Goal: Task Accomplishment & Management: Manage account settings

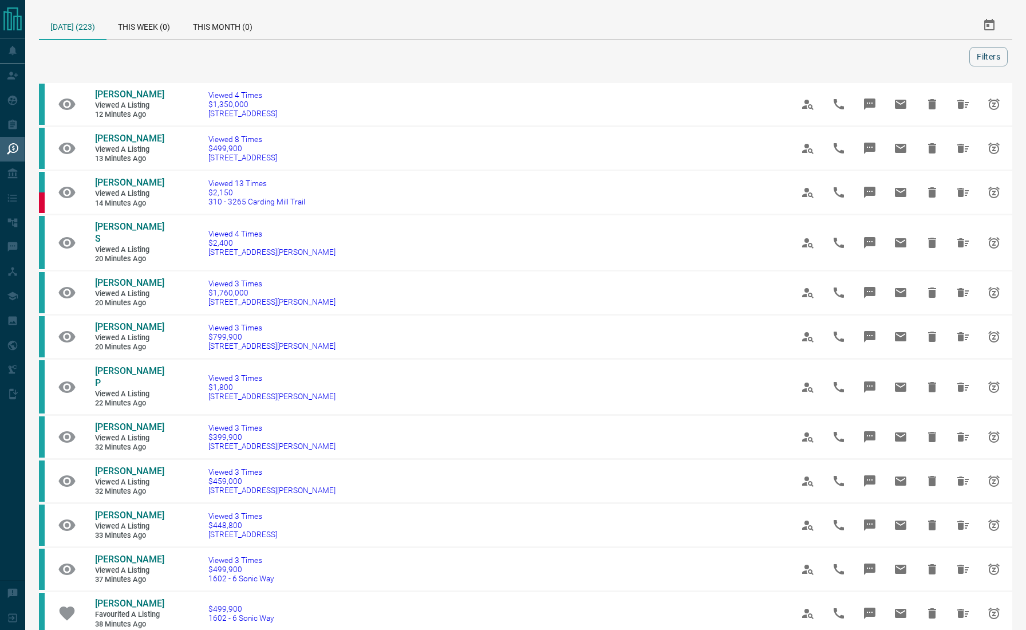
click at [64, 59] on div at bounding box center [507, 56] width 926 height 19
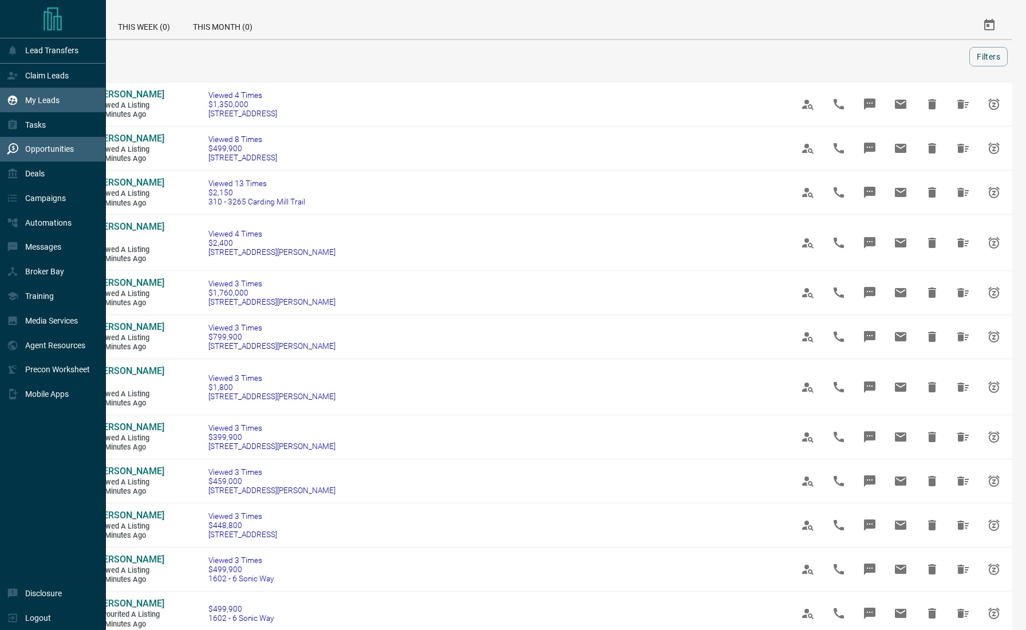
click at [35, 104] on p "My Leads" at bounding box center [42, 100] width 34 height 9
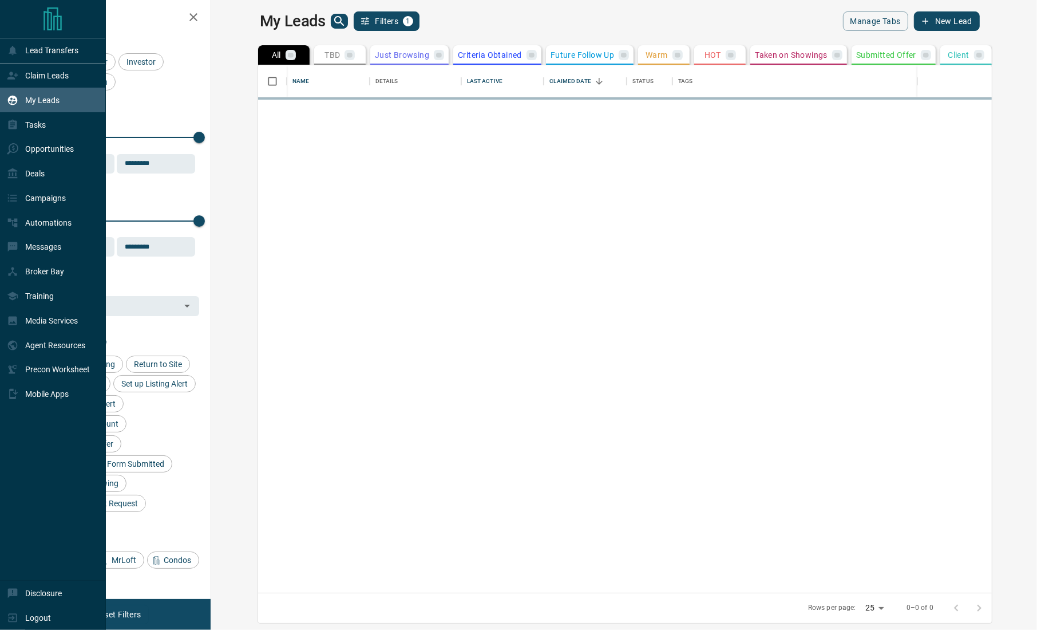
scroll to position [516, 809]
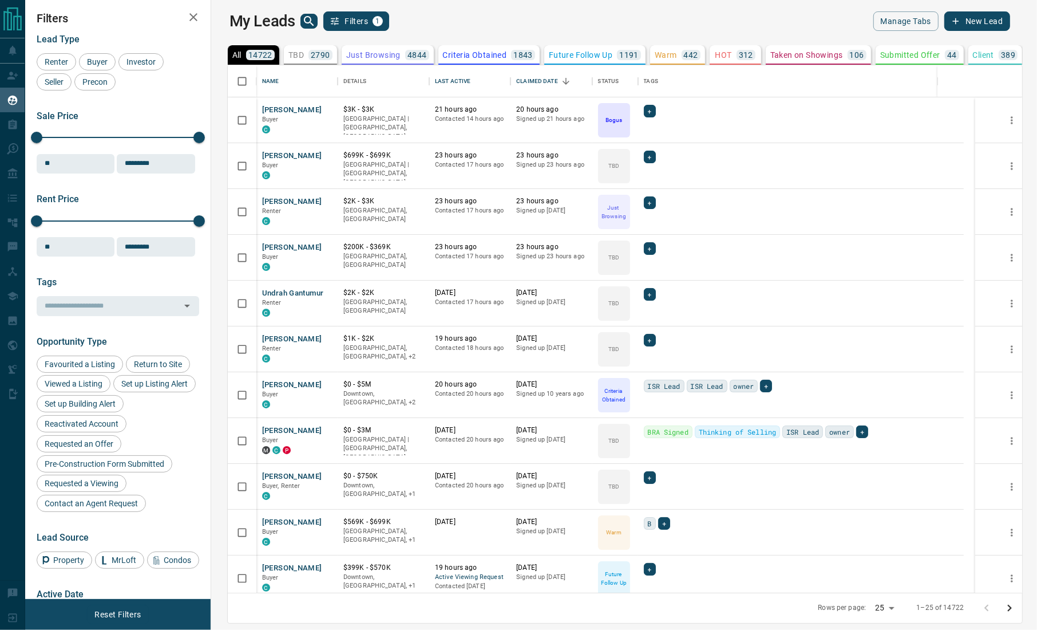
click at [78, 6] on div "Filters Lead Type Renter Buyer Investor Seller Precon Sale Price 0 5500000 Sale…" at bounding box center [117, 299] width 185 height 599
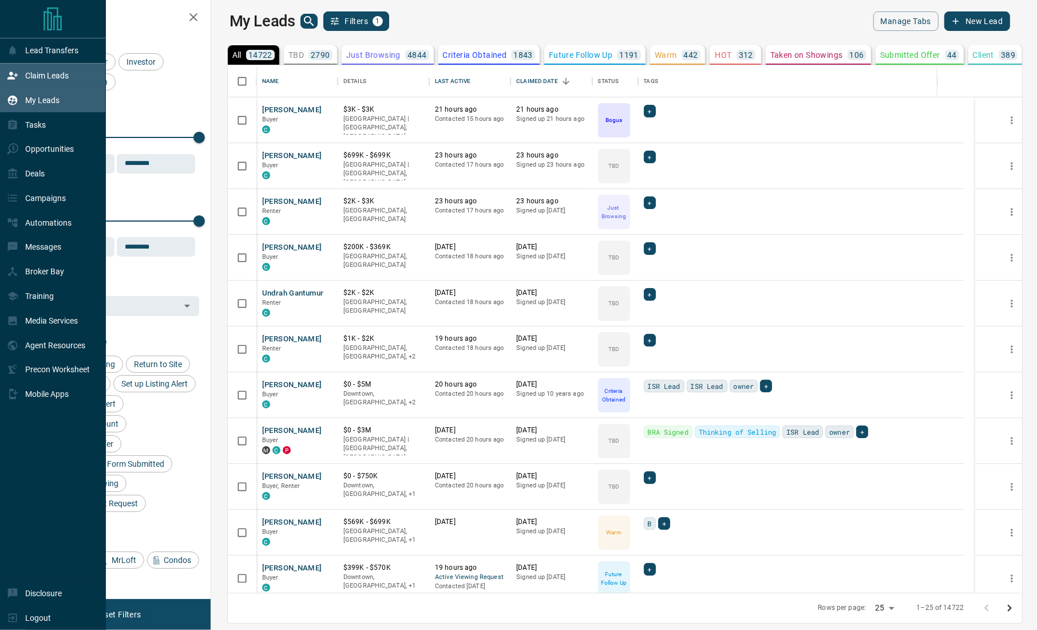
click at [33, 81] on div "Claim Leads" at bounding box center [38, 75] width 62 height 19
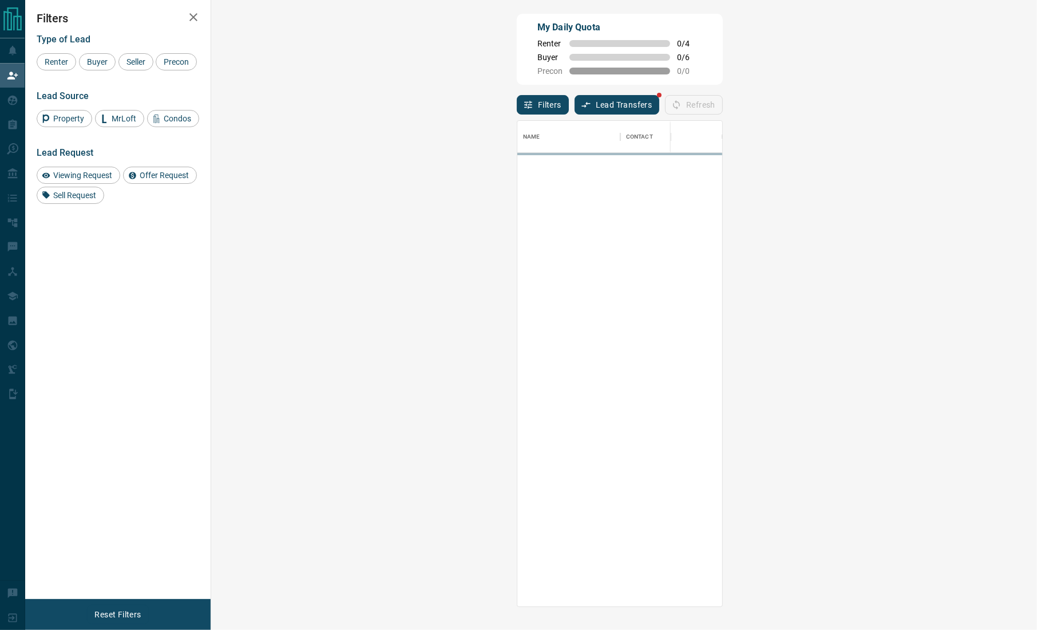
scroll to position [474, 789]
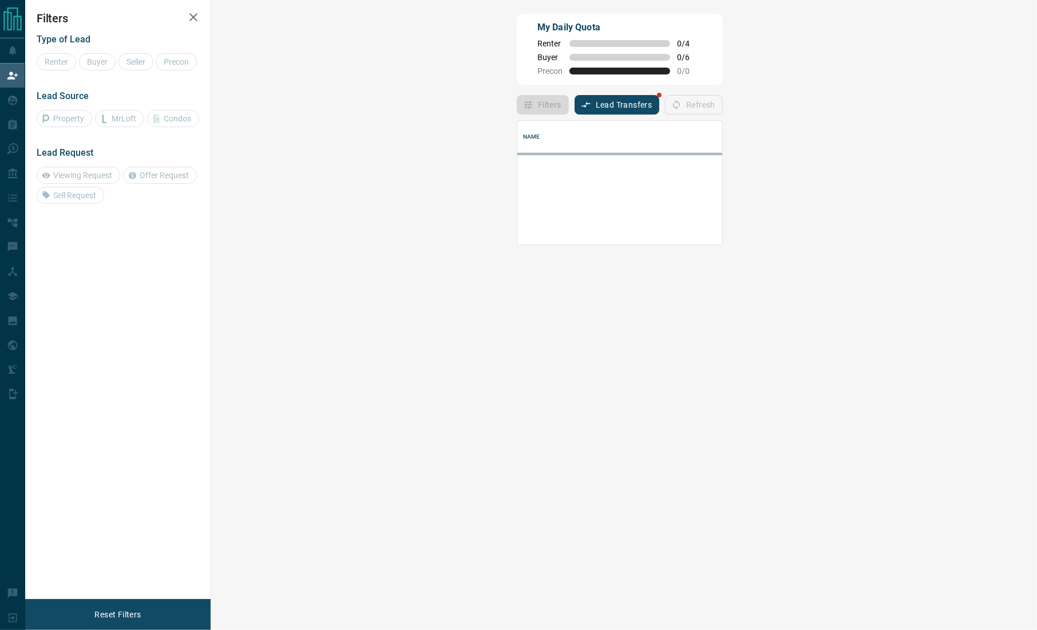
click at [66, 300] on div "Filters Type of Lead Renter Buyer Seller Precon Lead Source Property MrLoft Con…" at bounding box center [117, 299] width 185 height 599
click at [92, 17] on h2 "Filters" at bounding box center [118, 18] width 163 height 14
click at [96, 270] on div "Filters Type of Lead Renter Buyer Seller Precon Lead Source Property MrLoft Con…" at bounding box center [117, 299] width 185 height 599
click at [30, 298] on div "Filters Type of Lead Renter Buyer Seller Precon Lead Source Property MrLoft Con…" at bounding box center [117, 299] width 185 height 599
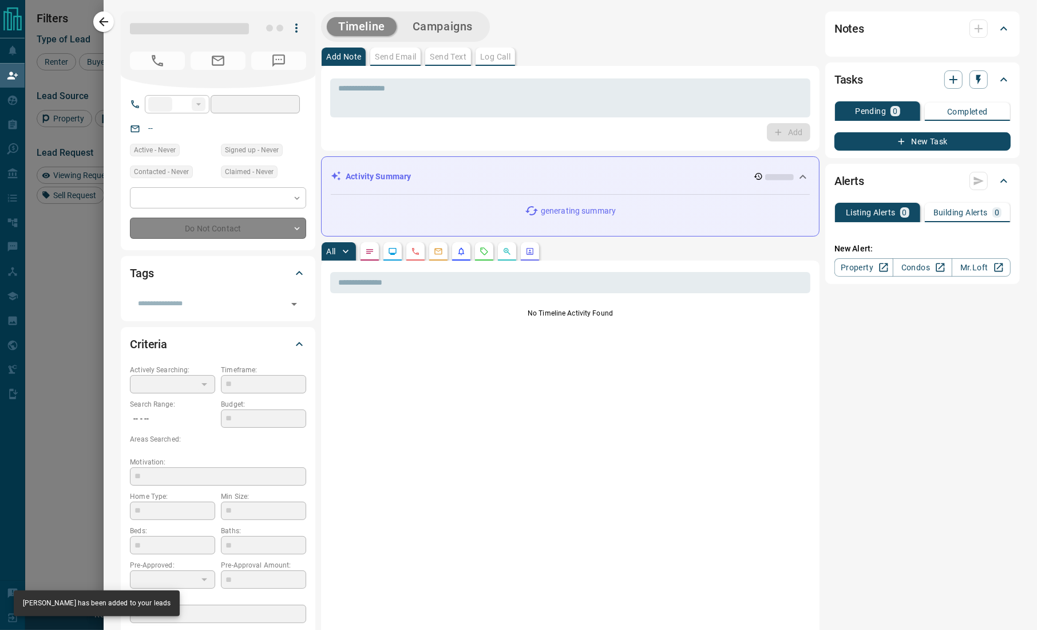
type input "**"
type input "**********"
type input "**"
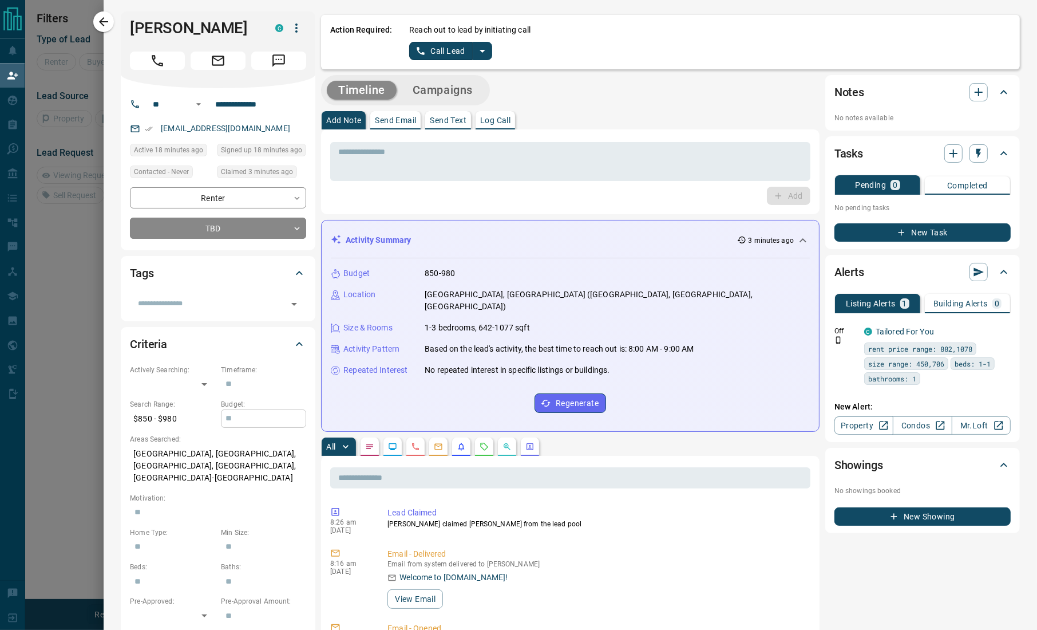
scroll to position [66, 789]
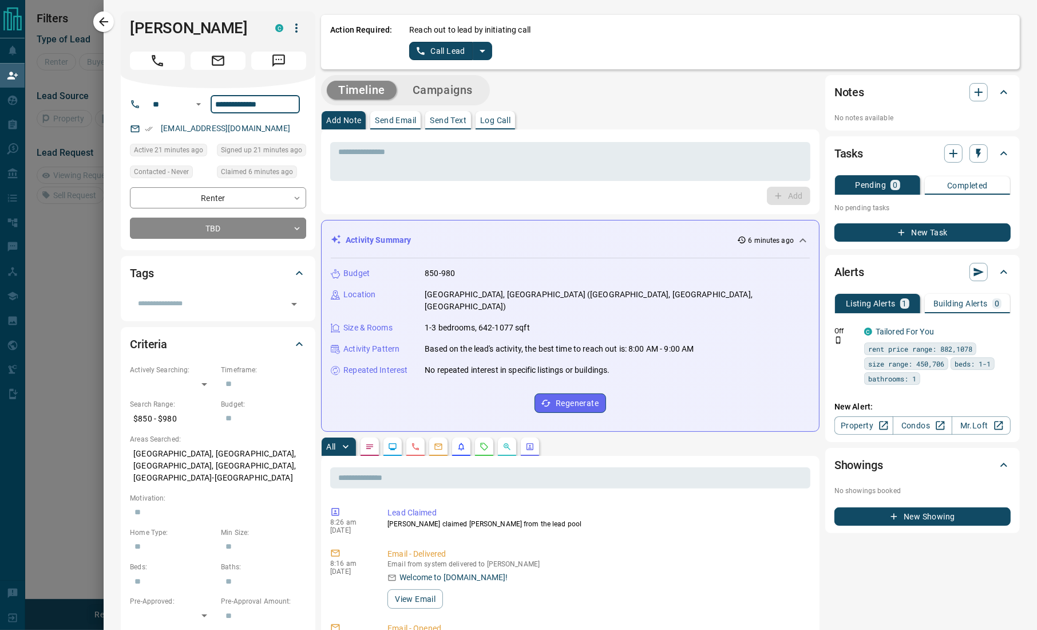
click at [227, 101] on input "**********" at bounding box center [255, 104] width 89 height 18
click at [482, 49] on icon "split button" at bounding box center [483, 51] width 14 height 14
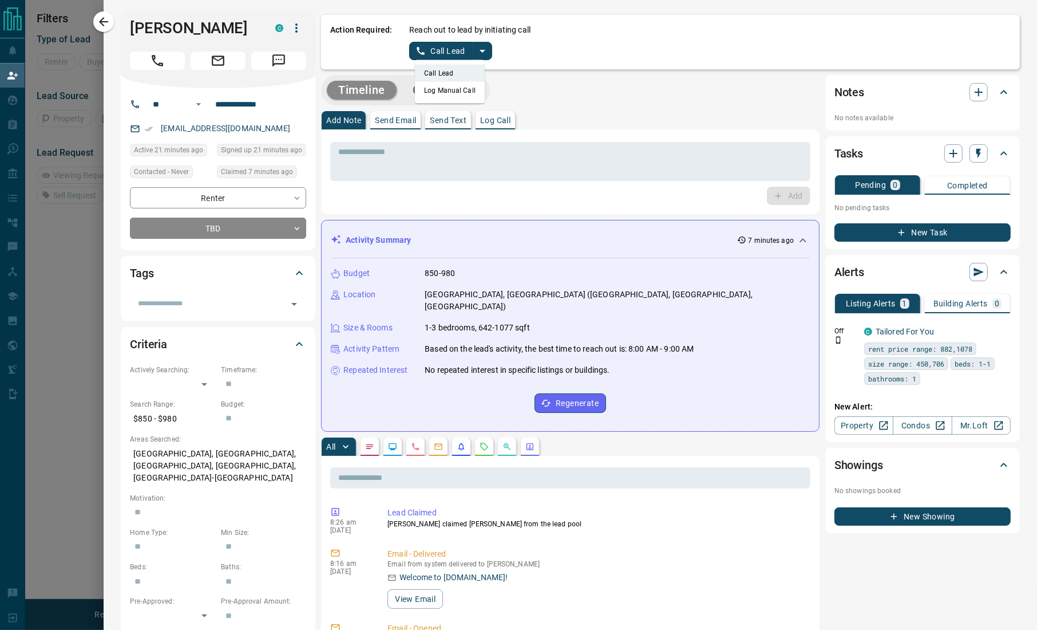
click at [446, 97] on li "Log Manual Call" at bounding box center [450, 90] width 70 height 17
click at [227, 101] on input "**********" at bounding box center [255, 104] width 89 height 18
click at [449, 53] on button "Log Manual Call" at bounding box center [447, 51] width 76 height 18
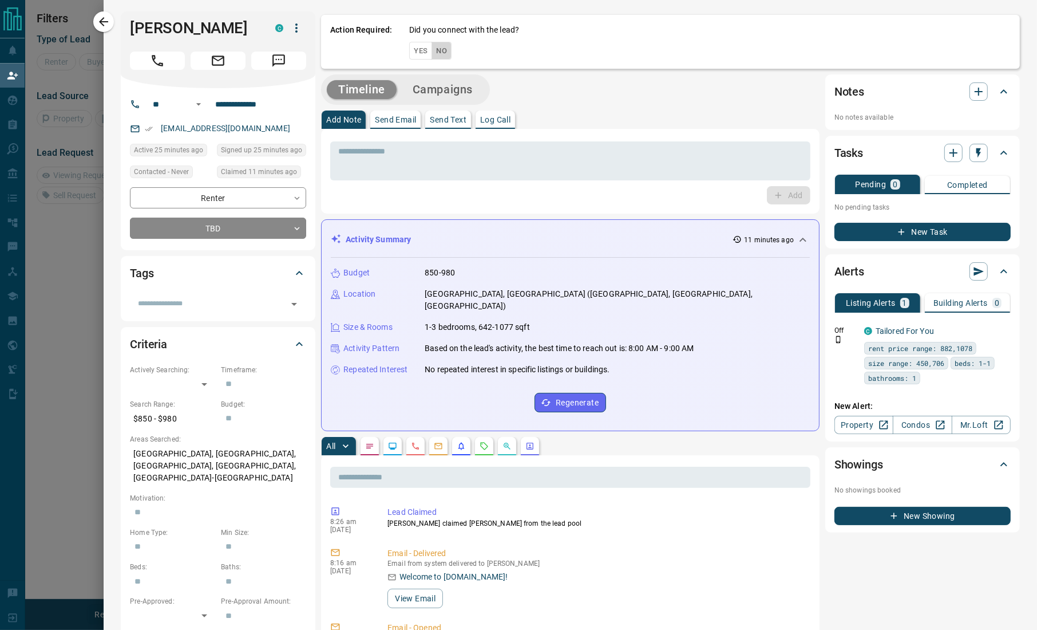
click at [449, 48] on button "No" at bounding box center [442, 51] width 20 height 18
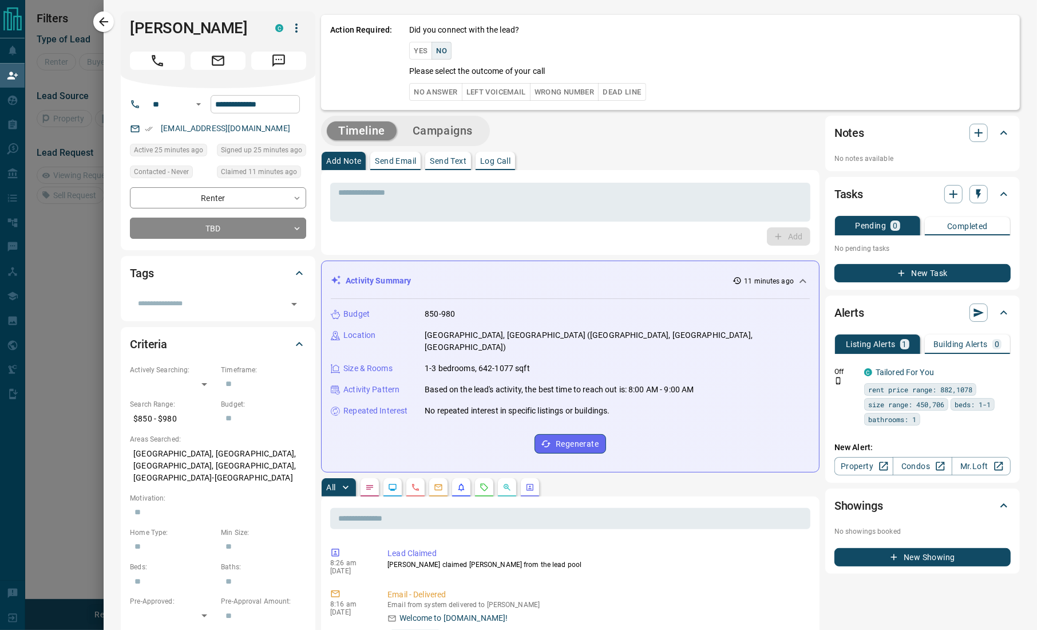
click at [254, 106] on input "**********" at bounding box center [255, 104] width 89 height 18
click at [433, 96] on button "No Answer" at bounding box center [435, 92] width 53 height 18
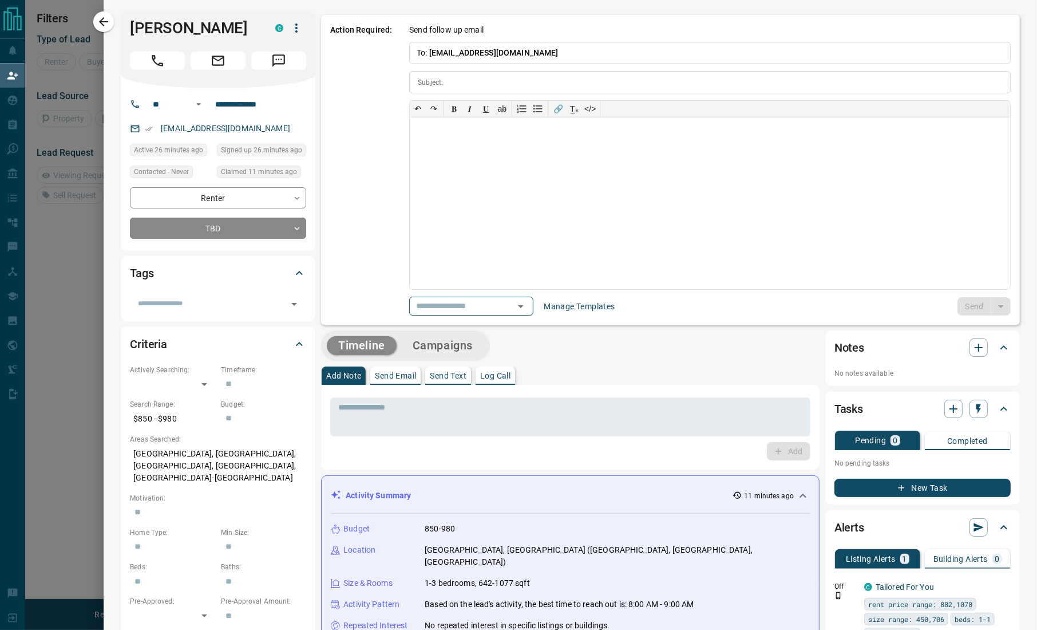
type input "**********"
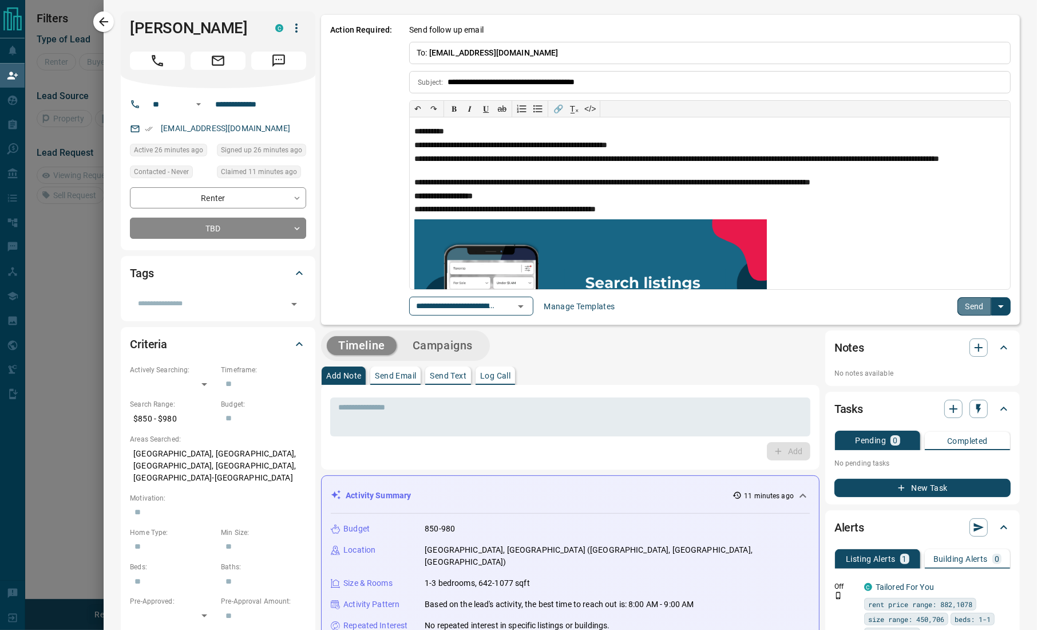
click at [958, 308] on button "Send" at bounding box center [975, 306] width 34 height 18
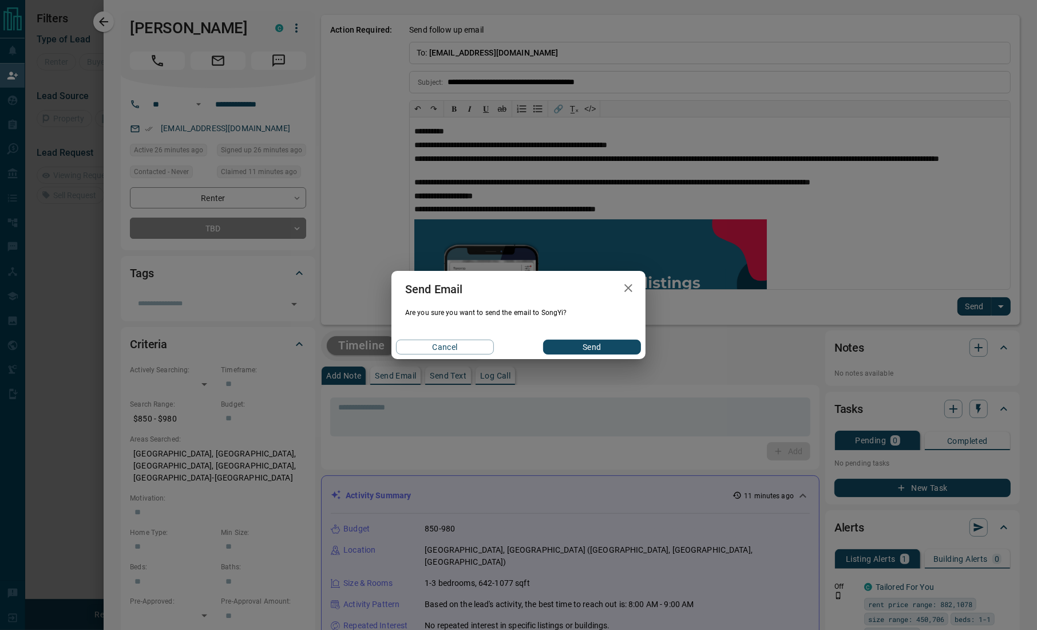
click at [567, 350] on button "Send" at bounding box center [592, 346] width 98 height 15
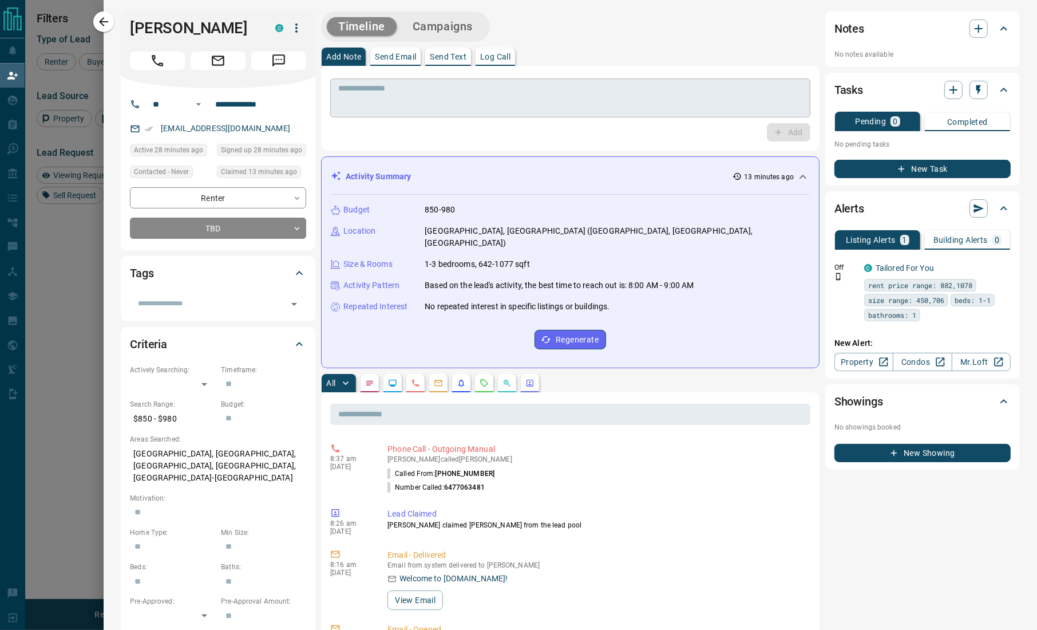
scroll to position [474, 789]
click at [975, 29] on icon "button" at bounding box center [979, 29] width 8 height 8
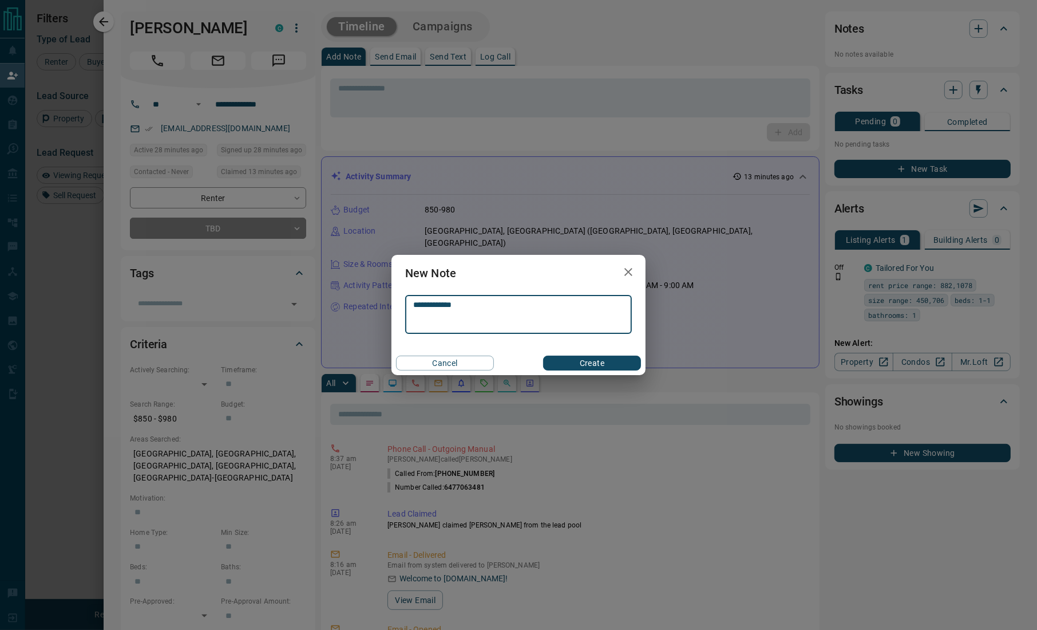
type textarea "**********"
click at [585, 359] on button "Create" at bounding box center [592, 362] width 98 height 15
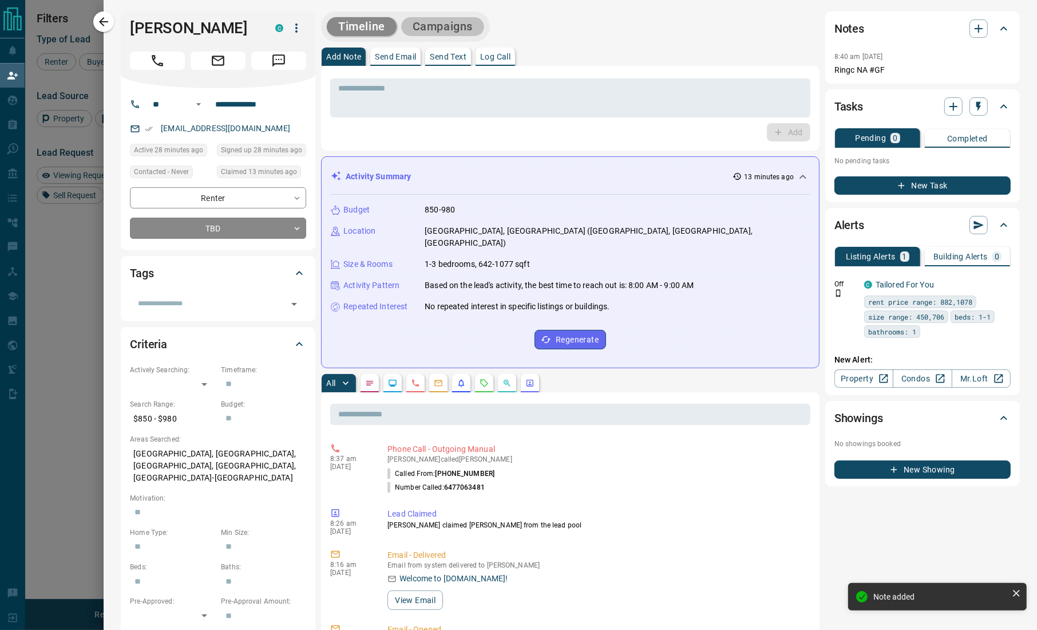
click at [428, 32] on button "Campaigns" at bounding box center [442, 26] width 83 height 19
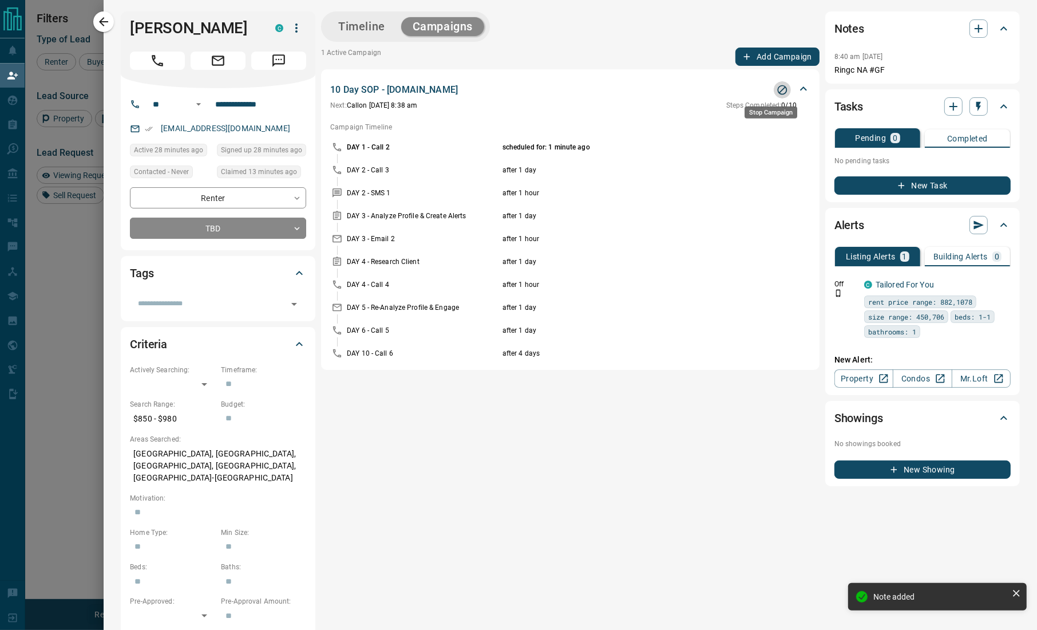
click at [777, 95] on icon "Stop Campaign" at bounding box center [782, 89] width 11 height 11
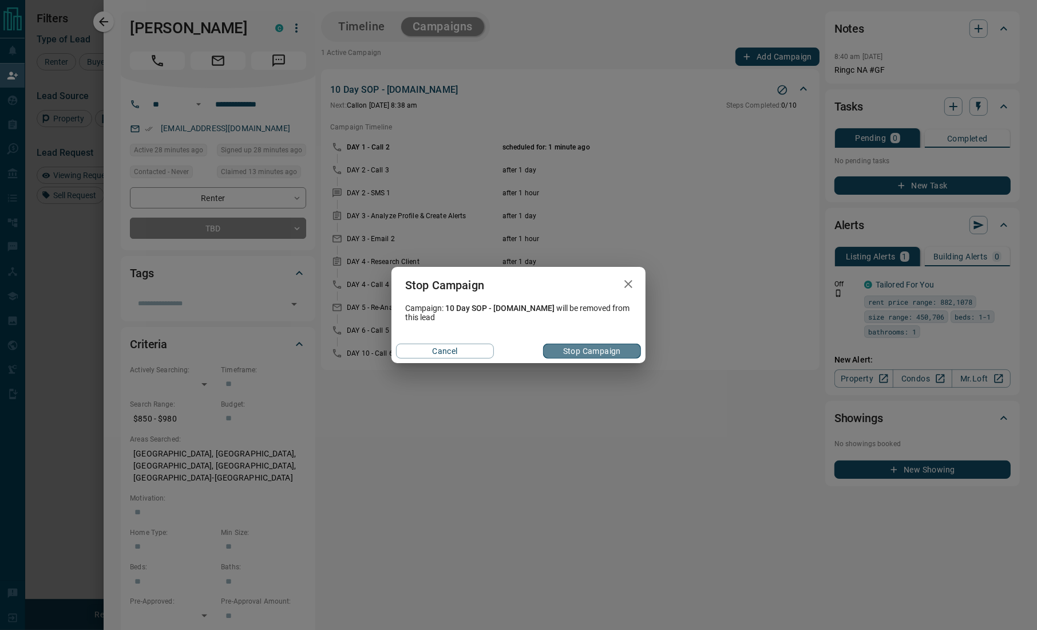
click at [574, 355] on button "Stop Campaign" at bounding box center [592, 350] width 98 height 15
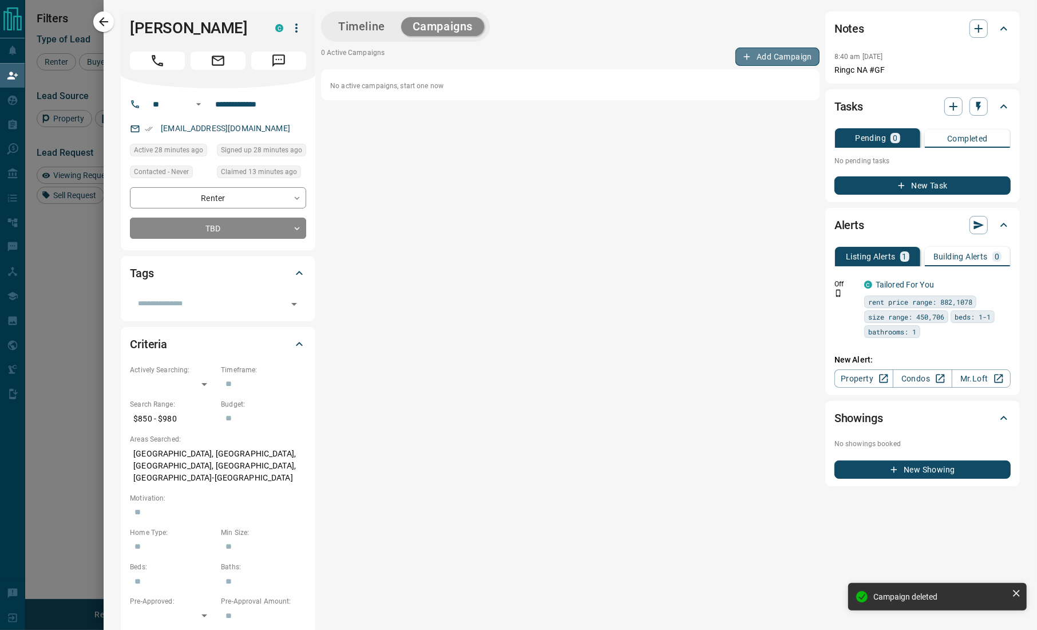
click at [764, 50] on button "Add Campaign" at bounding box center [778, 57] width 84 height 18
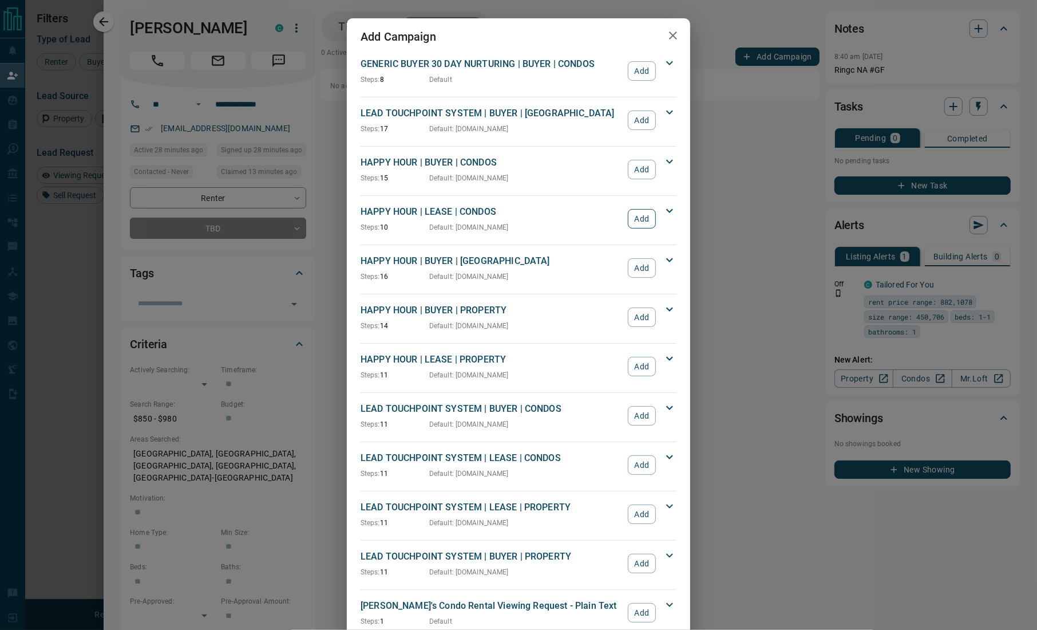
click at [638, 222] on button "Add" at bounding box center [642, 218] width 28 height 19
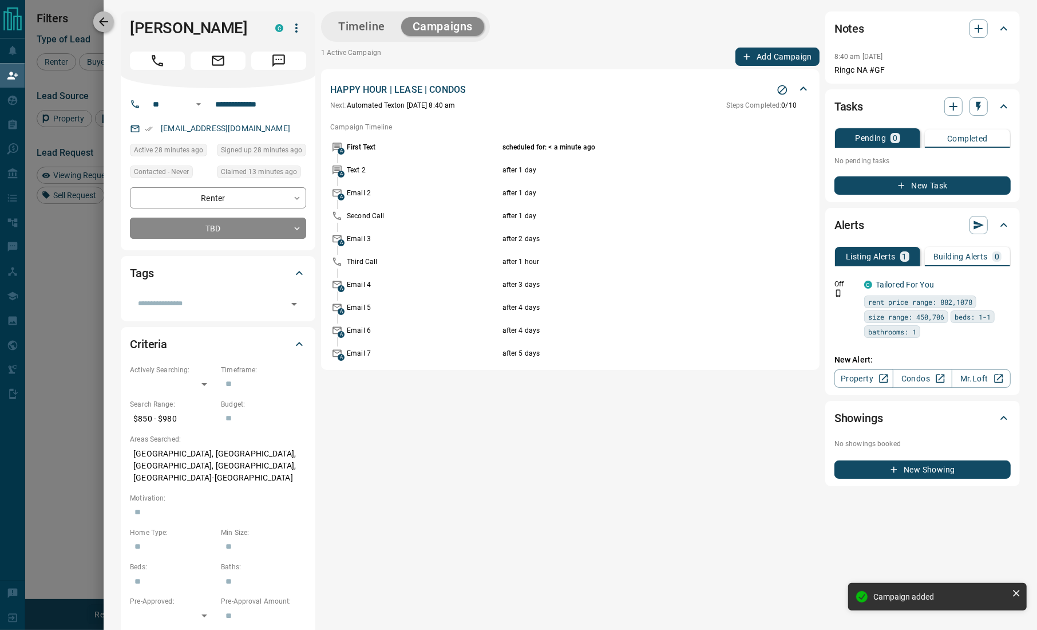
click at [102, 19] on icon "button" at bounding box center [103, 21] width 9 height 9
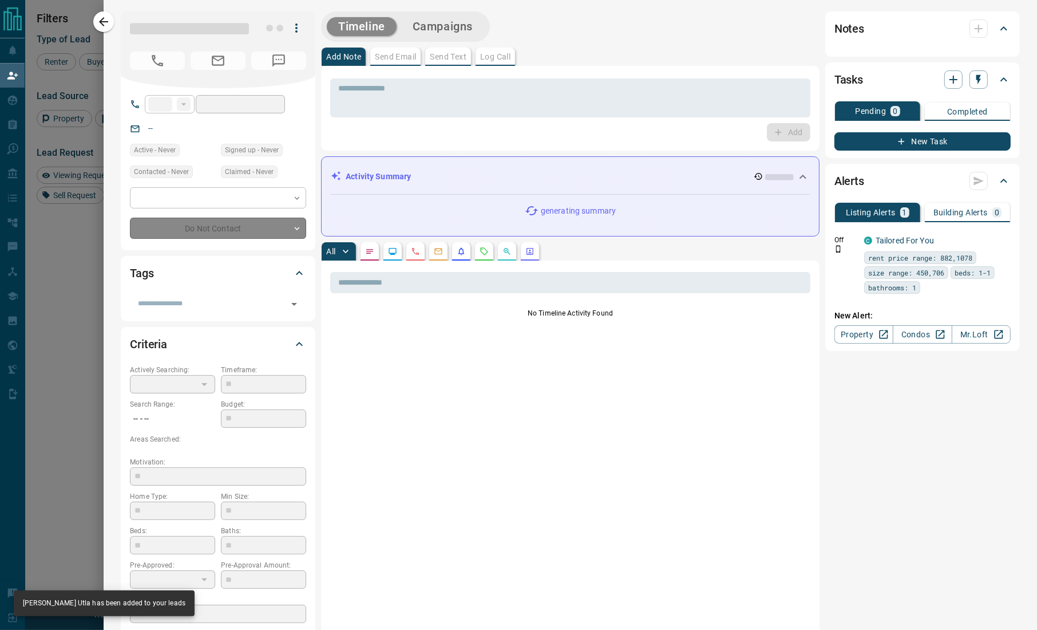
type input "**"
type input "**********"
type input "**"
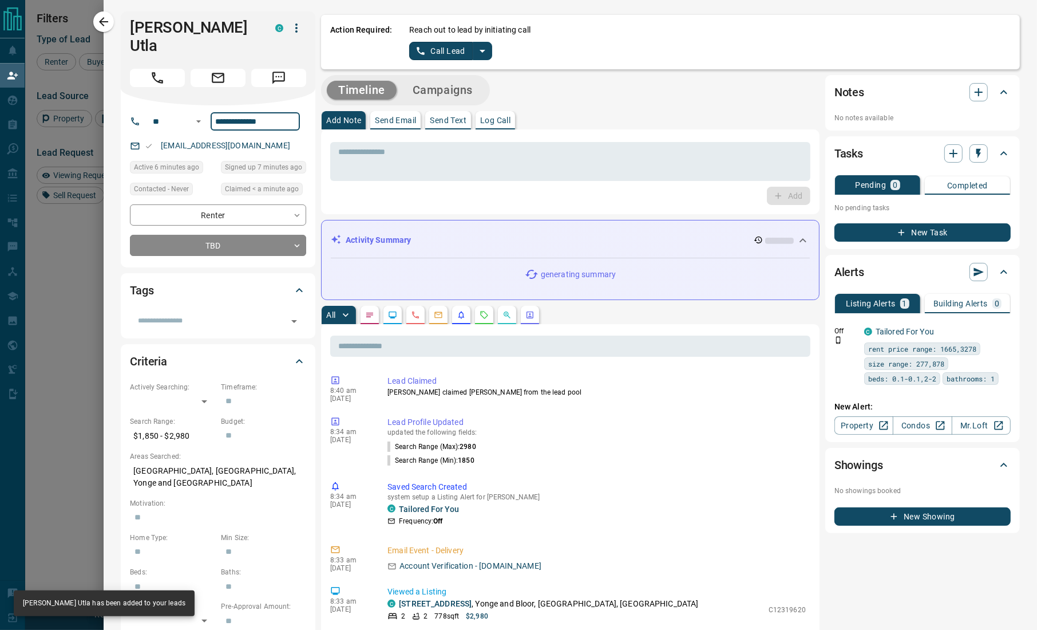
click at [259, 112] on input "**********" at bounding box center [255, 121] width 89 height 18
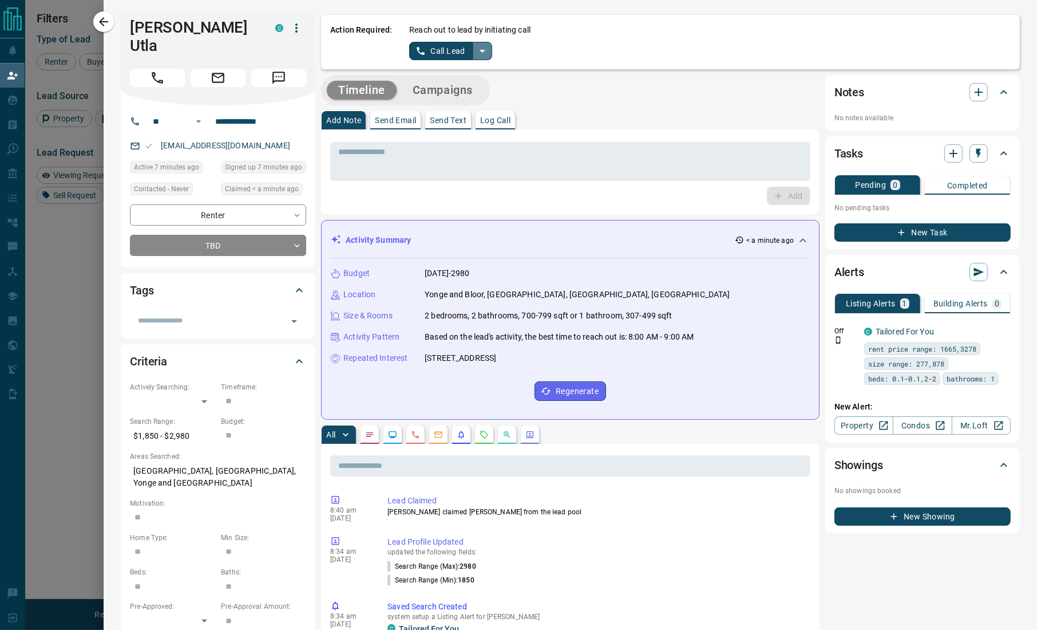
click at [485, 45] on icon "split button" at bounding box center [483, 51] width 14 height 14
click at [444, 86] on li "Log Manual Call" at bounding box center [450, 90] width 70 height 17
click at [442, 51] on button "Log Manual Call" at bounding box center [447, 51] width 76 height 18
click at [120, 358] on div "**********" at bounding box center [571, 610] width 934 height 1221
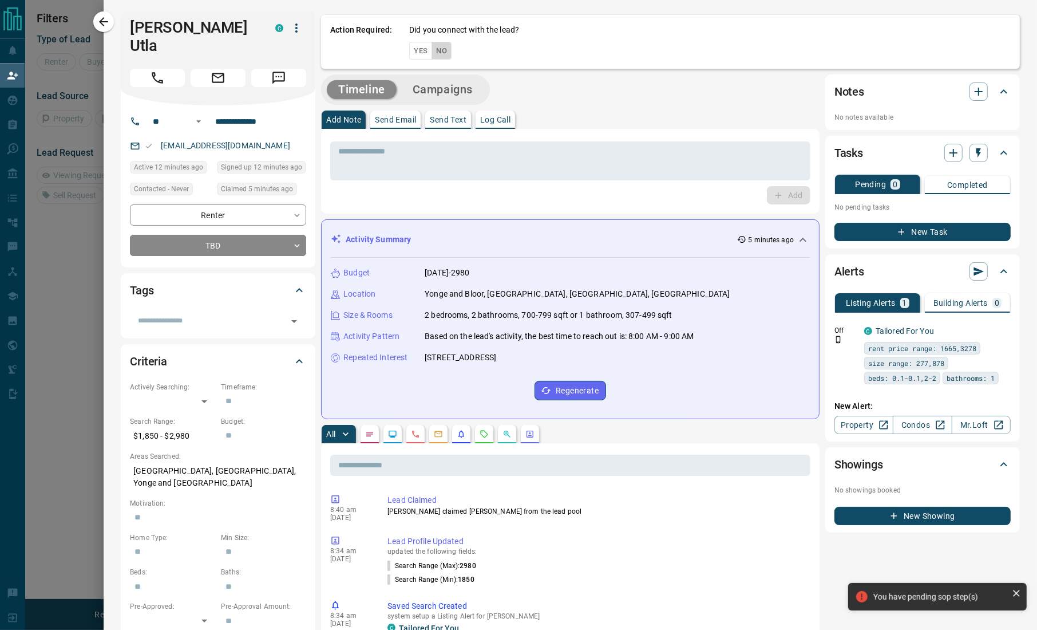
click at [440, 57] on button "No" at bounding box center [442, 51] width 20 height 18
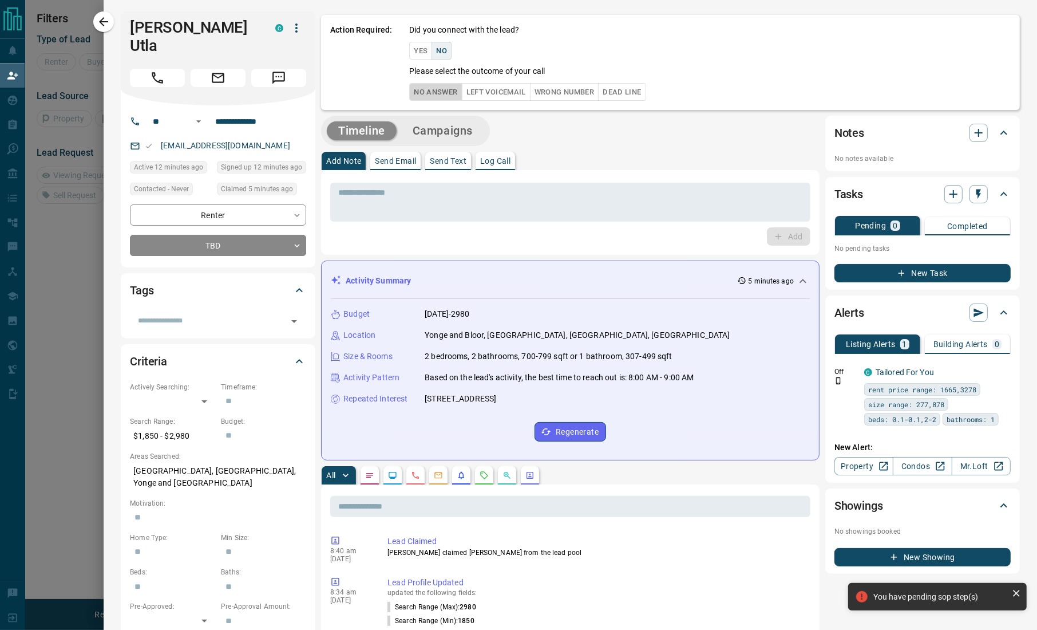
click at [417, 91] on button "No Answer" at bounding box center [435, 92] width 53 height 18
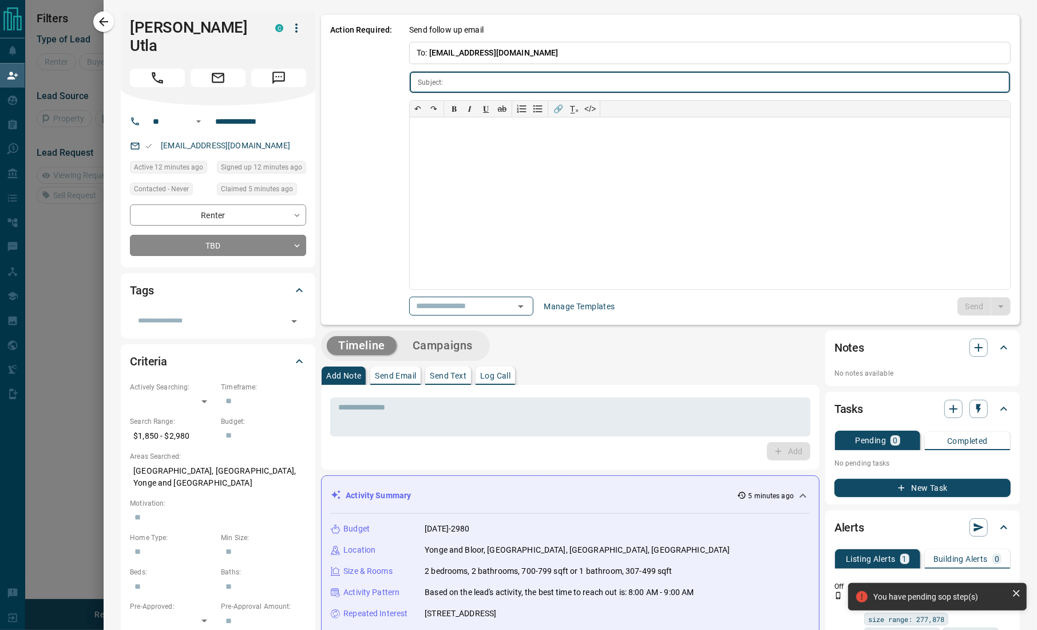
type input "**********"
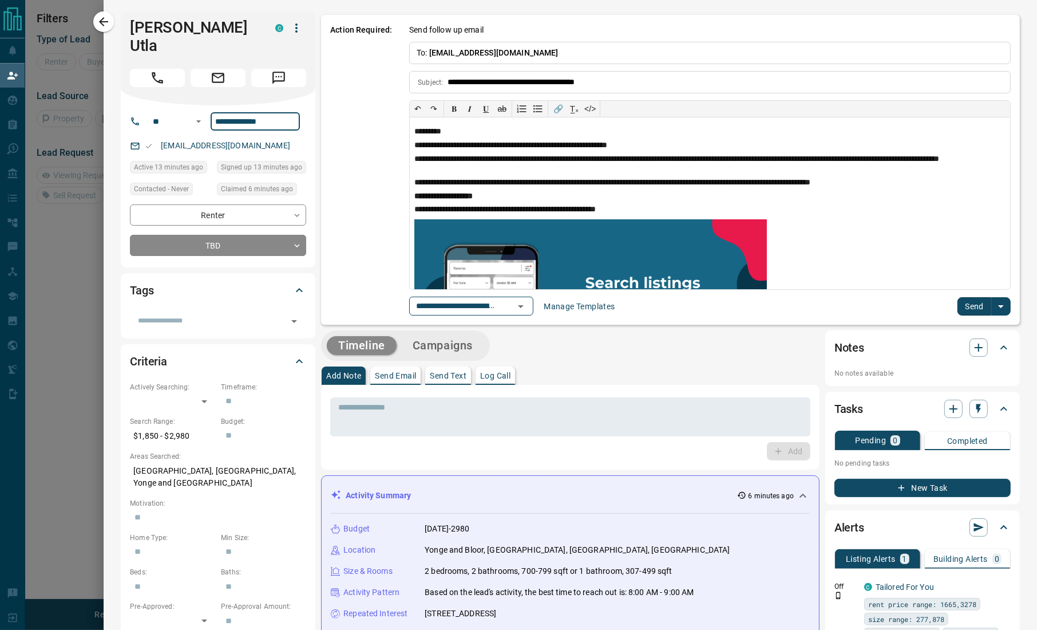
click at [239, 112] on input "**********" at bounding box center [255, 121] width 89 height 18
paste input "tel"
click at [333, 175] on p "Action Required:" at bounding box center [361, 169] width 62 height 291
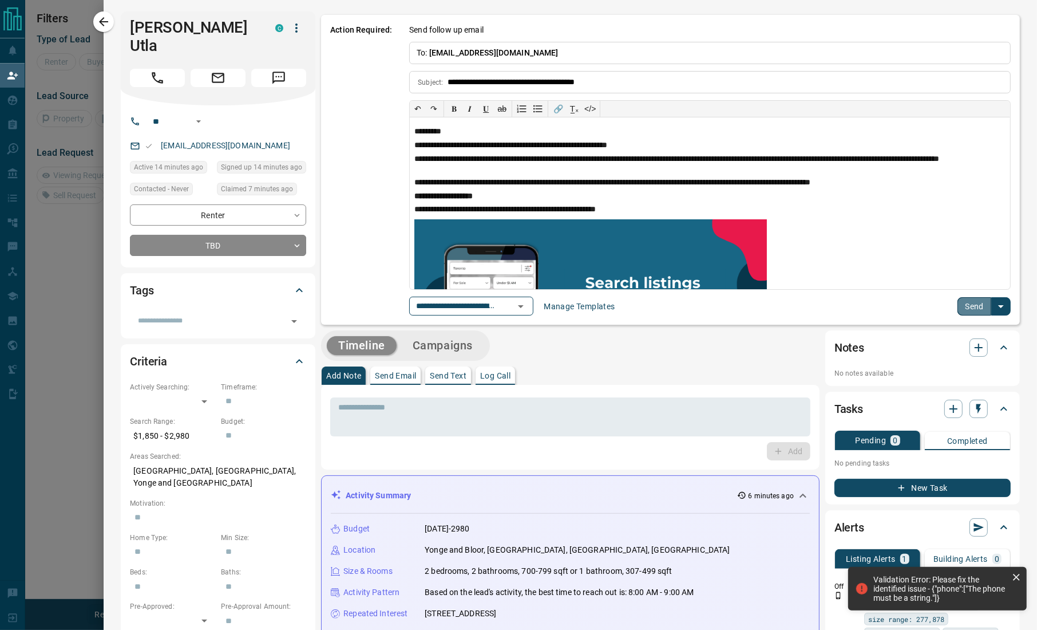
click at [966, 309] on button "Send" at bounding box center [975, 306] width 34 height 18
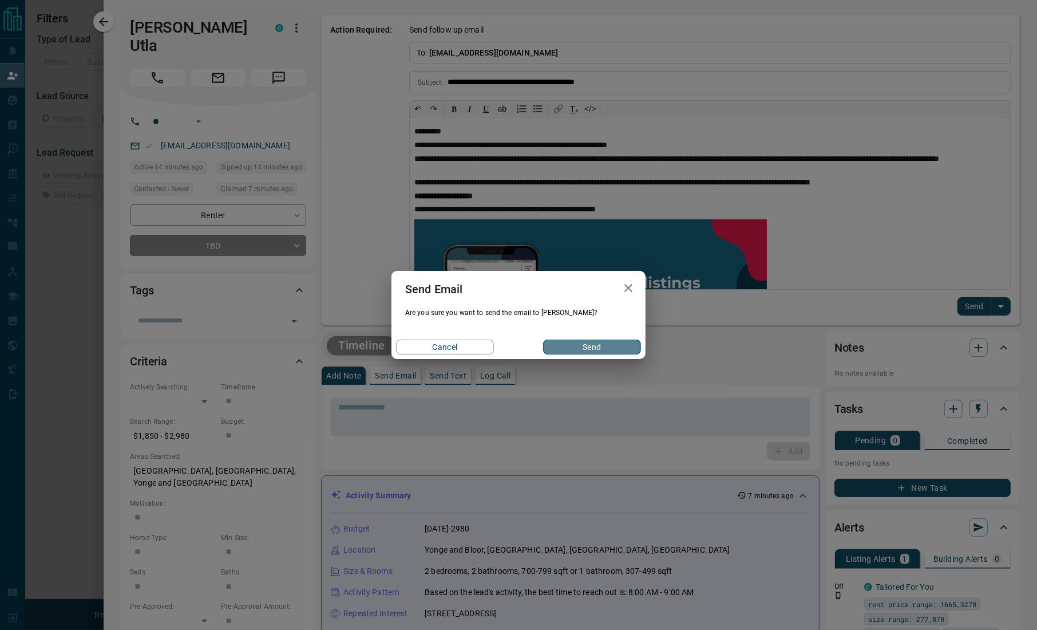
click at [603, 348] on button "Send" at bounding box center [592, 346] width 98 height 15
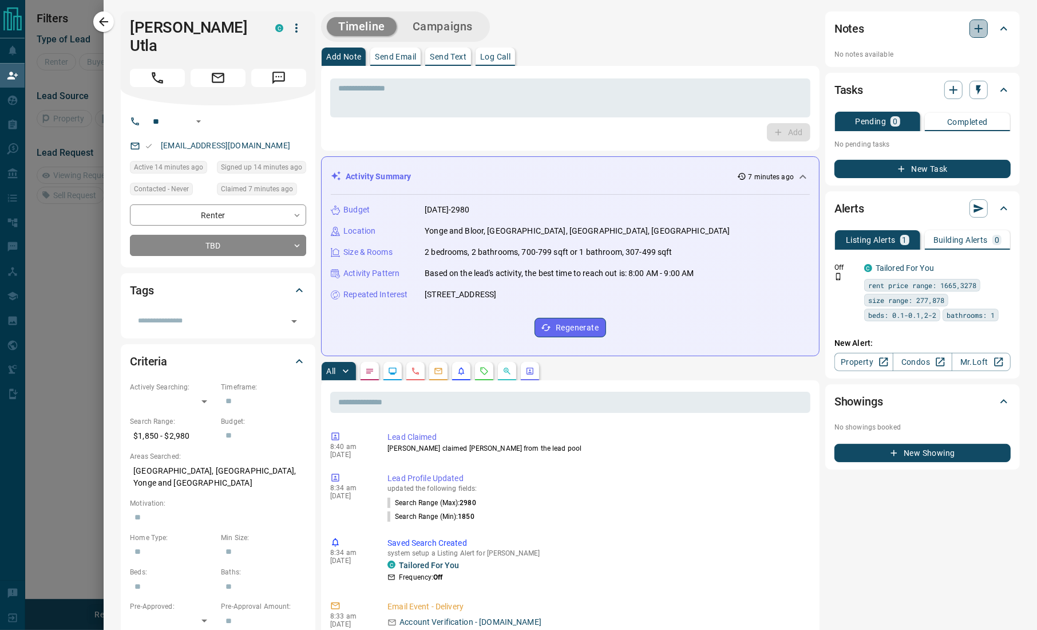
click at [972, 31] on icon "button" at bounding box center [979, 29] width 14 height 14
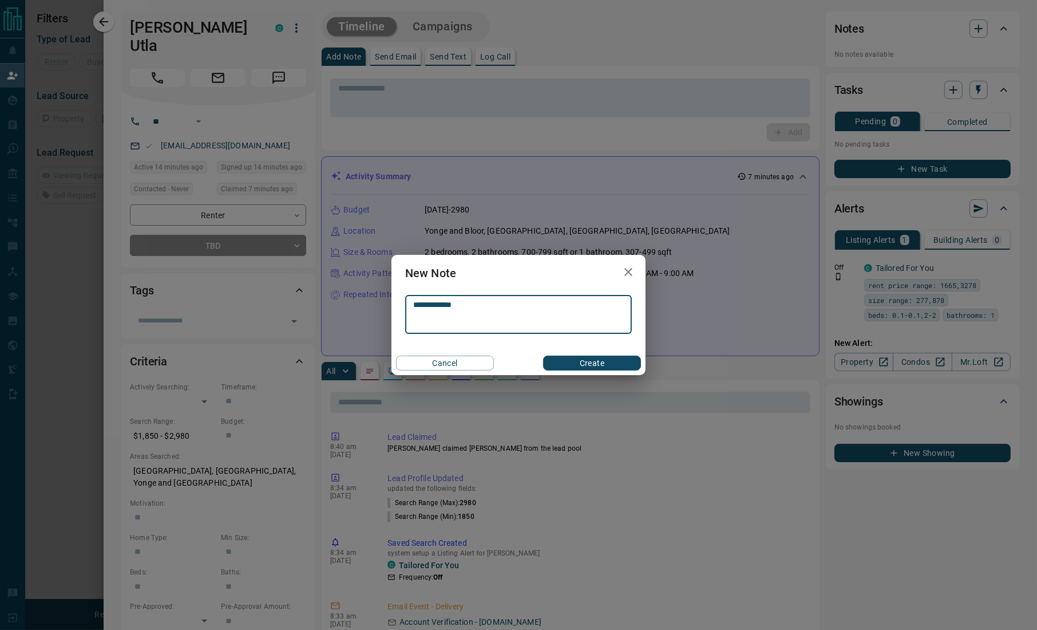
type textarea "**********"
click at [571, 362] on button "Create" at bounding box center [592, 362] width 98 height 15
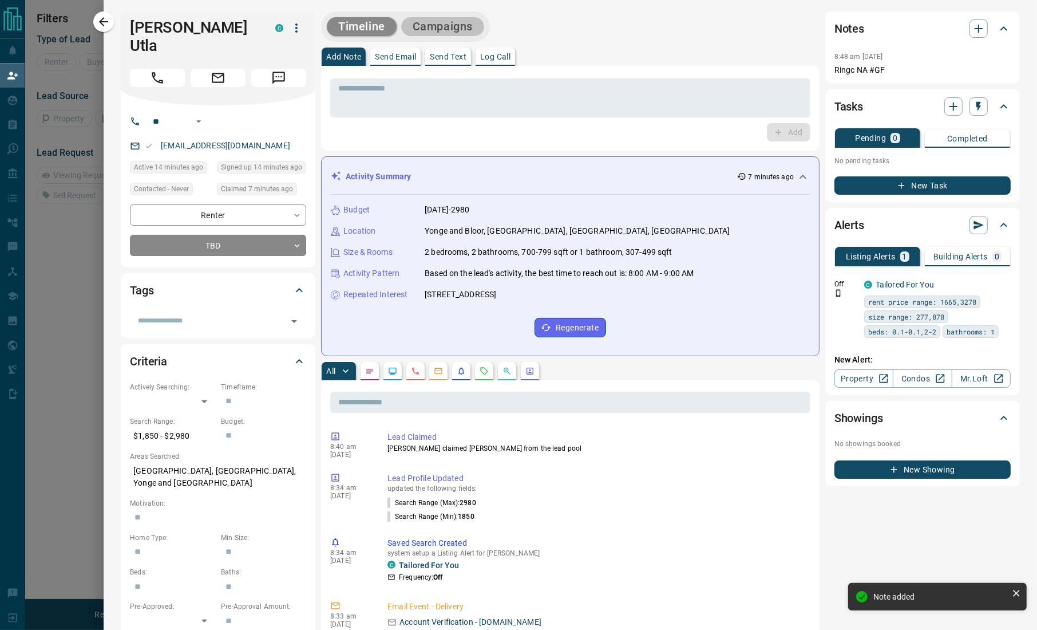
click at [429, 25] on button "Campaigns" at bounding box center [442, 26] width 83 height 19
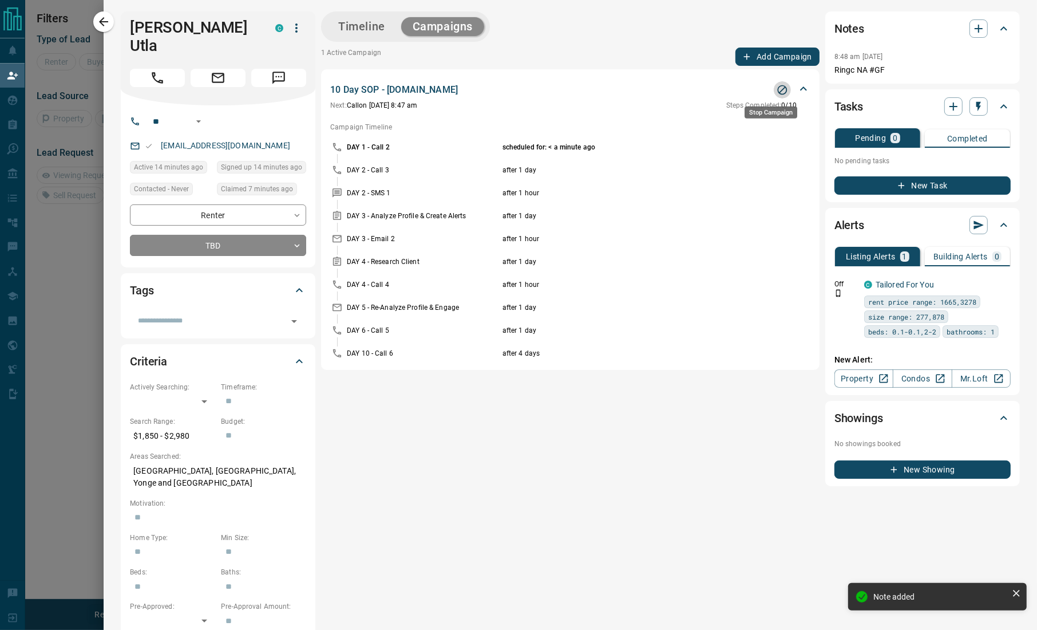
click at [777, 88] on icon "Stop Campaign" at bounding box center [782, 89] width 11 height 11
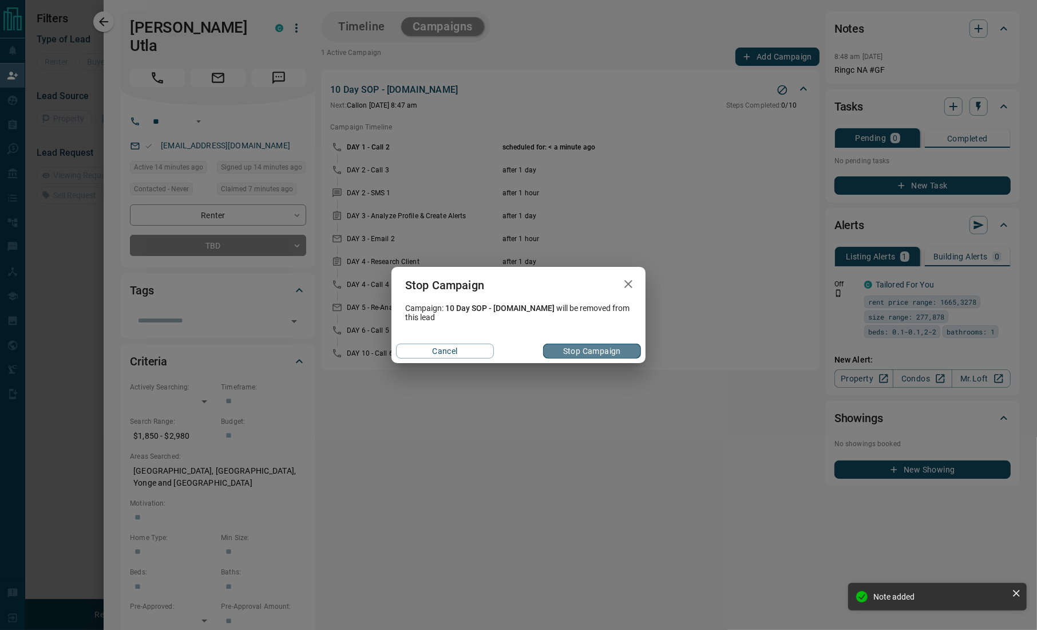
click at [560, 355] on button "Stop Campaign" at bounding box center [592, 350] width 98 height 15
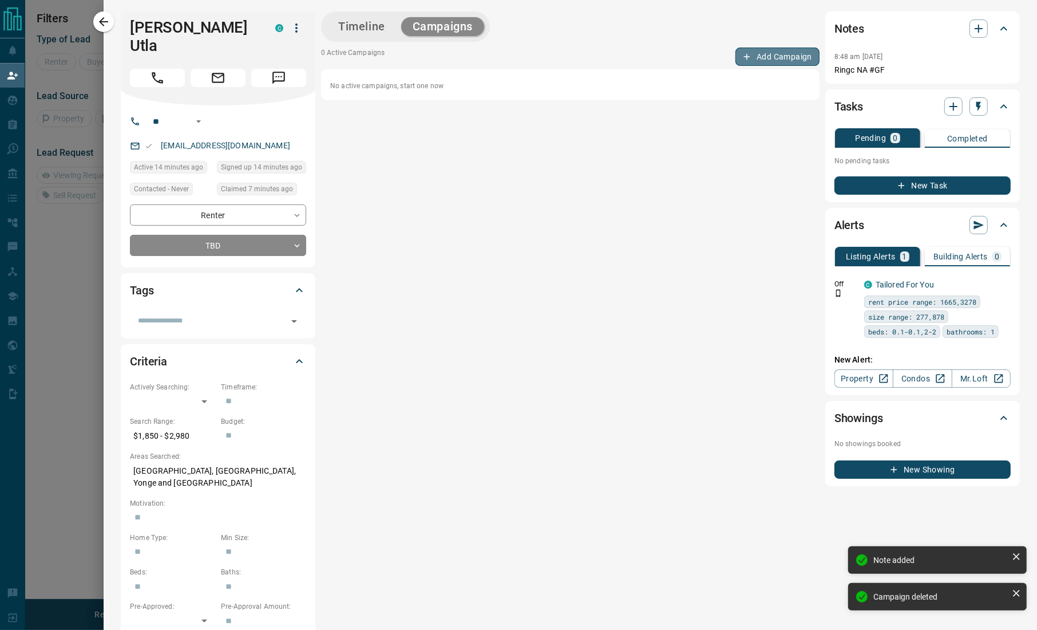
click at [742, 58] on icon "button" at bounding box center [747, 57] width 10 height 10
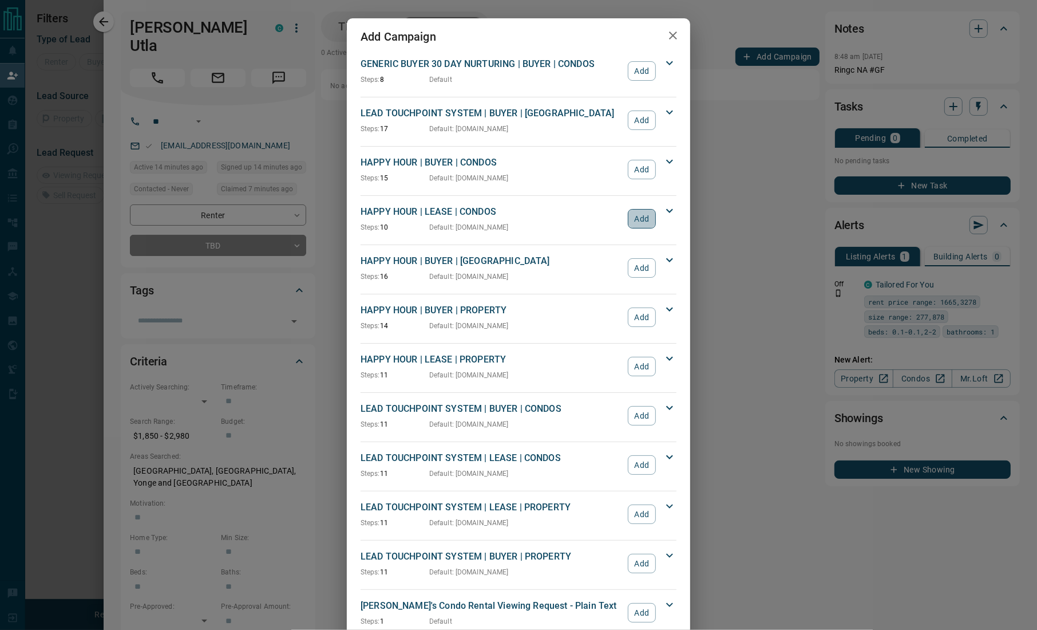
click at [629, 220] on button "Add" at bounding box center [642, 218] width 28 height 19
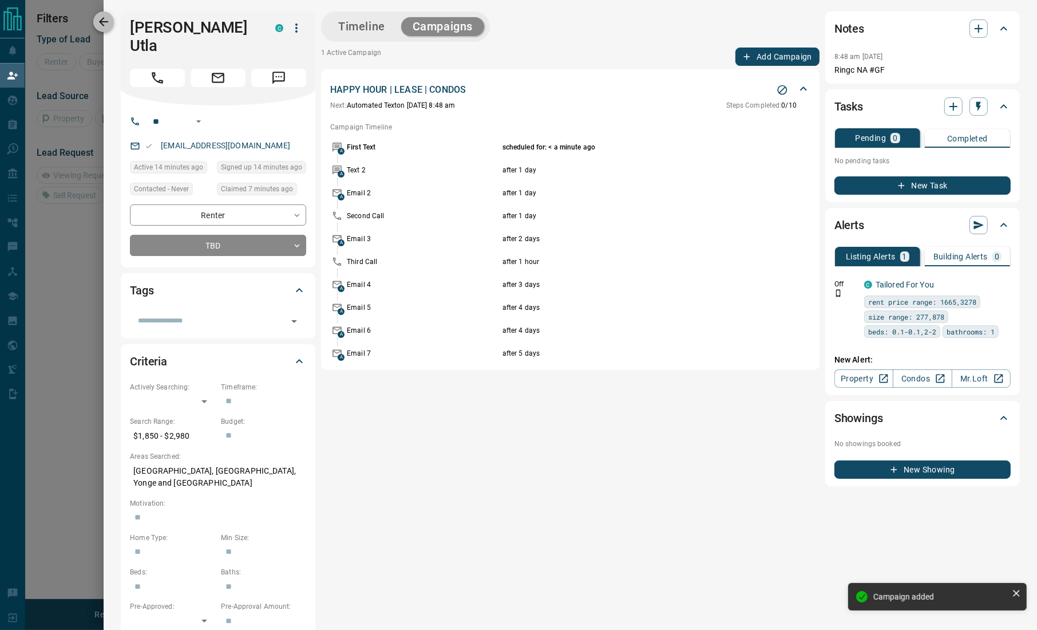
click at [102, 27] on icon "button" at bounding box center [104, 22] width 14 height 14
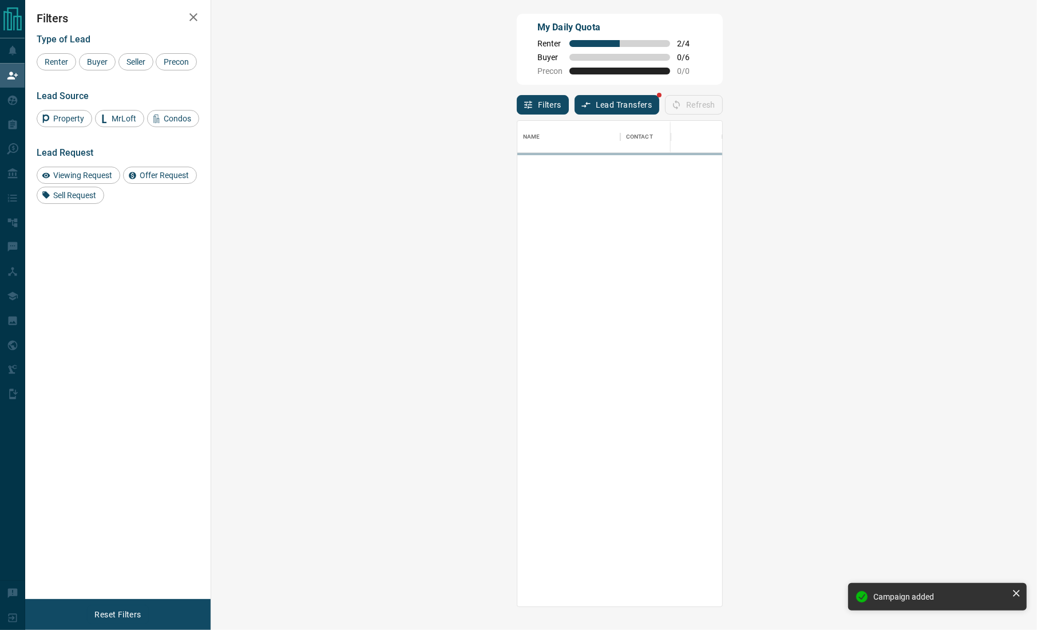
scroll to position [474, 789]
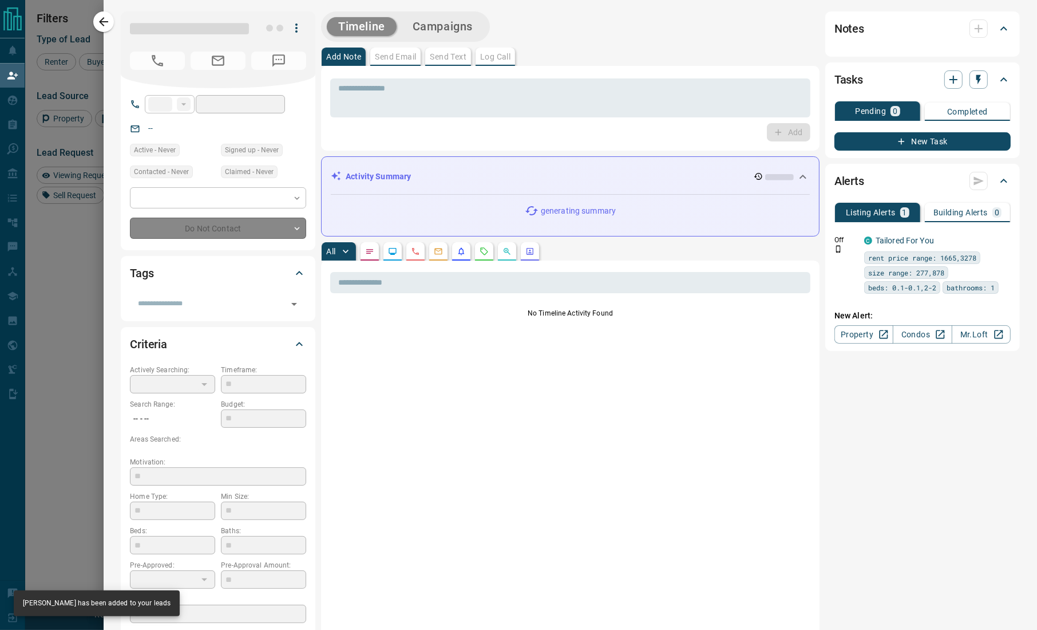
type input "**"
type input "**********"
type input "**"
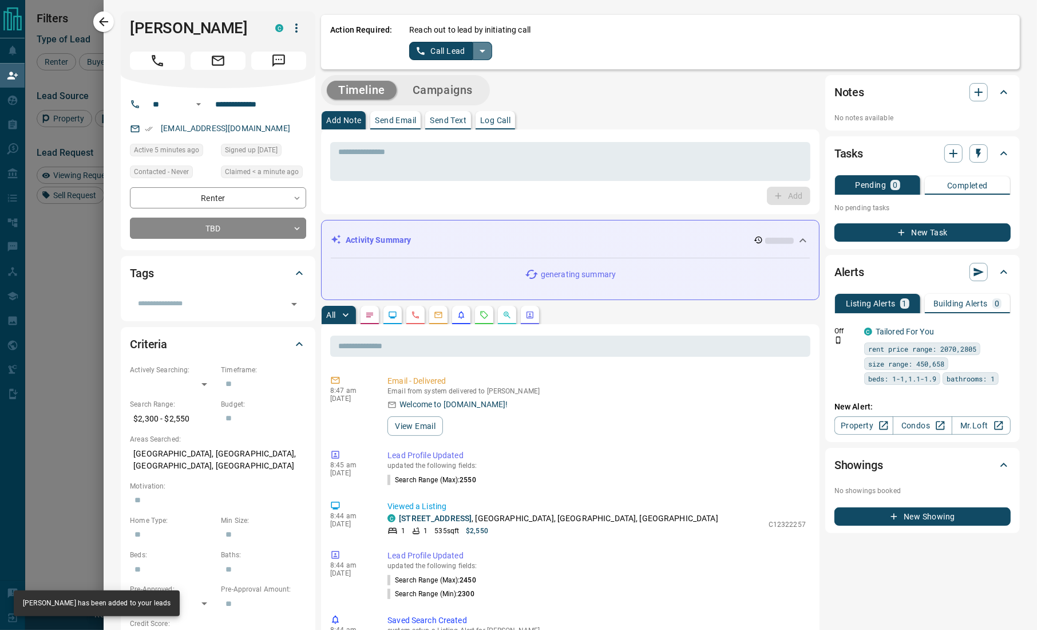
click at [480, 55] on icon "split button" at bounding box center [483, 51] width 14 height 14
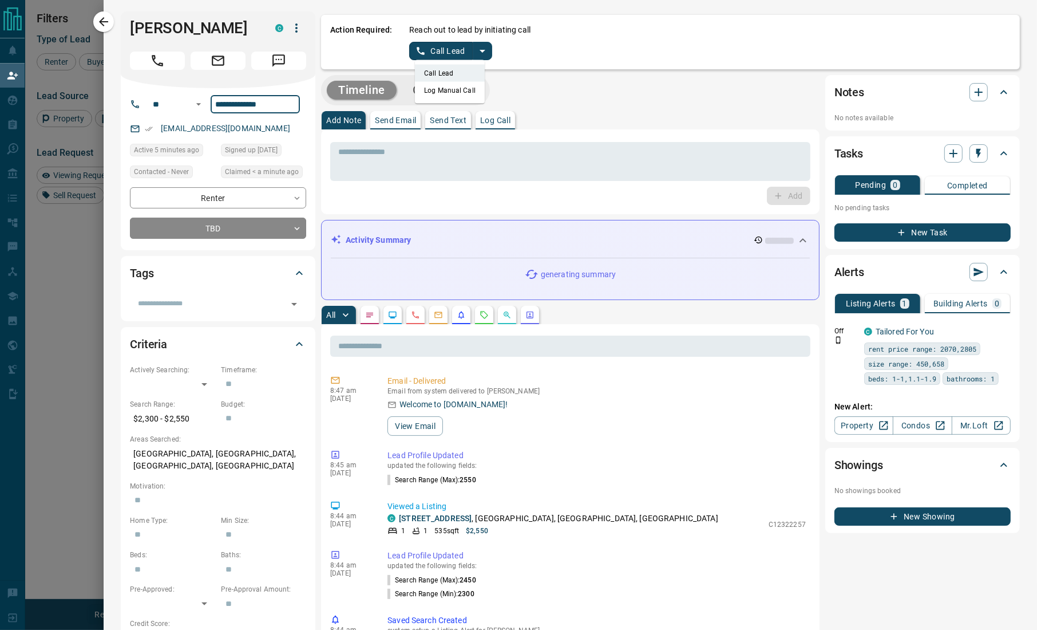
click at [239, 96] on input "**********" at bounding box center [255, 104] width 89 height 18
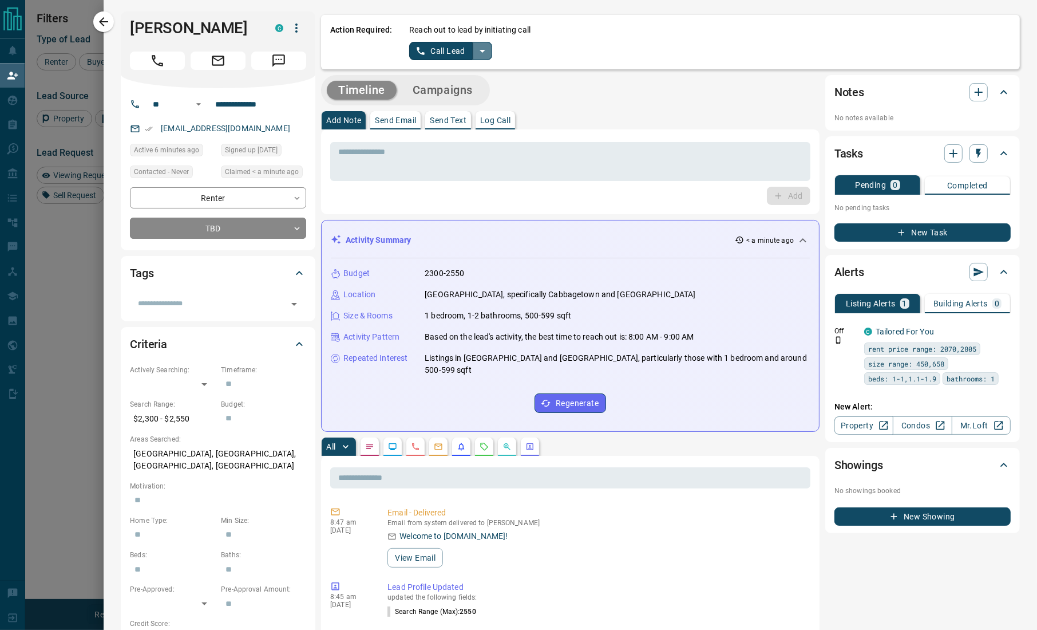
click at [481, 50] on icon "split button" at bounding box center [483, 51] width 6 height 3
click at [442, 86] on li "Log Manual Call" at bounding box center [450, 90] width 70 height 17
click at [441, 47] on button "Log Manual Call" at bounding box center [447, 51] width 76 height 18
click at [438, 49] on button "No" at bounding box center [442, 51] width 20 height 18
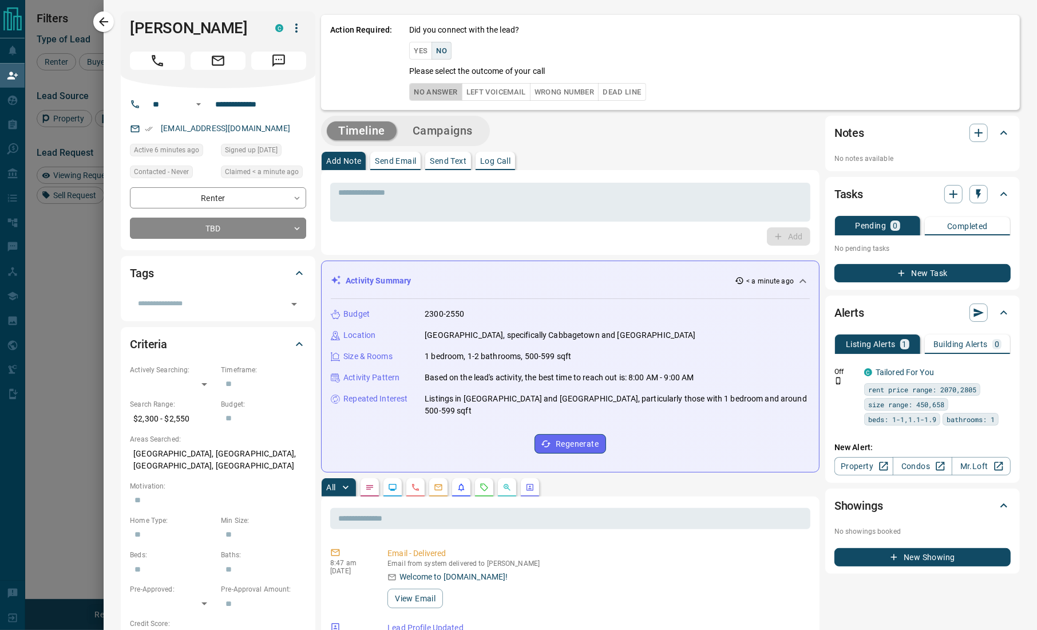
click at [433, 95] on button "No Answer" at bounding box center [435, 92] width 53 height 18
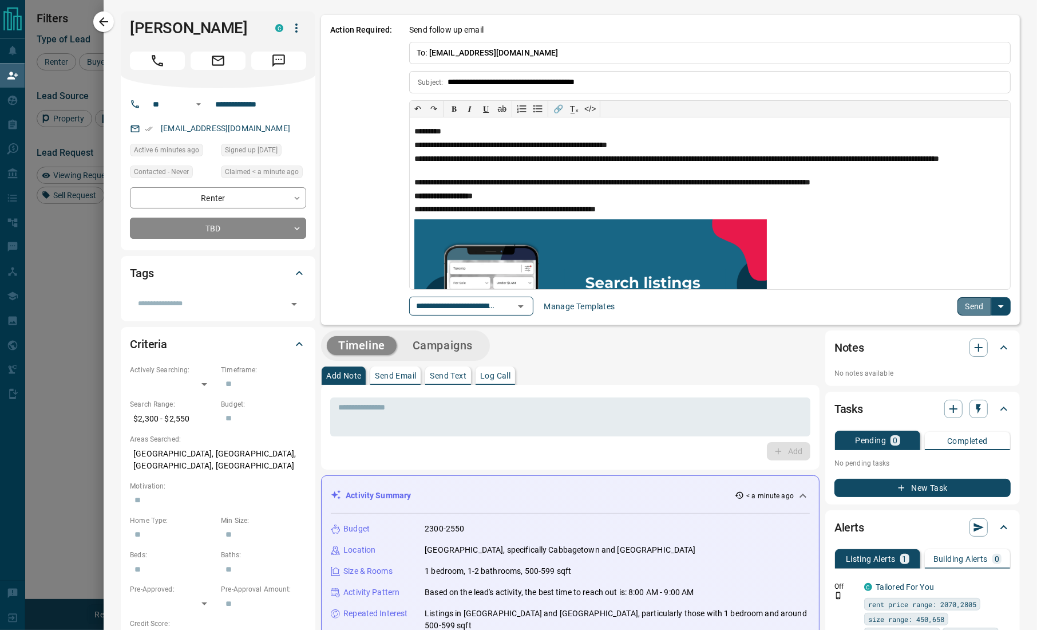
click at [961, 311] on button "Send" at bounding box center [975, 306] width 34 height 18
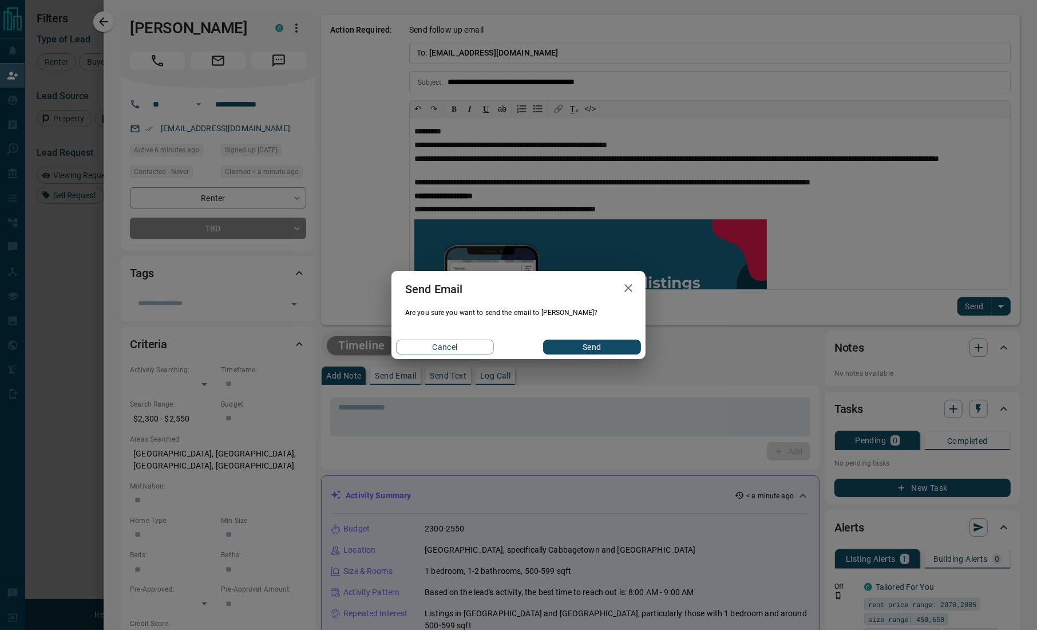
click at [598, 347] on button "Send" at bounding box center [592, 346] width 98 height 15
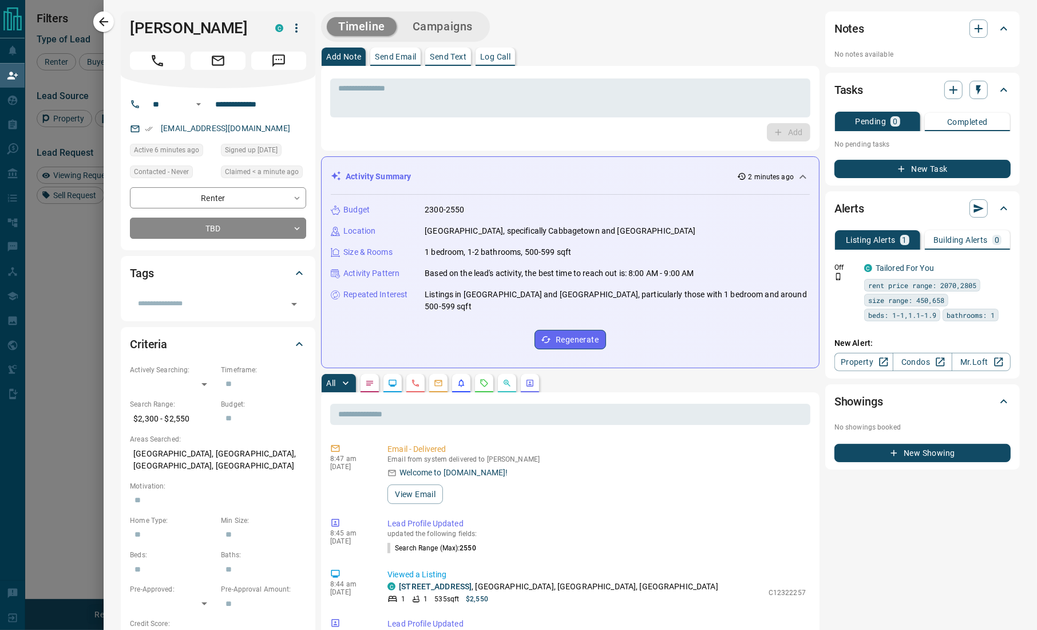
click at [114, 130] on div "**********" at bounding box center [571, 580] width 934 height 1161
click at [975, 37] on div at bounding box center [979, 28] width 18 height 18
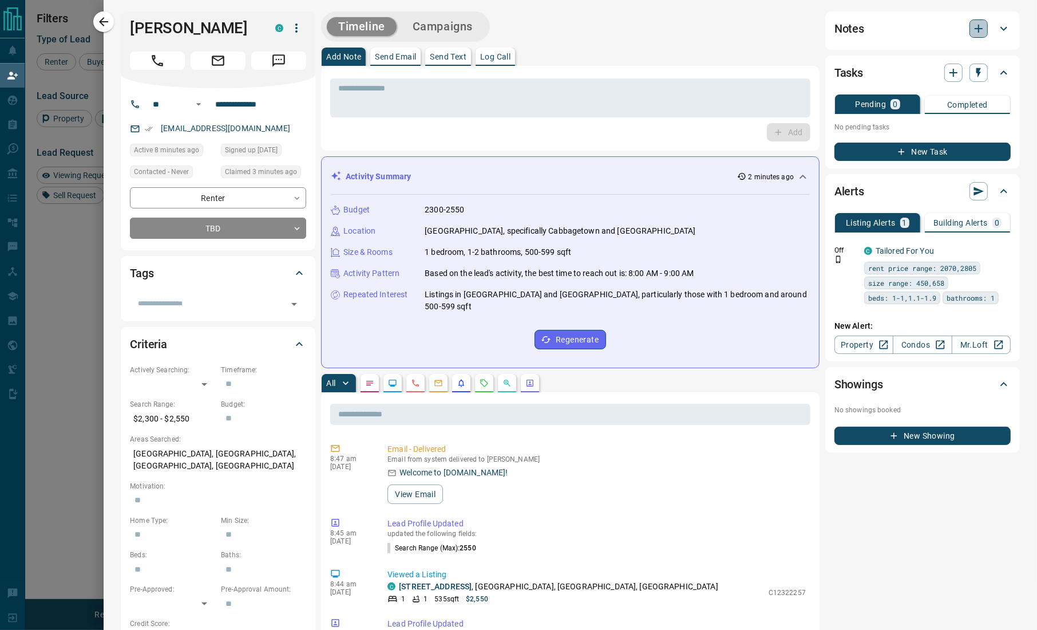
click at [973, 34] on icon "button" at bounding box center [979, 29] width 14 height 14
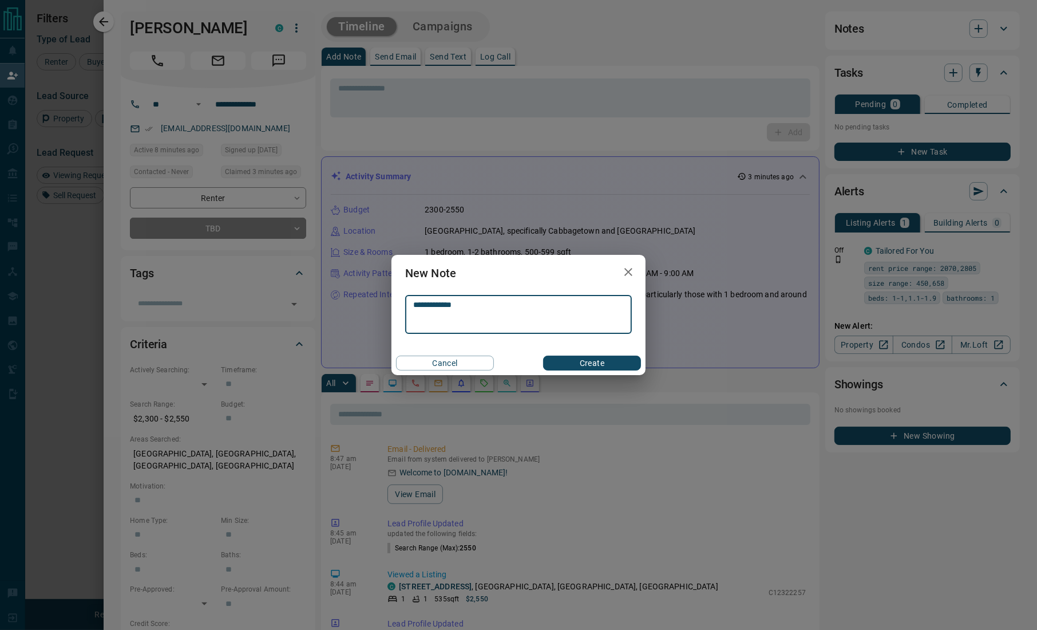
type textarea "**********"
click at [568, 359] on button "Create" at bounding box center [592, 362] width 98 height 15
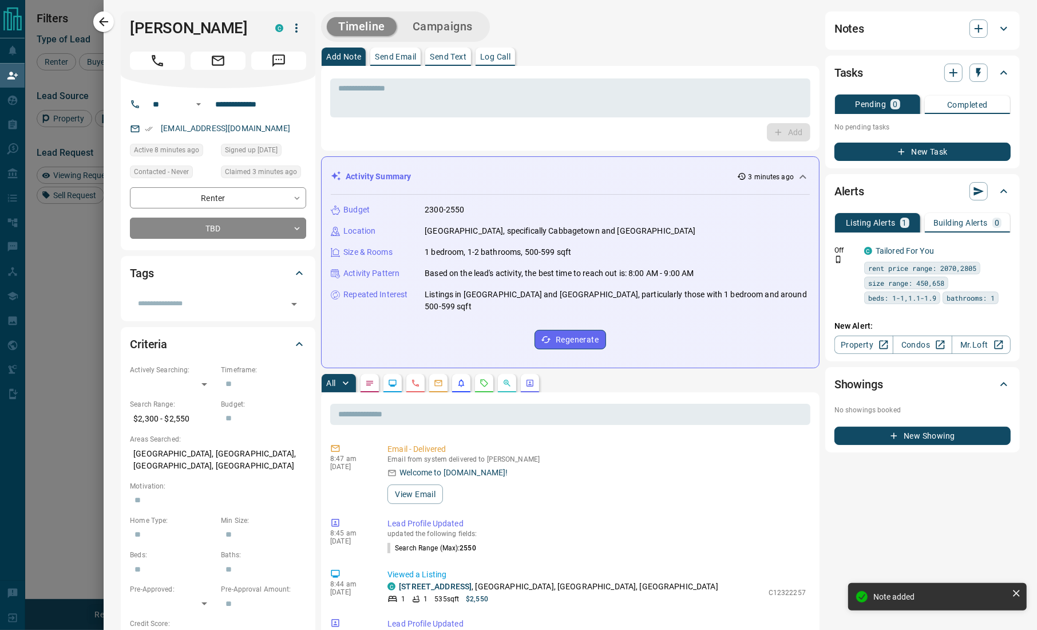
click at [436, 30] on button "Campaigns" at bounding box center [442, 26] width 83 height 19
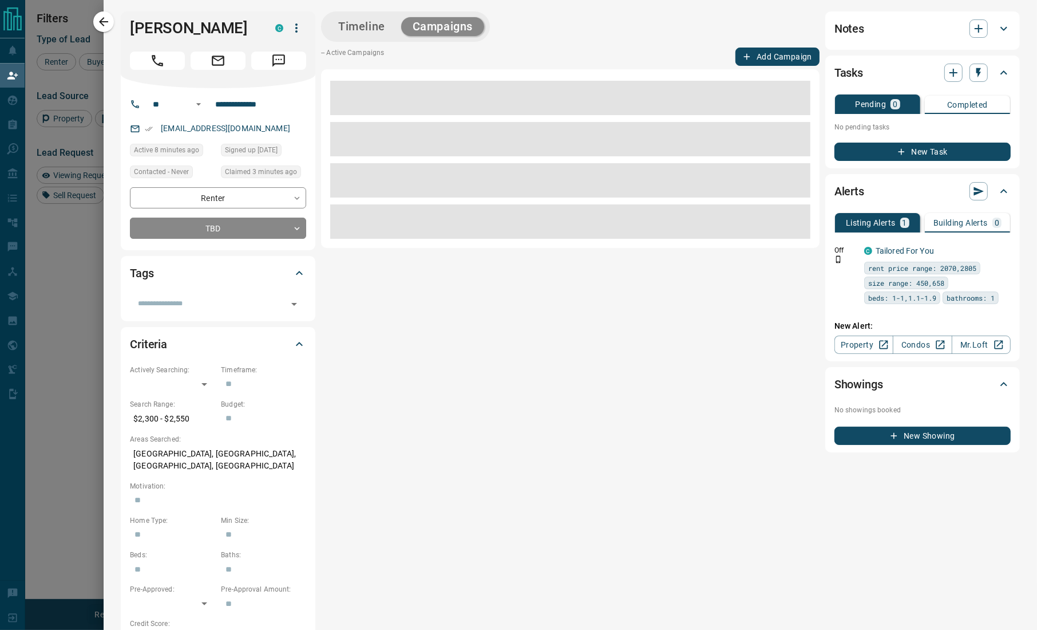
click at [868, 30] on div "Notes" at bounding box center [916, 28] width 163 height 18
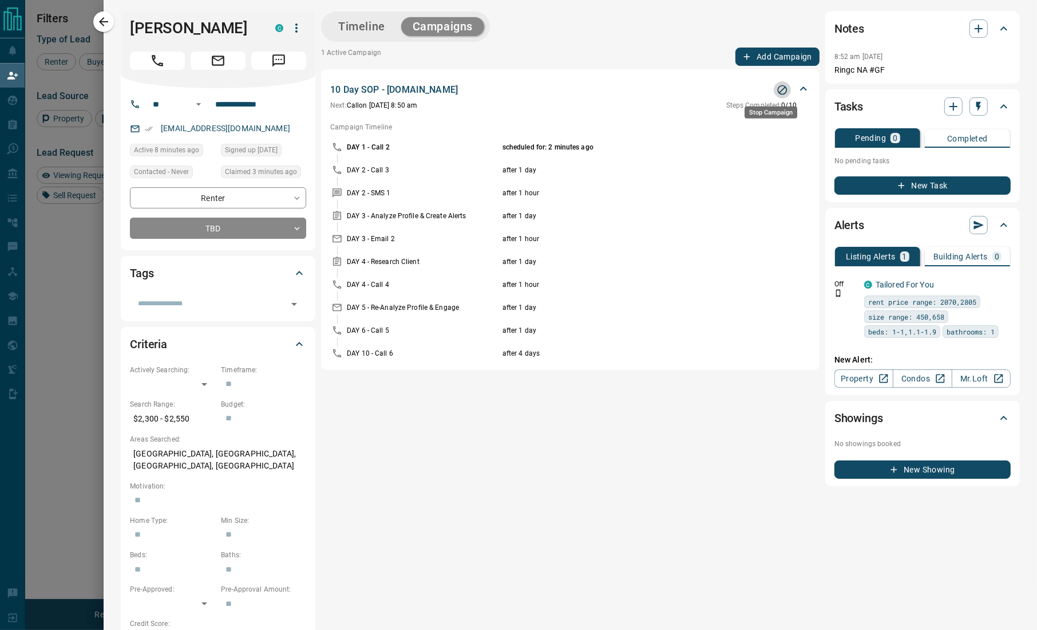
click at [777, 91] on icon "Stop Campaign" at bounding box center [782, 89] width 11 height 11
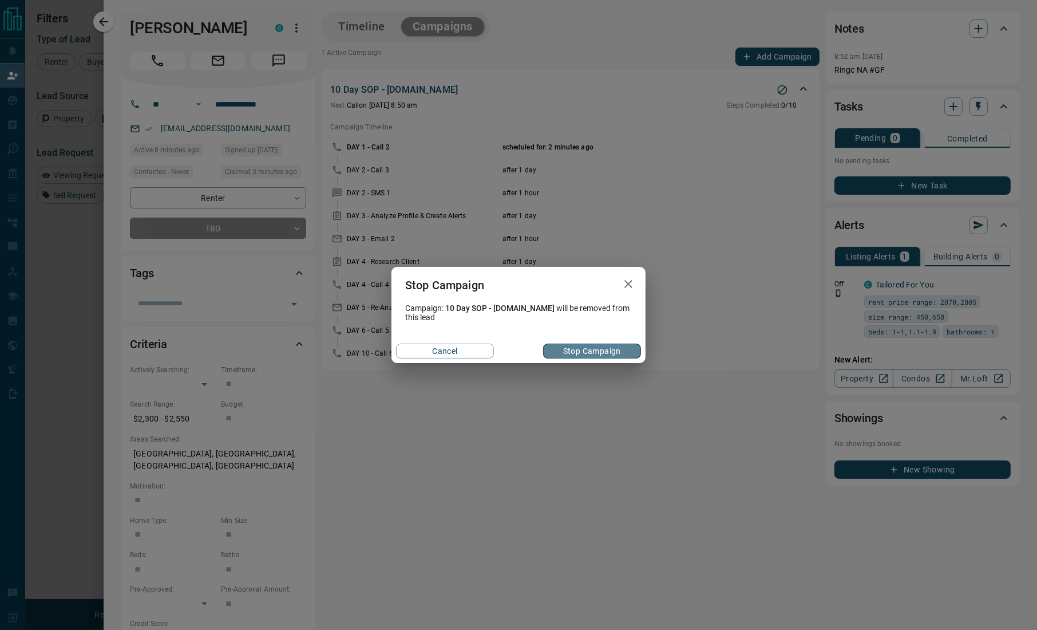
click at [594, 347] on button "Stop Campaign" at bounding box center [592, 350] width 98 height 15
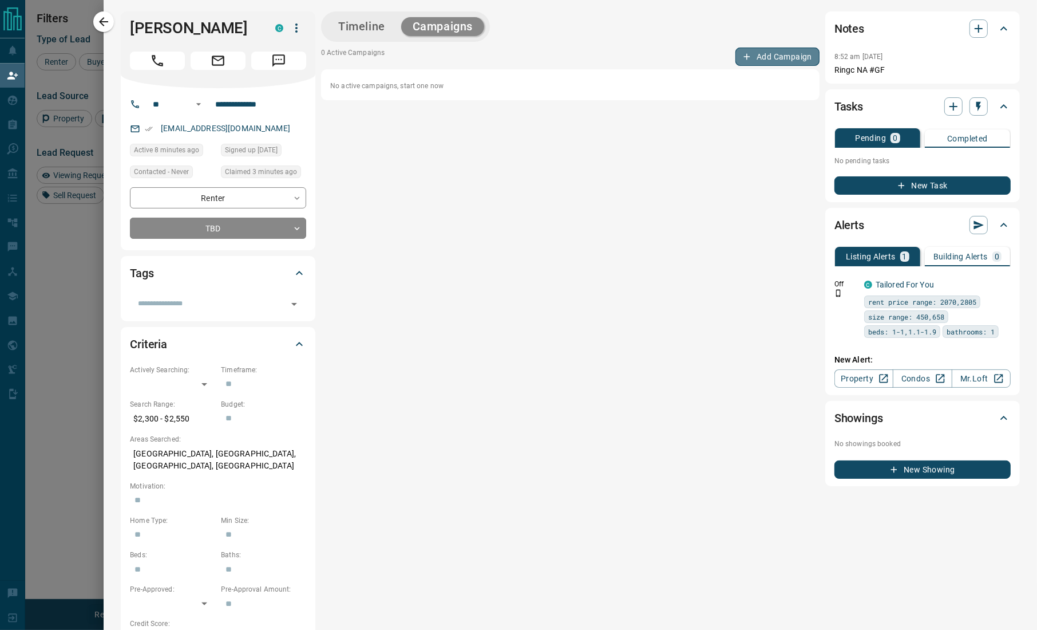
click at [780, 53] on button "Add Campaign" at bounding box center [778, 57] width 84 height 18
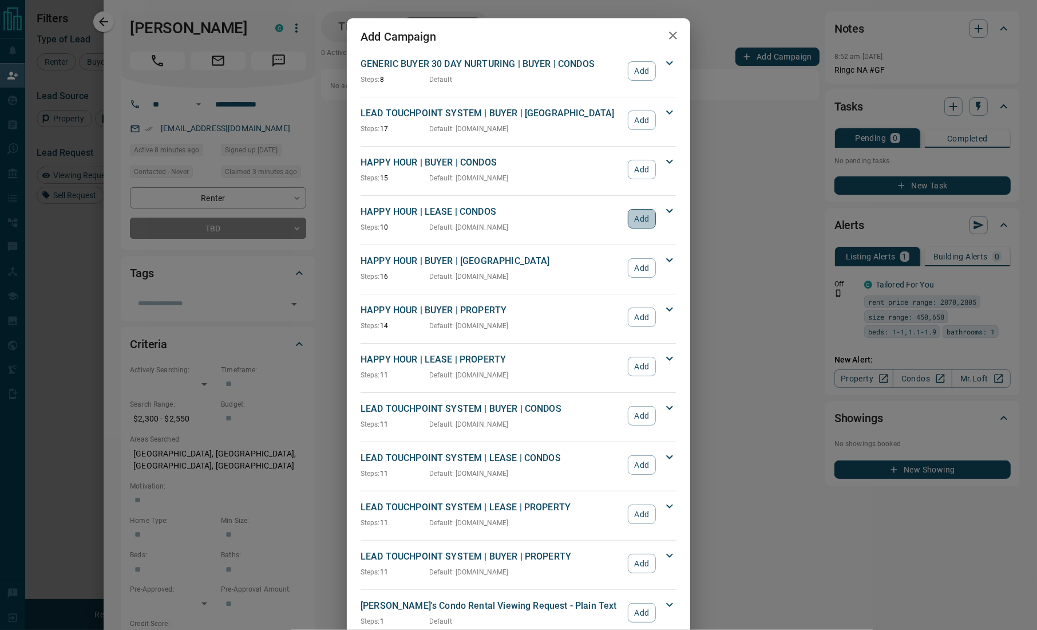
click at [648, 219] on button "Add" at bounding box center [642, 218] width 28 height 19
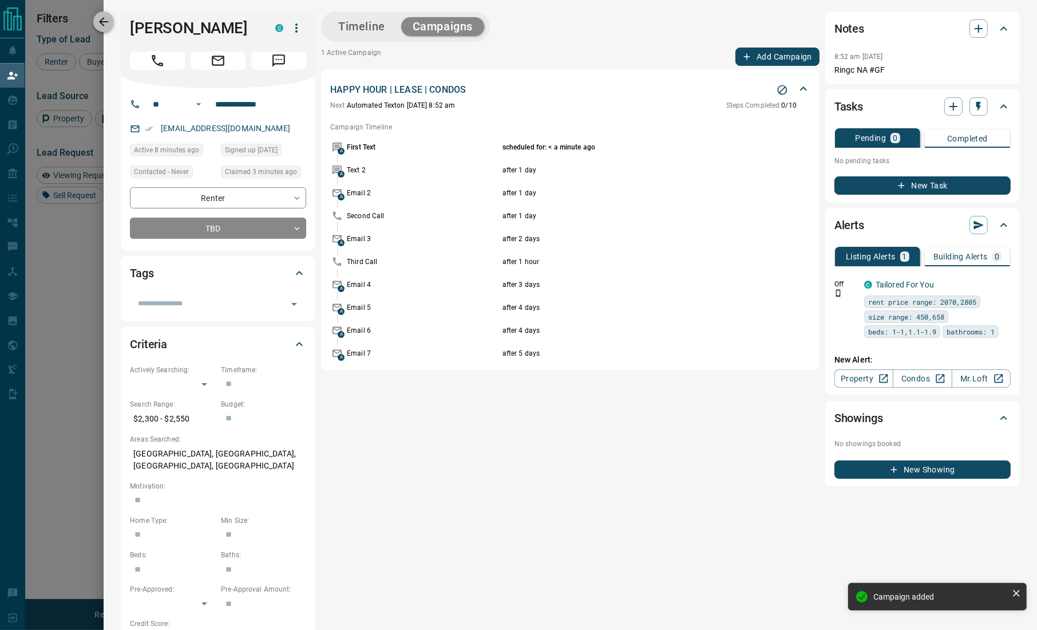
click at [96, 21] on button "button" at bounding box center [103, 21] width 21 height 21
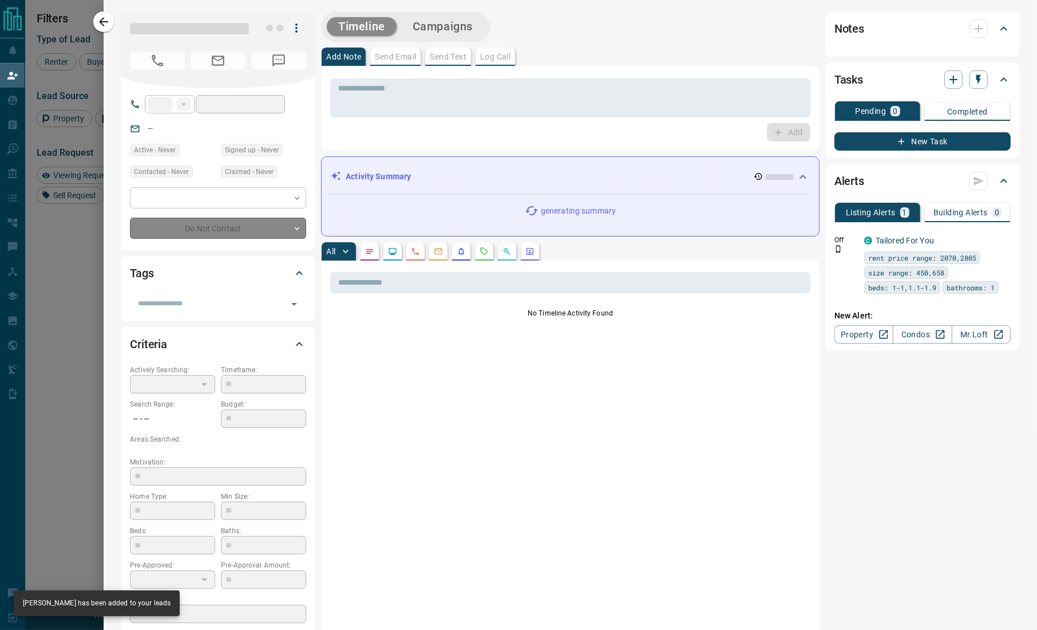
type input "**"
type input "**********"
type input "**"
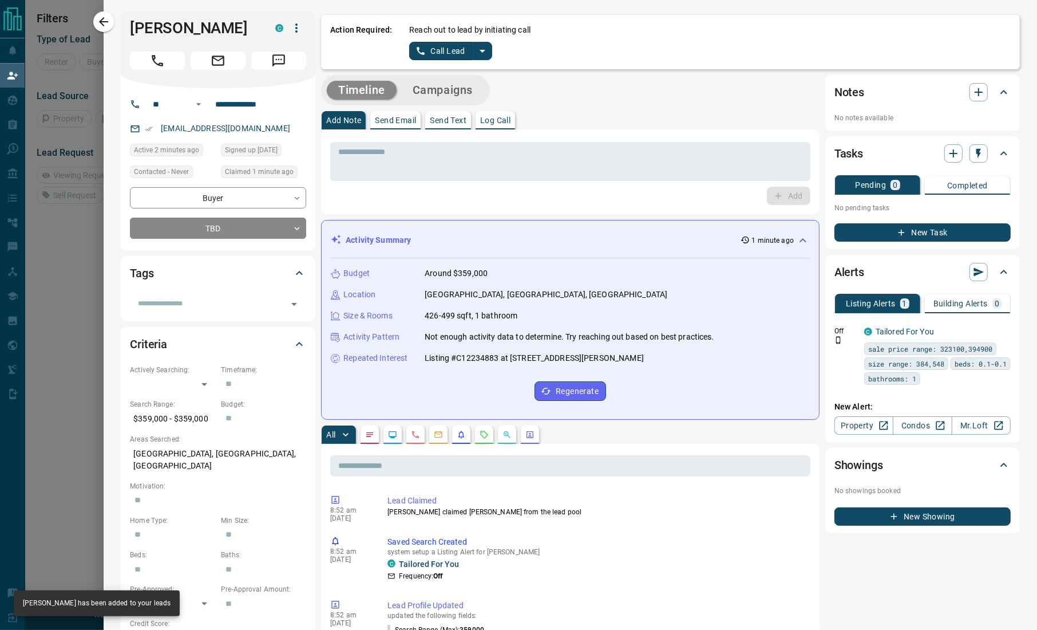
click at [114, 324] on div "**********" at bounding box center [571, 606] width 934 height 1212
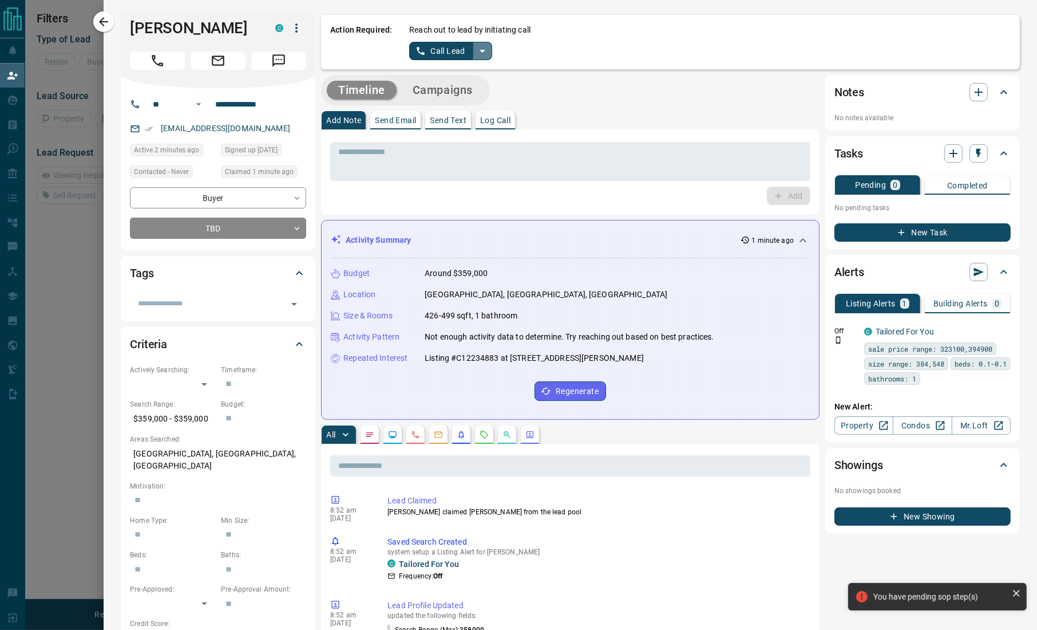
click at [486, 46] on icon "split button" at bounding box center [483, 51] width 14 height 14
click at [466, 93] on li "Log Manual Call" at bounding box center [450, 90] width 70 height 17
click at [233, 101] on input "**********" at bounding box center [255, 104] width 89 height 18
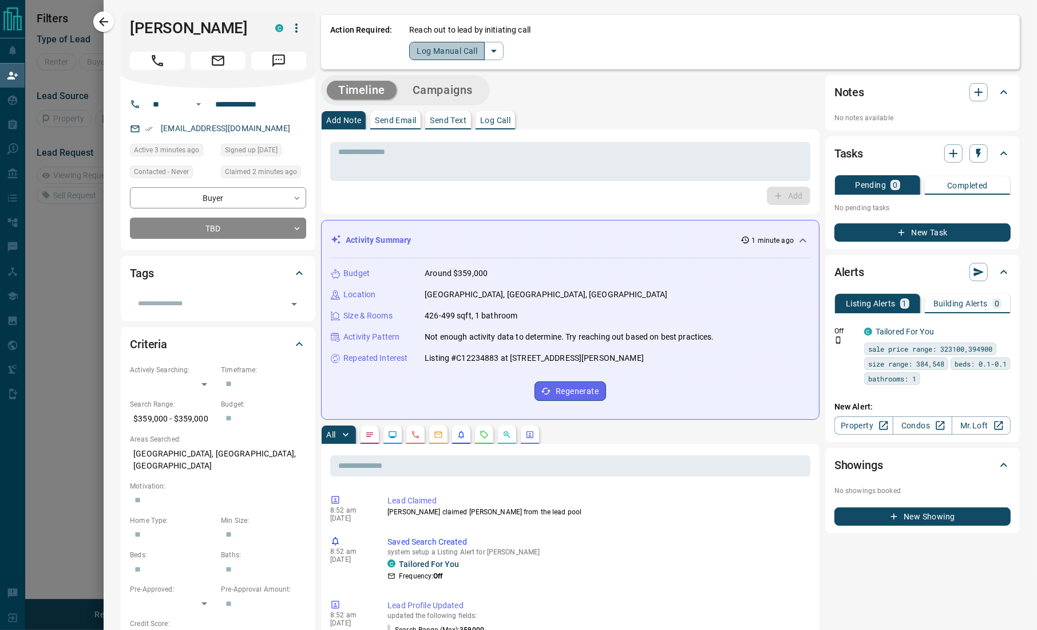
click at [437, 46] on button "Log Manual Call" at bounding box center [447, 51] width 76 height 18
click at [436, 51] on button "No" at bounding box center [442, 51] width 20 height 18
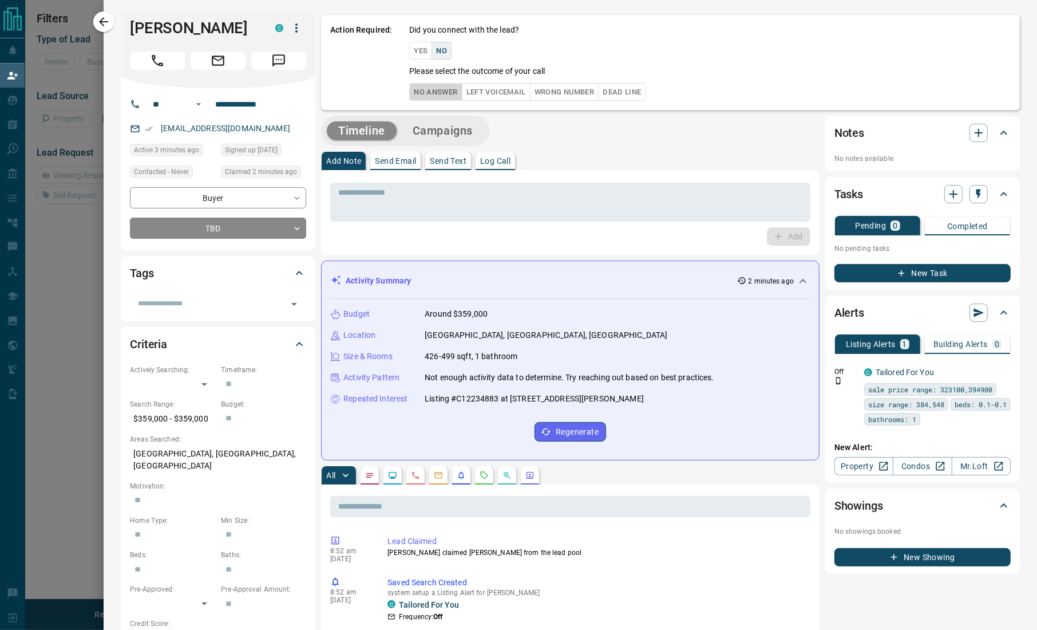
click at [444, 94] on button "No Answer" at bounding box center [435, 92] width 53 height 18
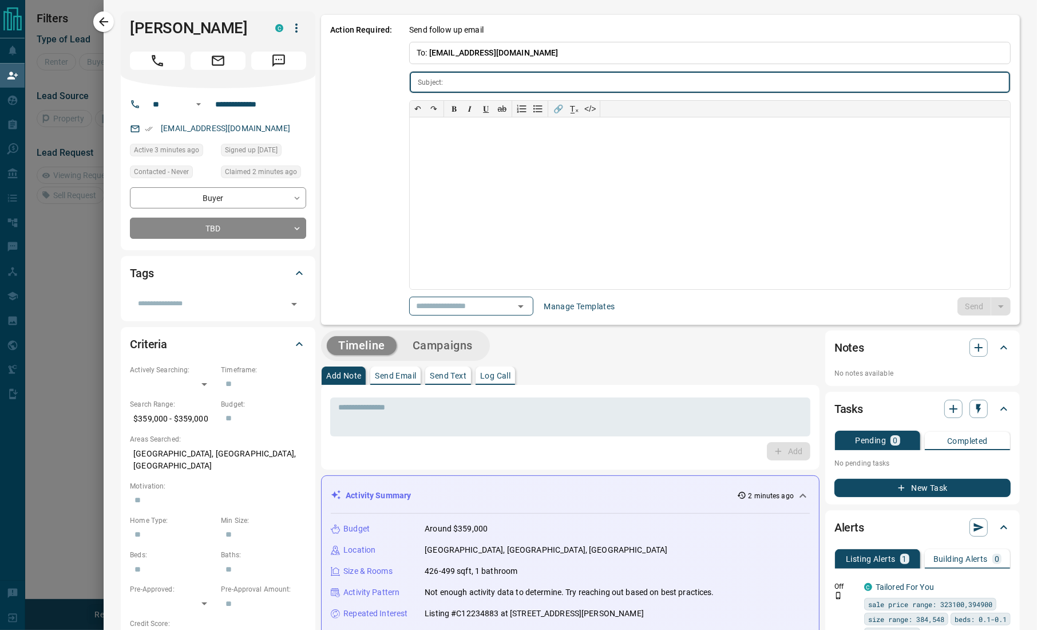
type input "**********"
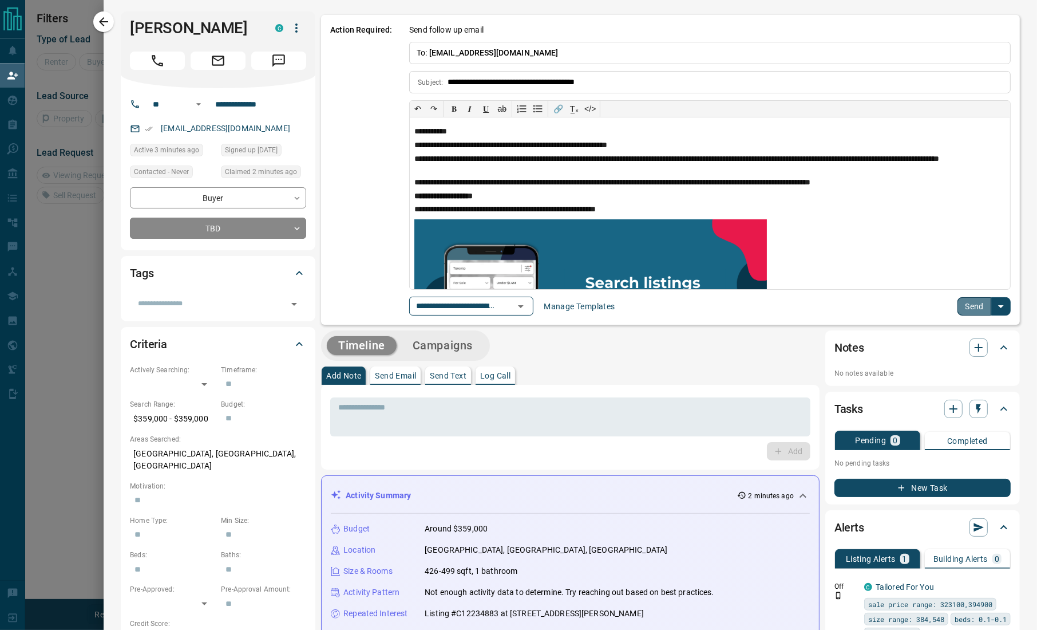
click at [971, 306] on button "Send" at bounding box center [975, 306] width 34 height 18
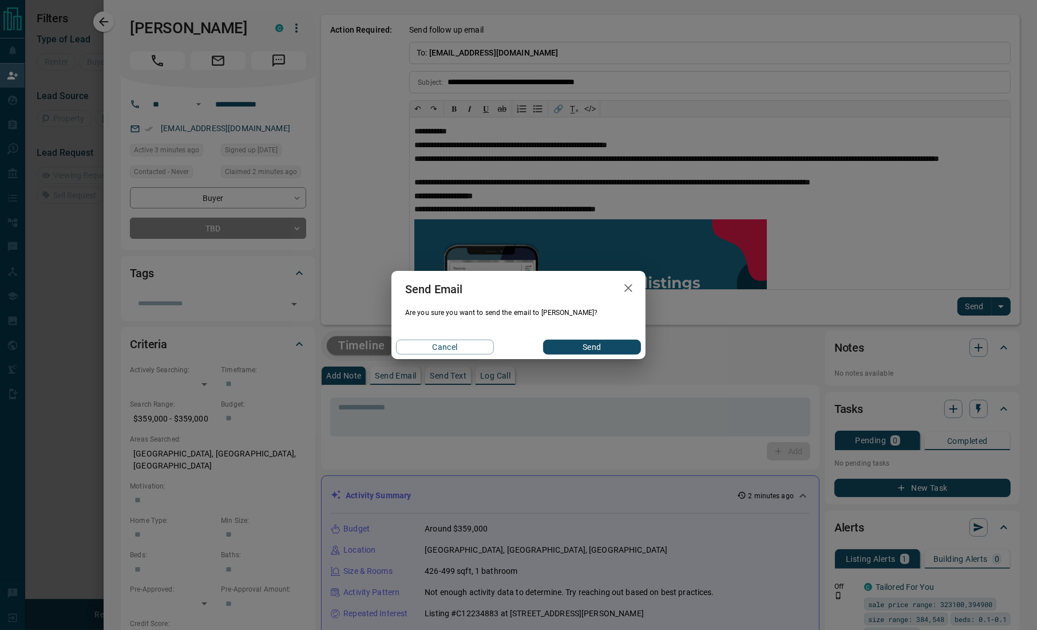
click at [112, 92] on div "Send Email Are you sure you want to send the email to Nichola? Cancel Send" at bounding box center [518, 315] width 1037 height 630
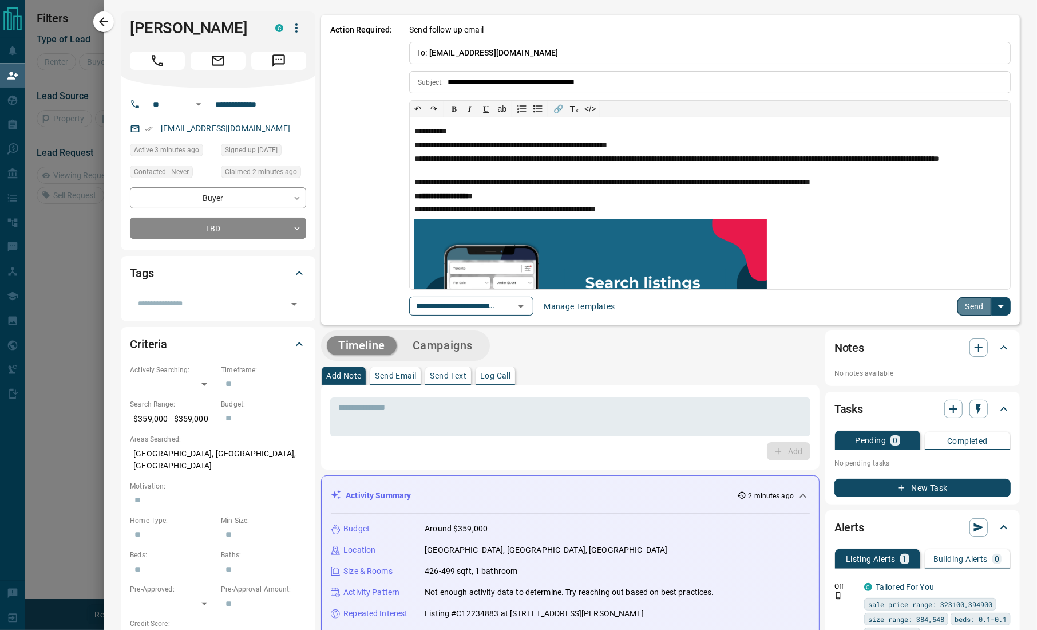
click at [967, 302] on button "Send" at bounding box center [975, 306] width 34 height 18
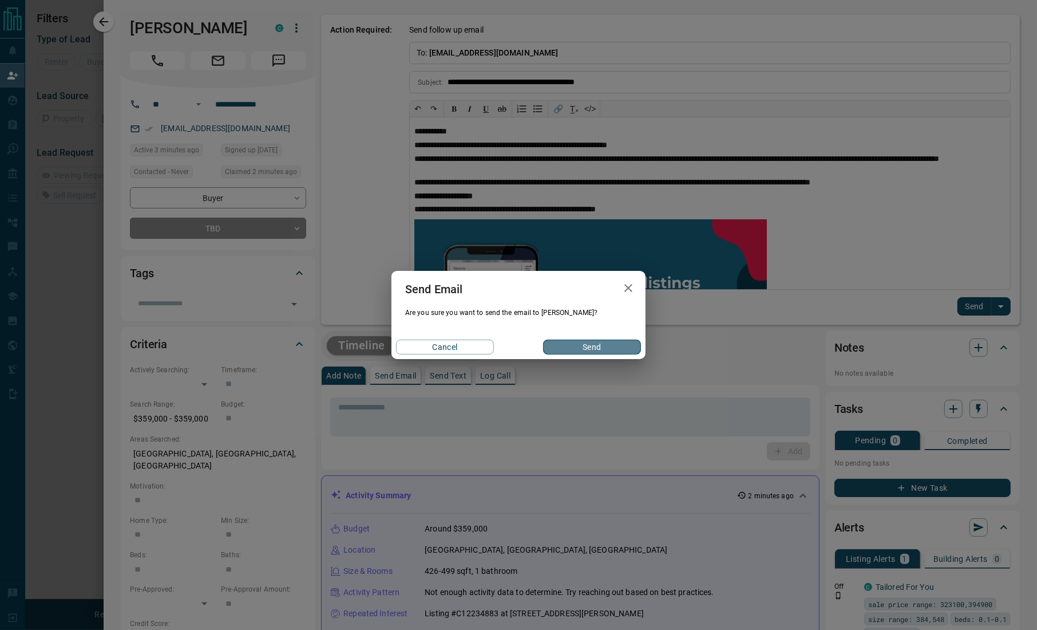
click at [575, 342] on button "Send" at bounding box center [592, 346] width 98 height 15
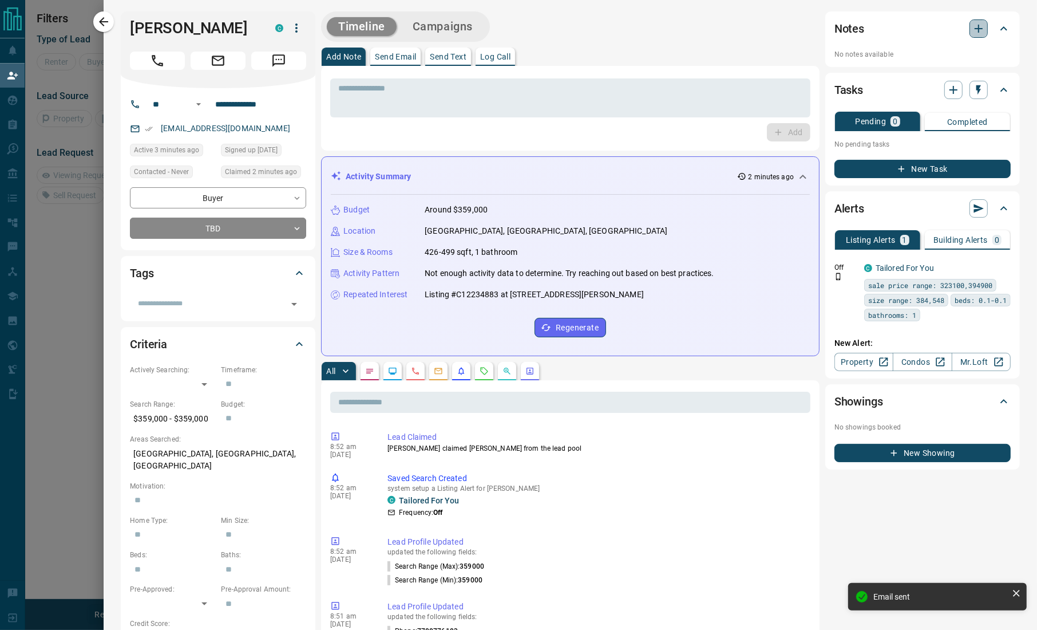
click at [972, 30] on icon "button" at bounding box center [979, 29] width 14 height 14
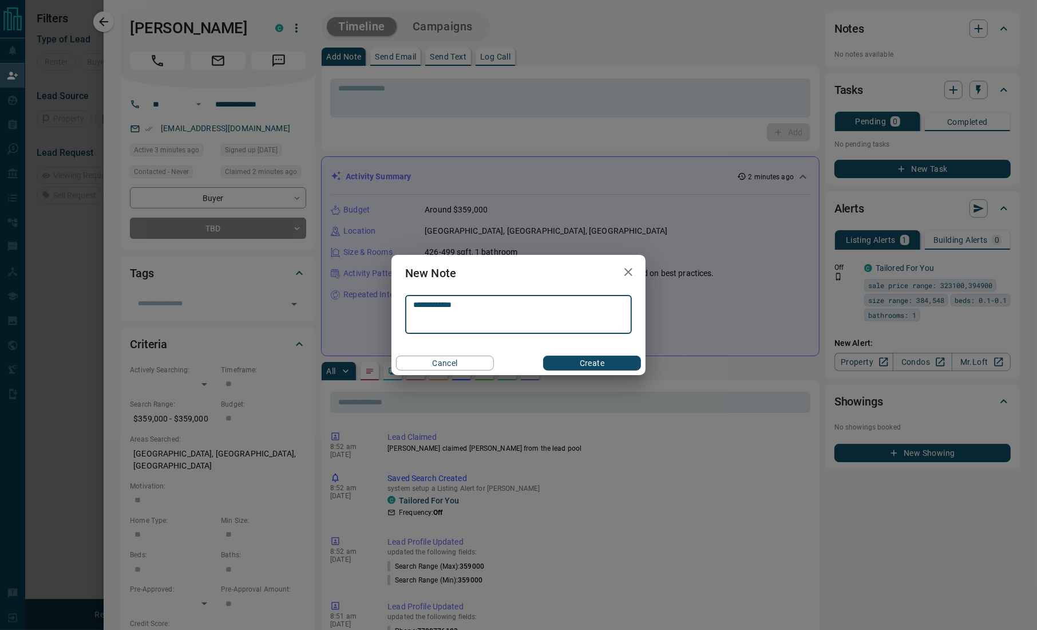
type textarea "**********"
click at [596, 359] on button "Create" at bounding box center [592, 362] width 98 height 15
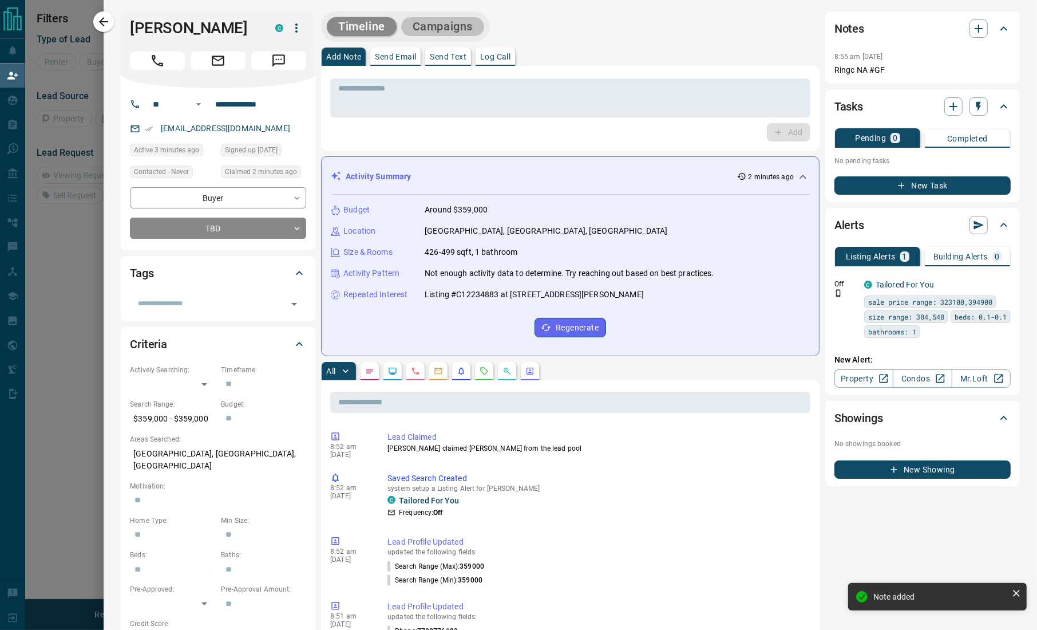
click at [457, 24] on button "Campaigns" at bounding box center [442, 26] width 83 height 19
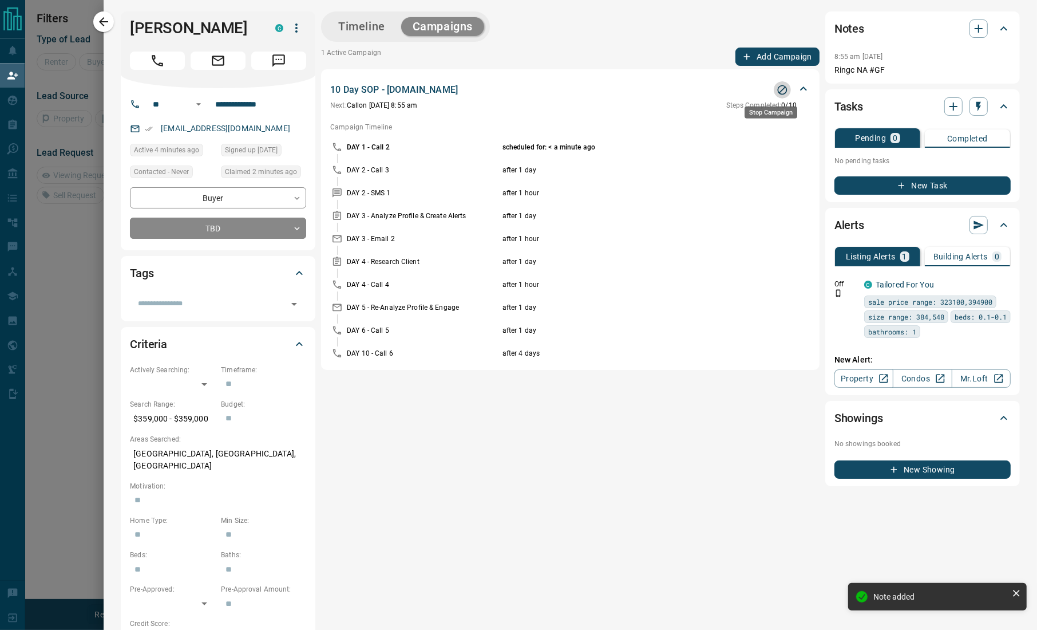
click at [777, 92] on icon "Stop Campaign" at bounding box center [782, 89] width 11 height 11
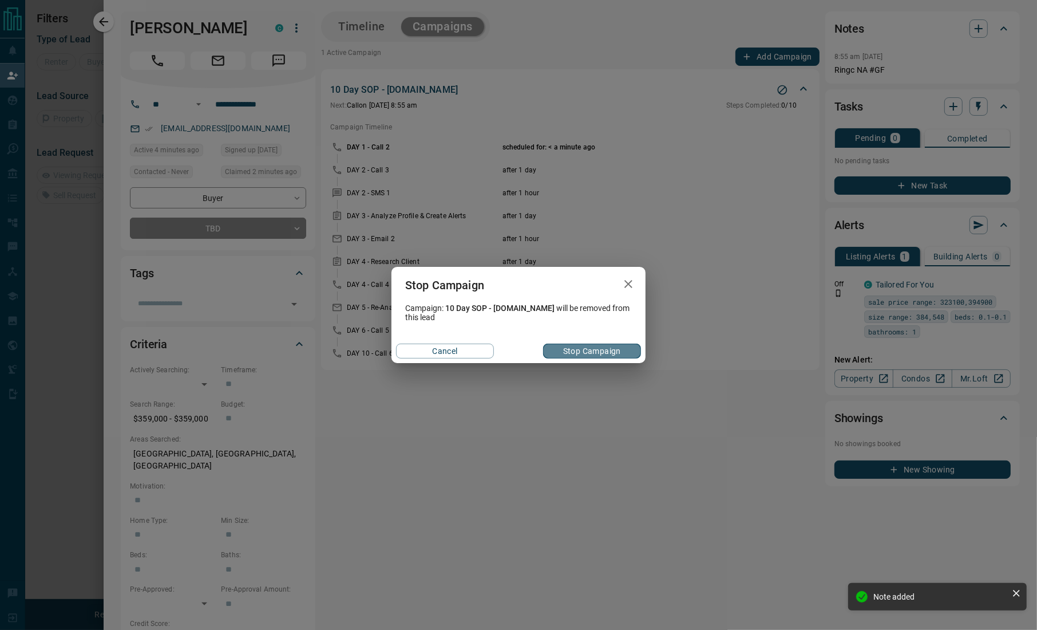
click at [568, 355] on button "Stop Campaign" at bounding box center [592, 350] width 98 height 15
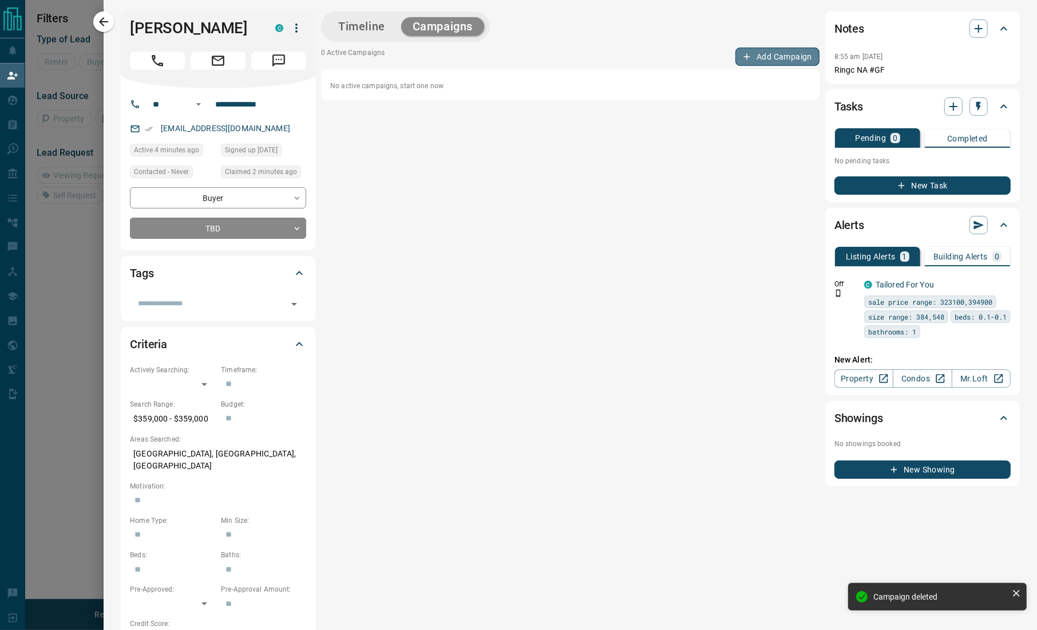
click at [759, 52] on button "Add Campaign" at bounding box center [778, 57] width 84 height 18
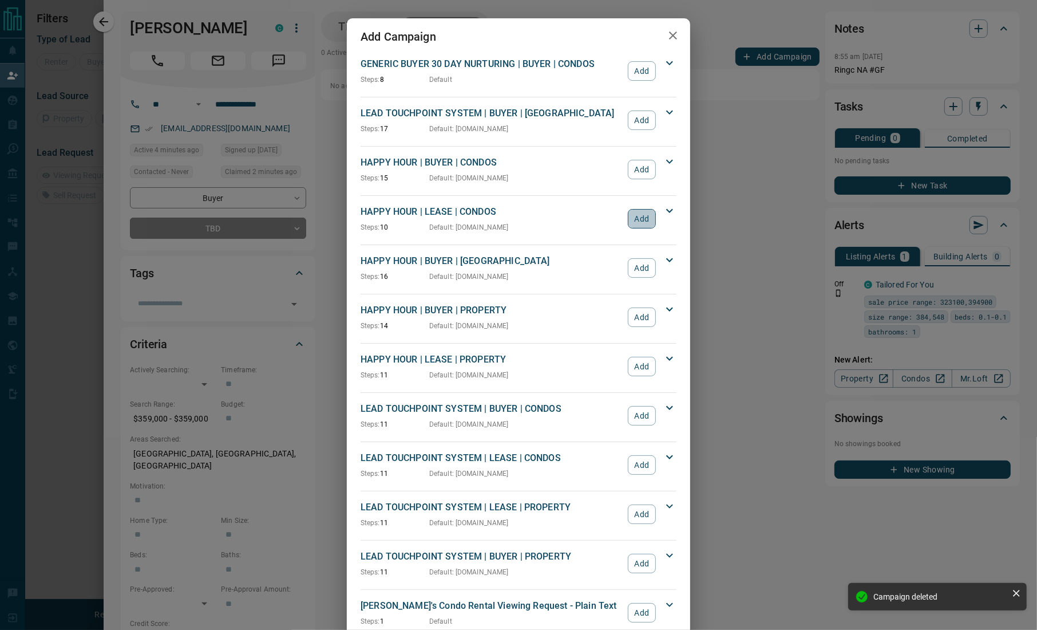
click at [642, 222] on button "Add" at bounding box center [642, 218] width 28 height 19
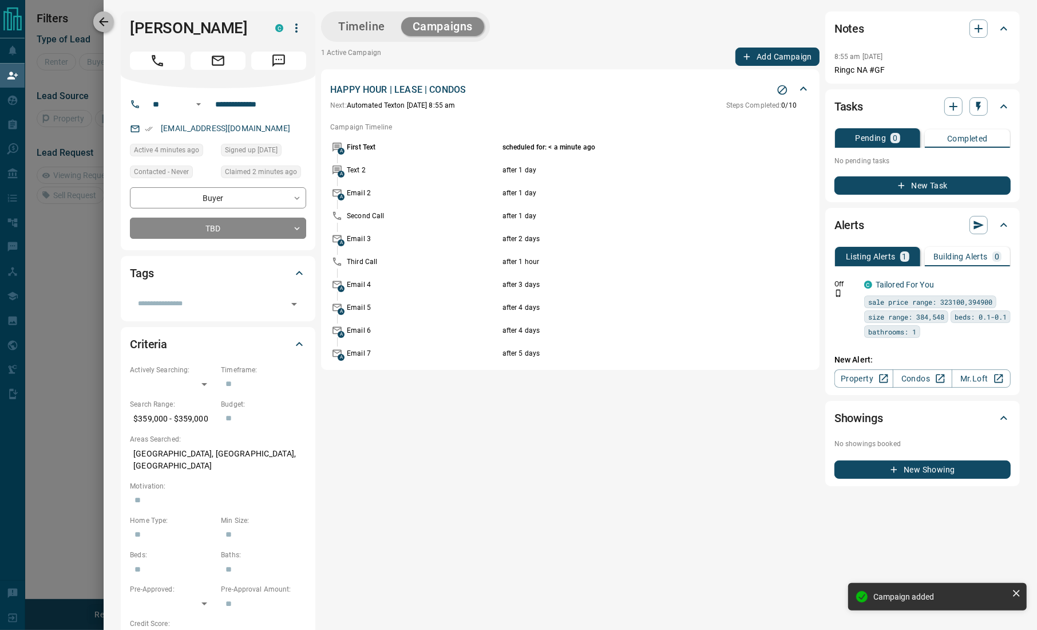
click at [106, 22] on icon "button" at bounding box center [103, 21] width 9 height 9
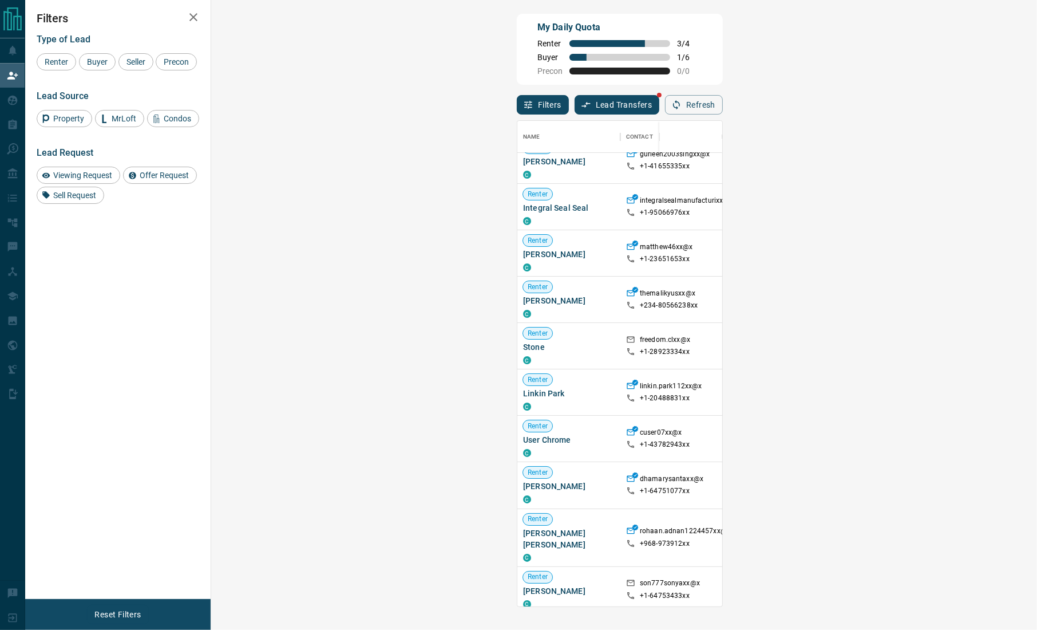
scroll to position [14, 0]
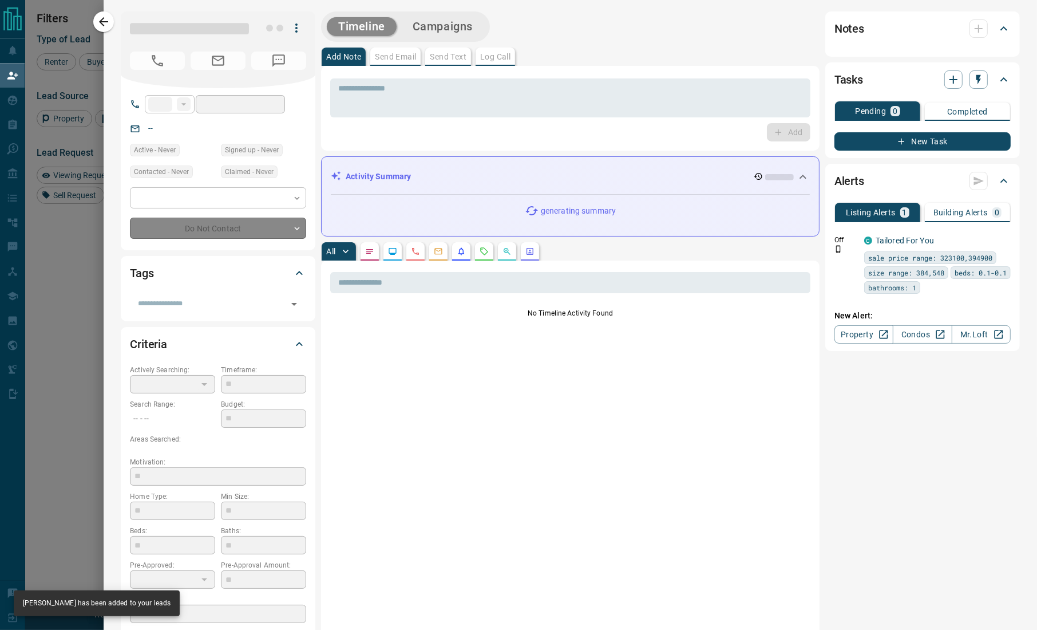
type input "**"
type input "**********"
type input "**"
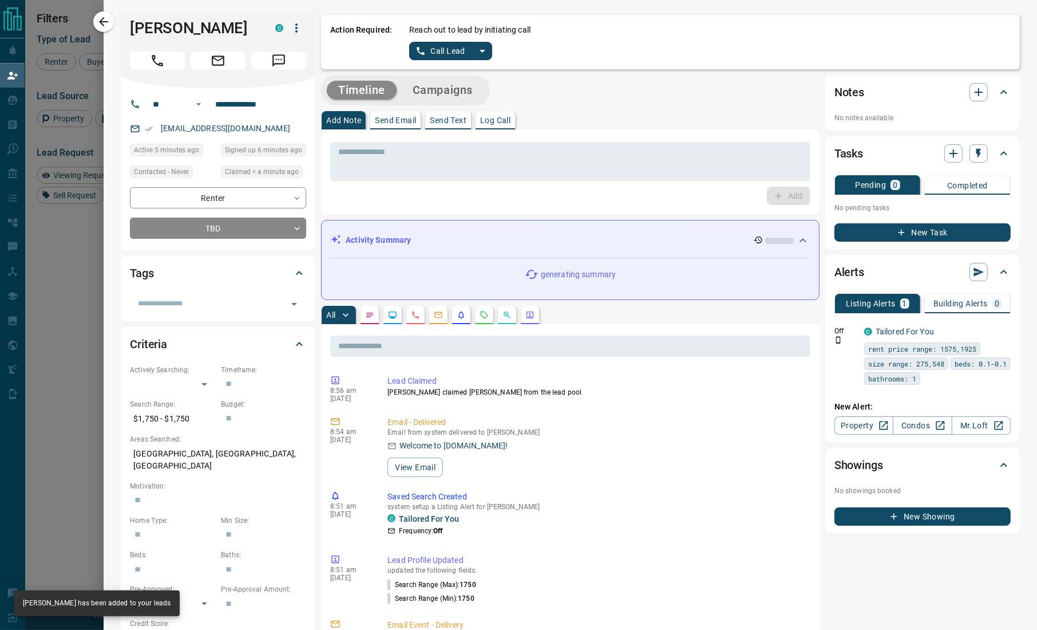
click at [117, 109] on div "**********" at bounding box center [571, 608] width 934 height 1217
click at [485, 53] on icon "split button" at bounding box center [483, 51] width 14 height 14
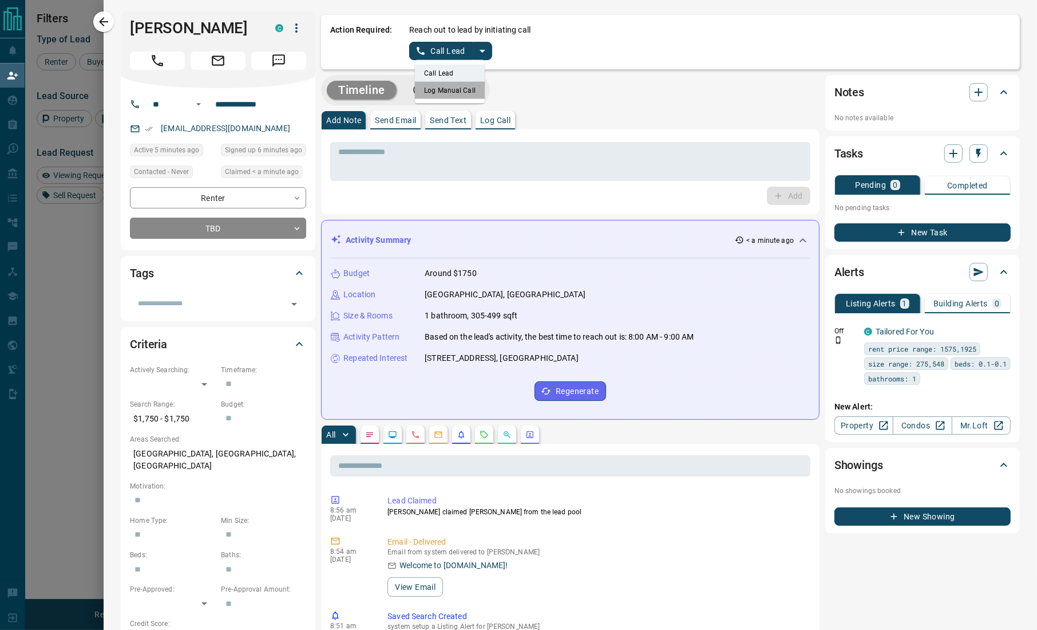
click at [453, 92] on li "Log Manual Call" at bounding box center [450, 90] width 70 height 17
click at [240, 110] on input "**********" at bounding box center [255, 104] width 89 height 18
click at [448, 52] on button "Log Manual Call" at bounding box center [447, 51] width 76 height 18
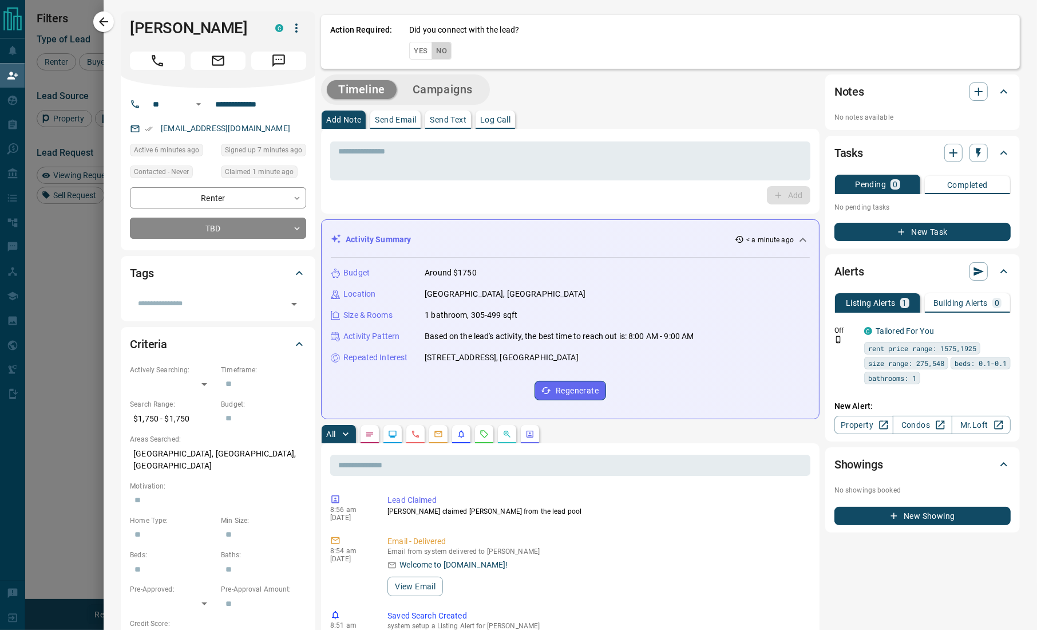
click at [448, 52] on button "No" at bounding box center [442, 51] width 20 height 18
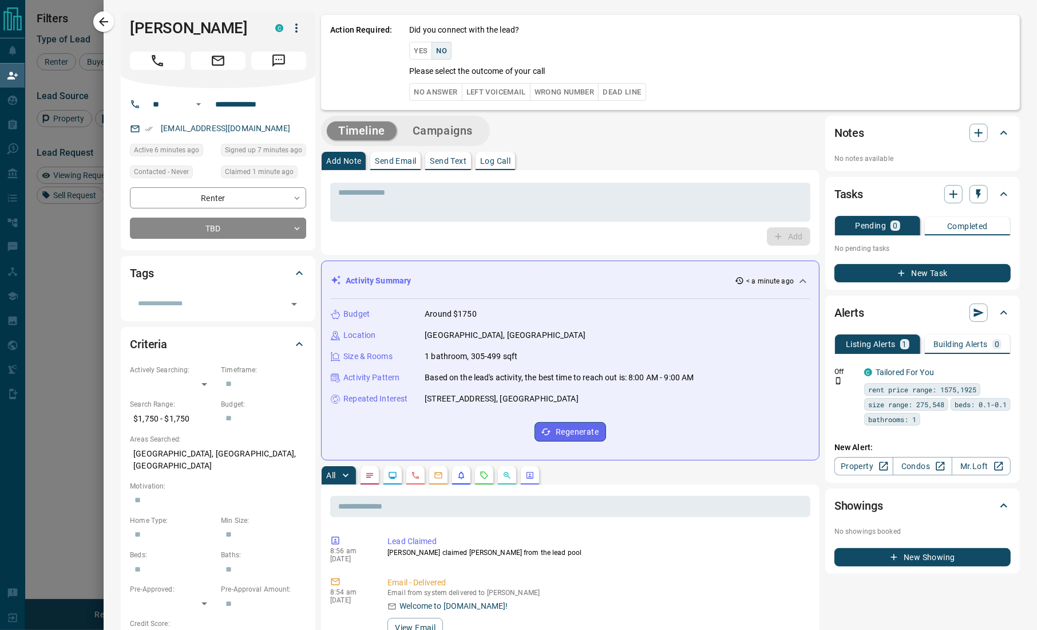
click at [433, 91] on button "No Answer" at bounding box center [435, 92] width 53 height 18
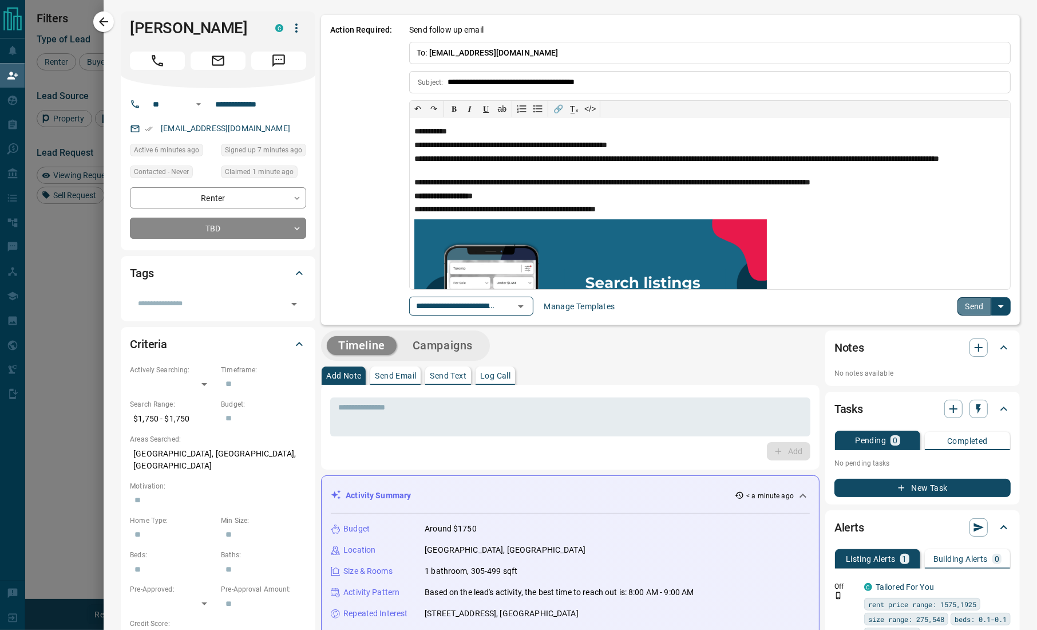
click at [962, 309] on button "Send" at bounding box center [975, 306] width 34 height 18
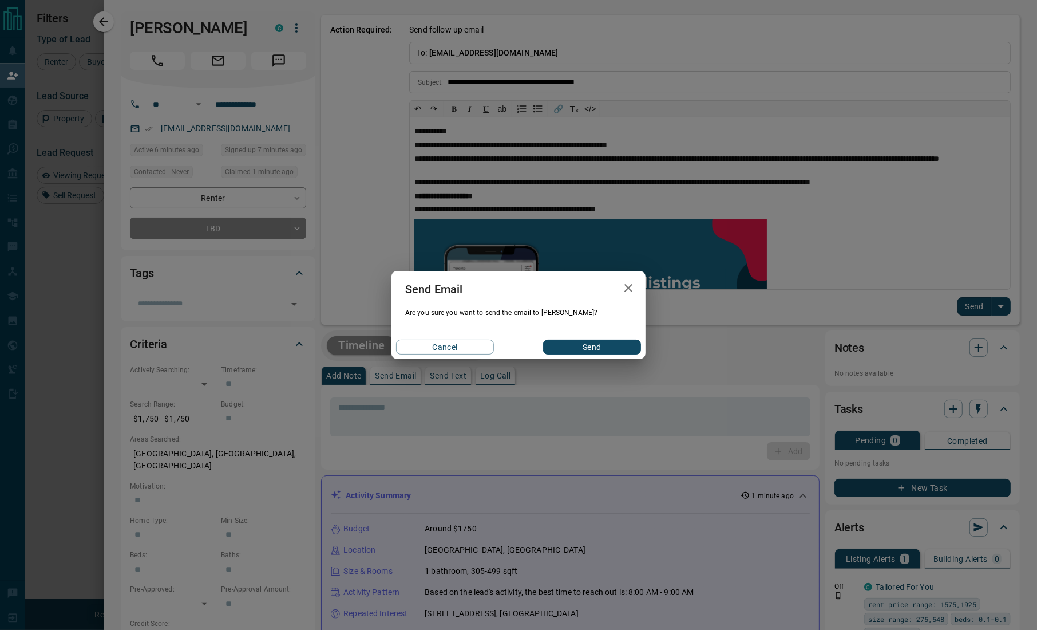
click at [628, 343] on button "Send" at bounding box center [592, 346] width 98 height 15
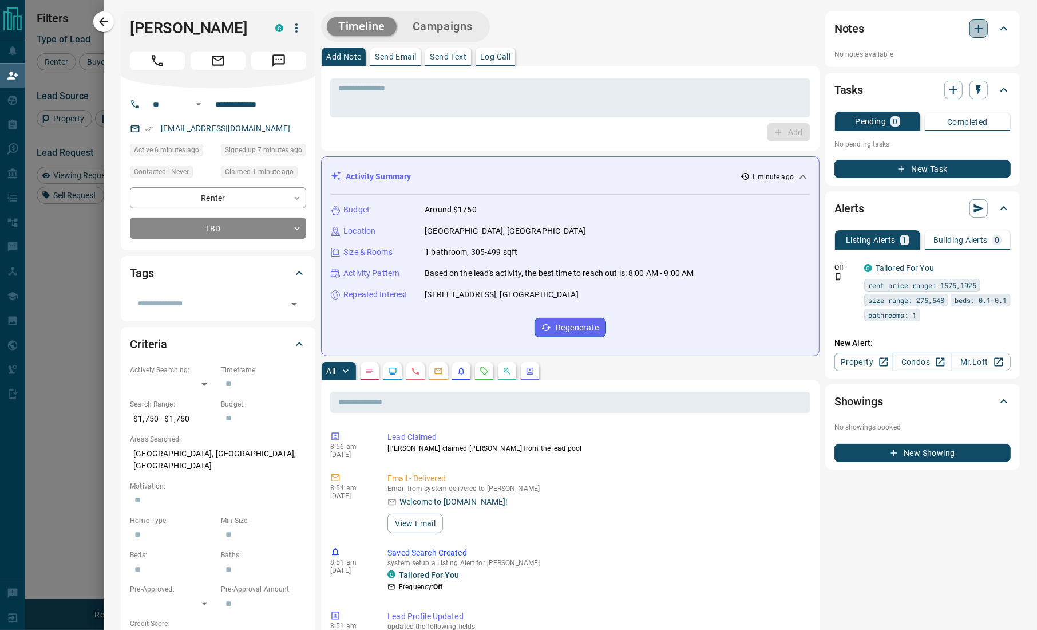
click at [972, 30] on icon "button" at bounding box center [979, 29] width 14 height 14
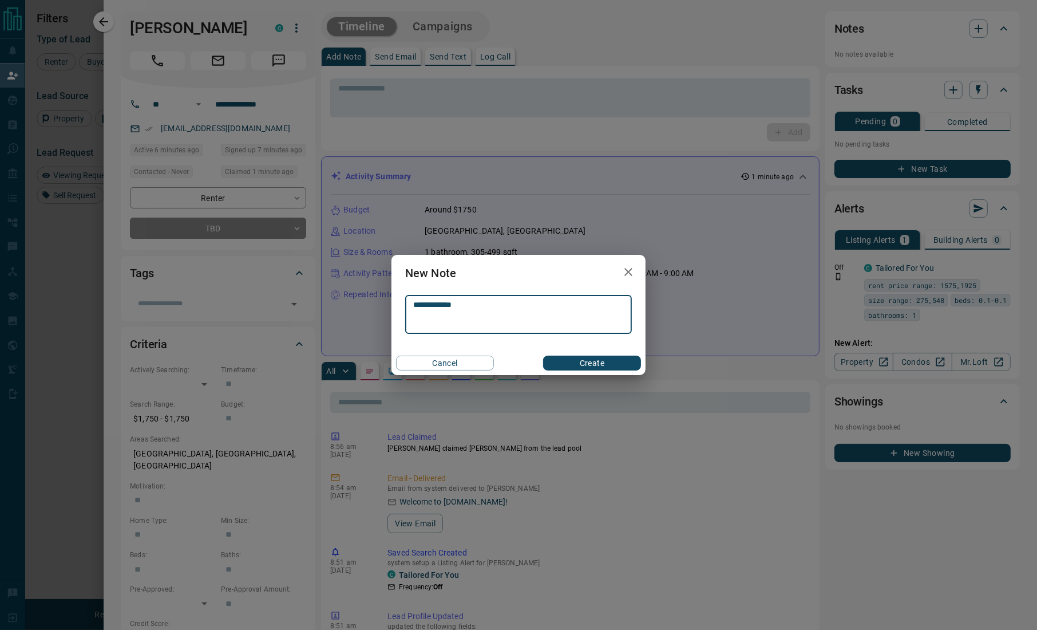
type textarea "**********"
click at [587, 361] on button "Create" at bounding box center [592, 362] width 98 height 15
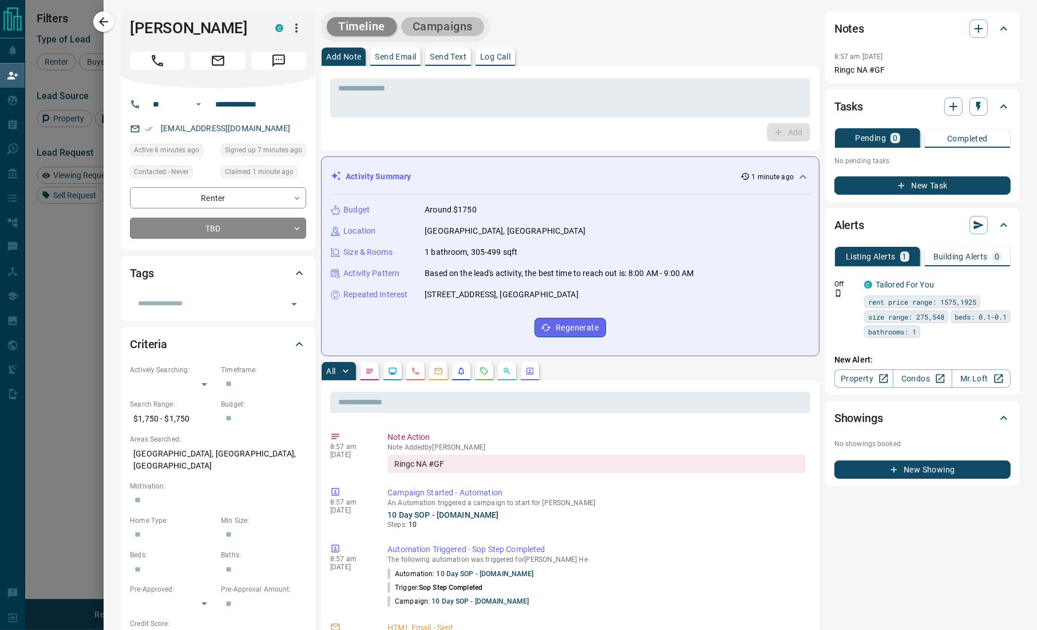
click at [445, 30] on button "Campaigns" at bounding box center [442, 26] width 83 height 19
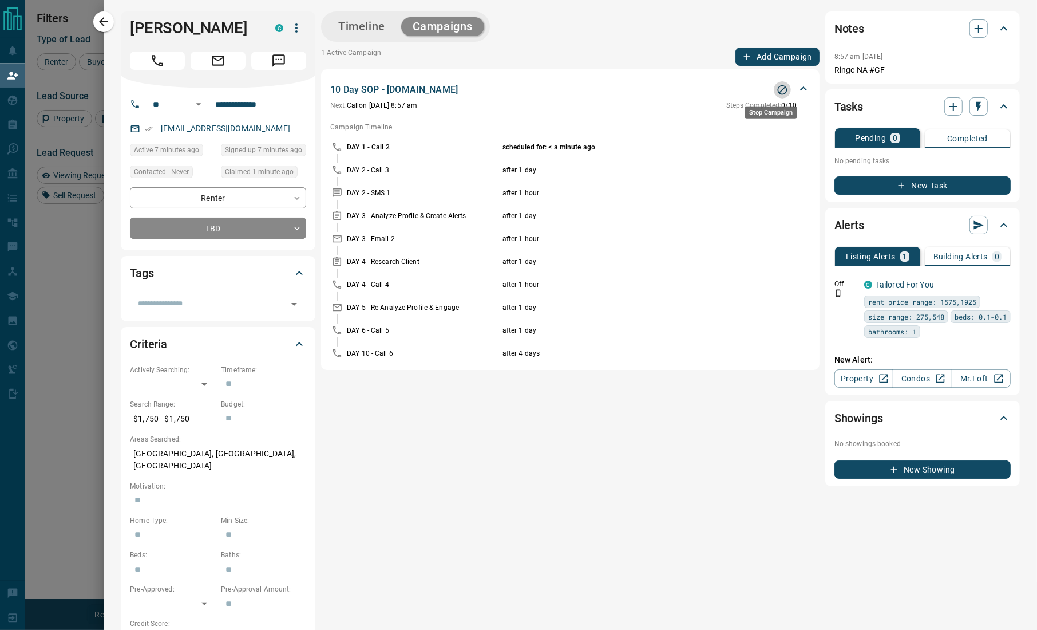
click at [778, 92] on icon "Stop Campaign" at bounding box center [783, 90] width 10 height 10
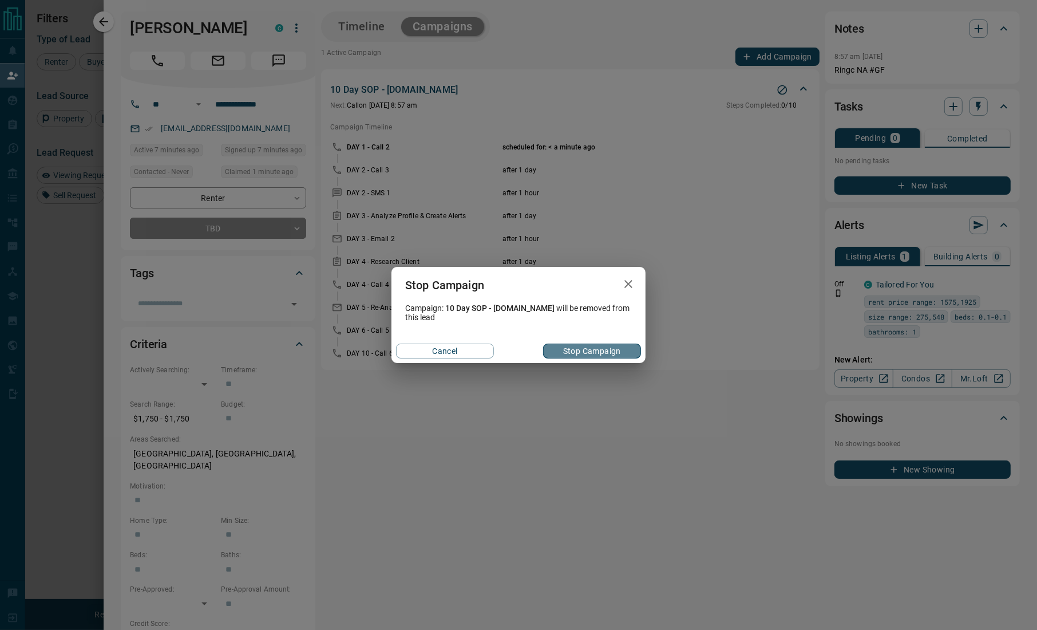
click at [553, 351] on button "Stop Campaign" at bounding box center [592, 350] width 98 height 15
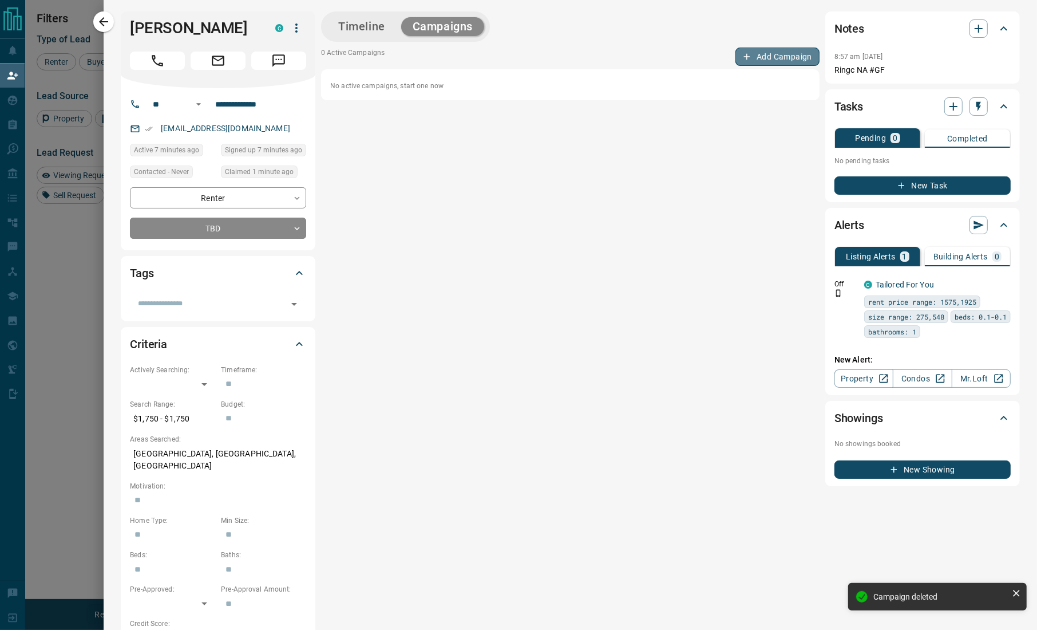
click at [781, 60] on button "Add Campaign" at bounding box center [778, 57] width 84 height 18
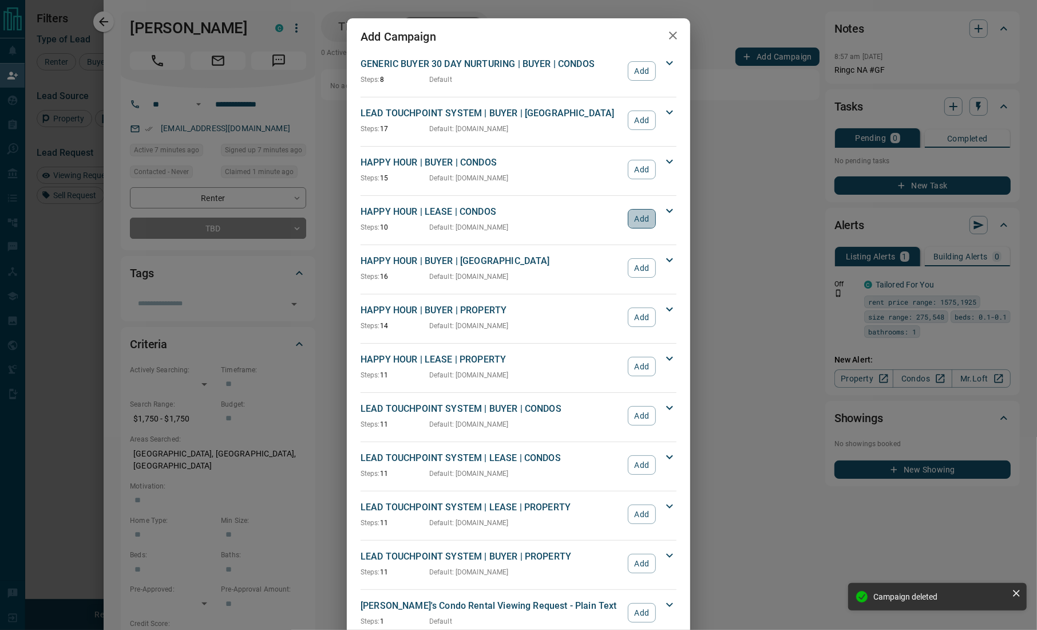
click at [635, 216] on button "Add" at bounding box center [642, 218] width 28 height 19
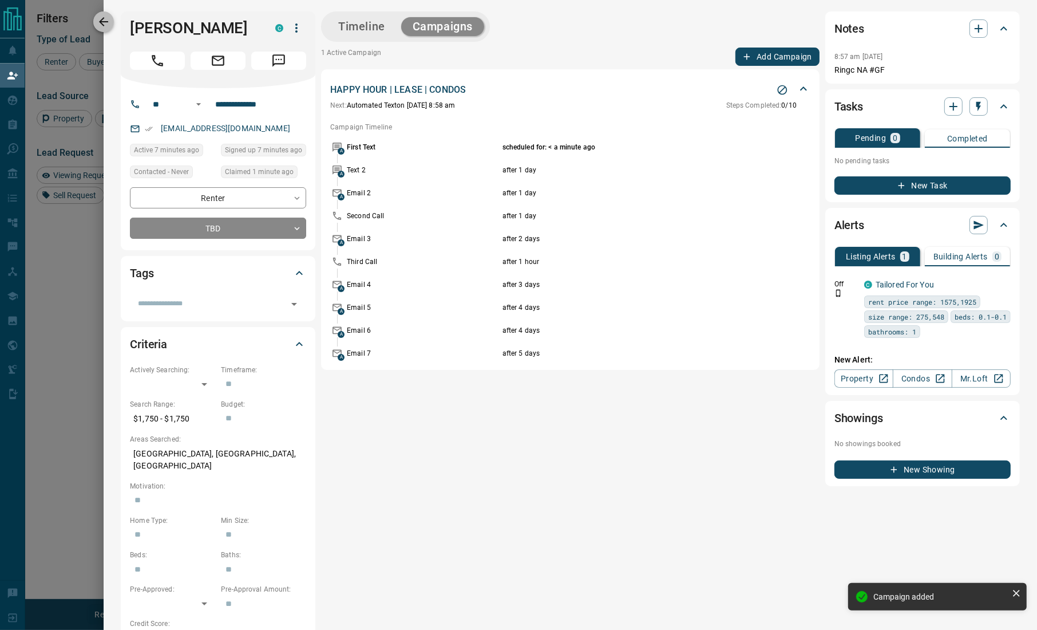
click at [102, 20] on icon "button" at bounding box center [103, 21] width 9 height 9
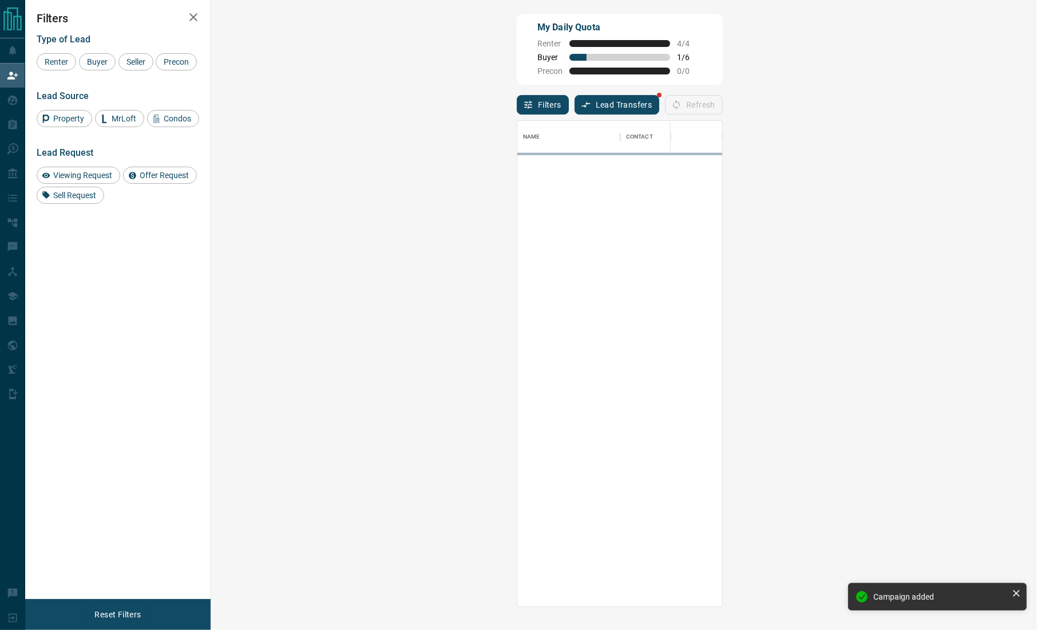
scroll to position [474, 789]
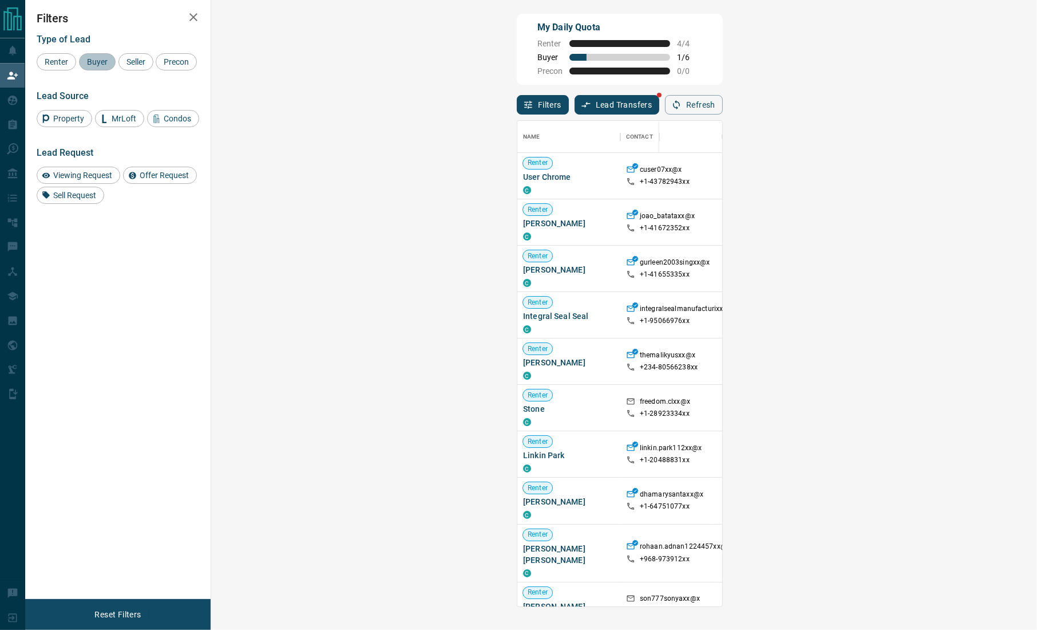
click at [89, 60] on span "Buyer" at bounding box center [97, 61] width 29 height 9
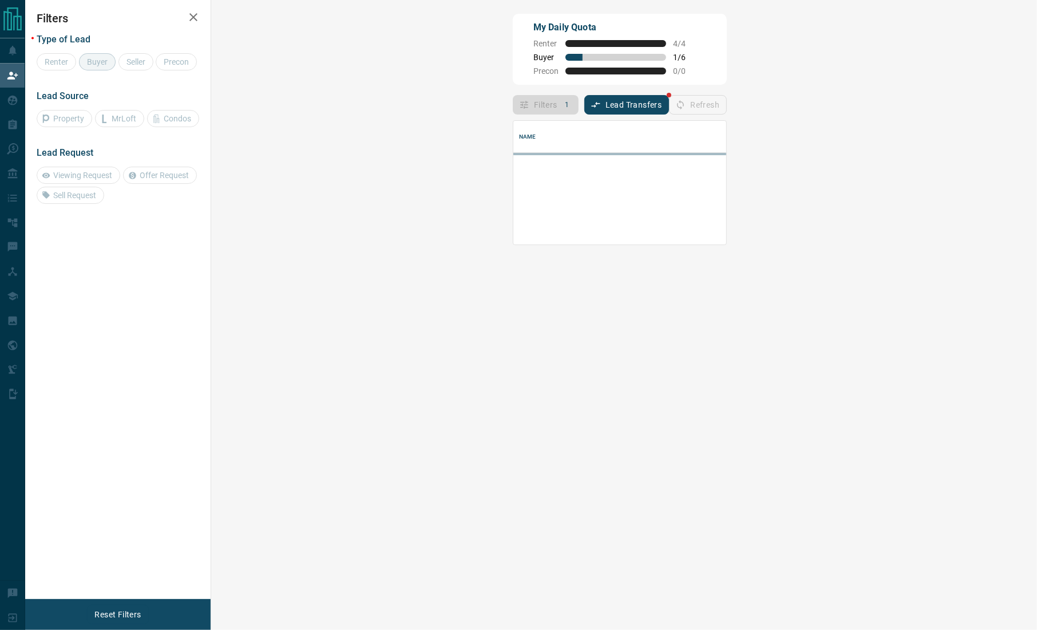
click at [81, 343] on div "Filters Type of Lead Renter Buyer Seller Precon Lead Source Property MrLoft Con…" at bounding box center [117, 299] width 185 height 599
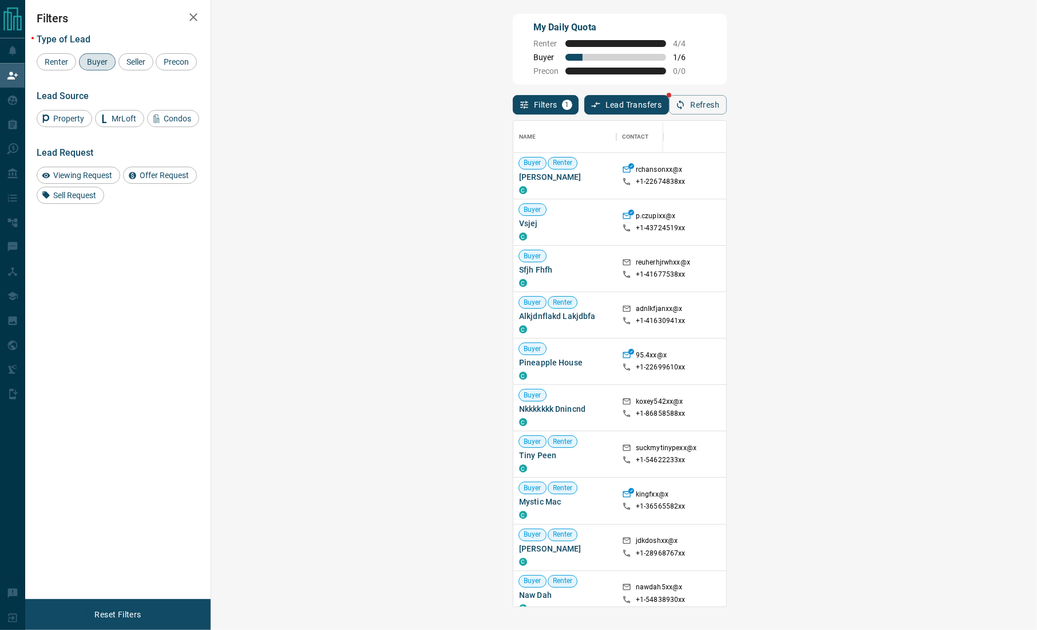
click at [93, 317] on div "Filters Type of Lead Renter Buyer Seller Precon Lead Source Property MrLoft Con…" at bounding box center [117, 299] width 185 height 599
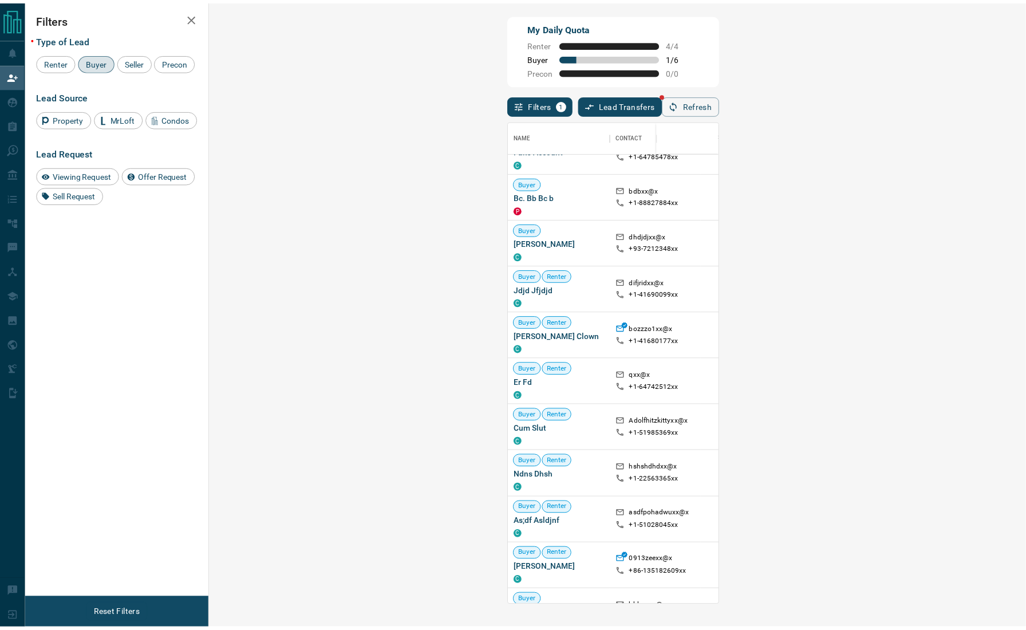
scroll to position [2037, 0]
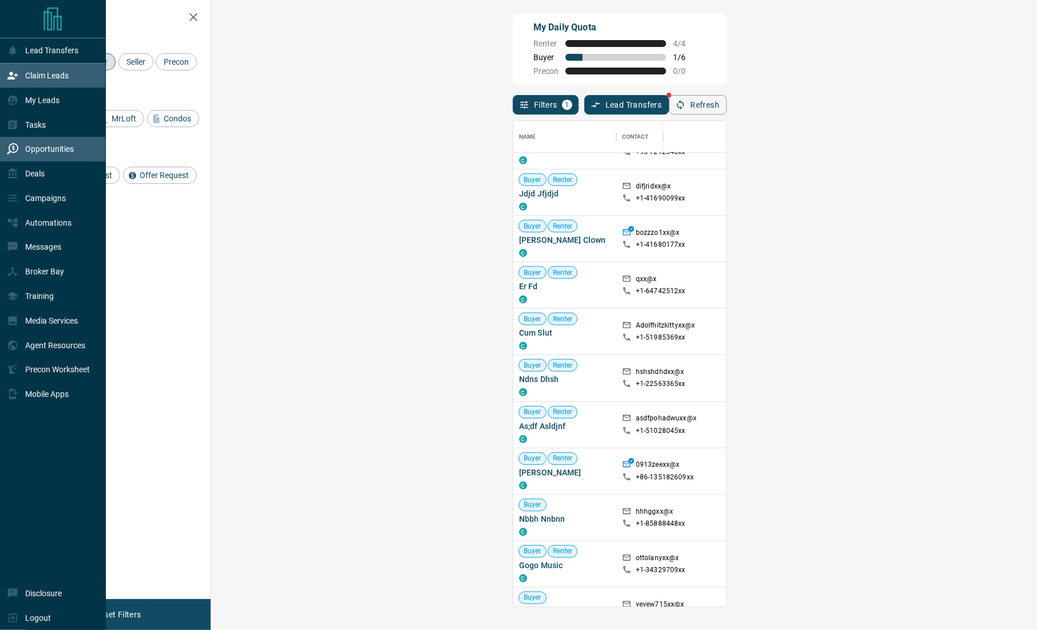
click at [70, 147] on p "Opportunities" at bounding box center [49, 148] width 49 height 9
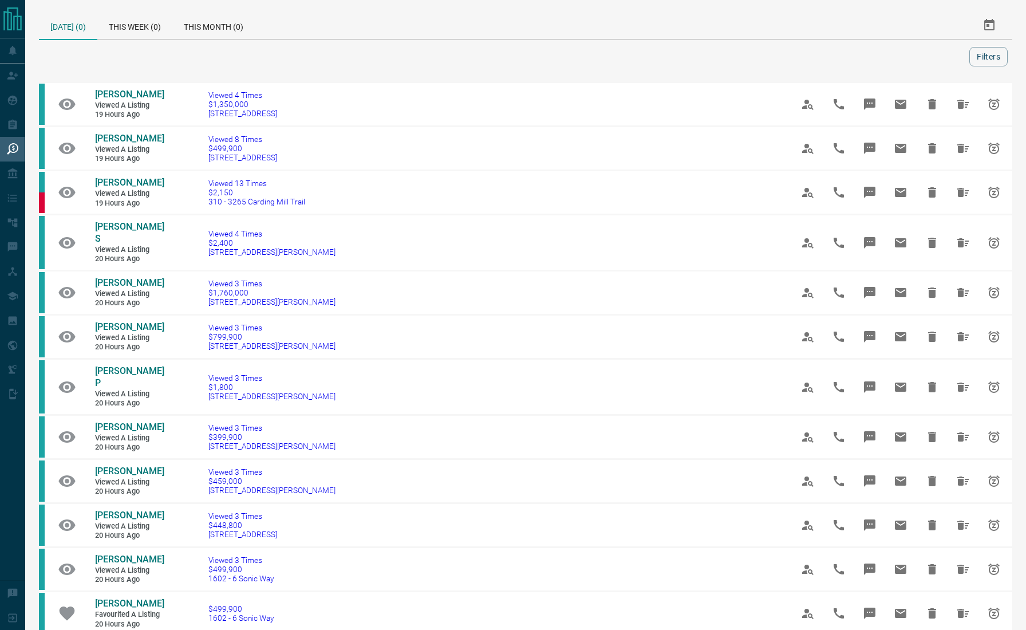
click at [76, 47] on div at bounding box center [507, 56] width 926 height 19
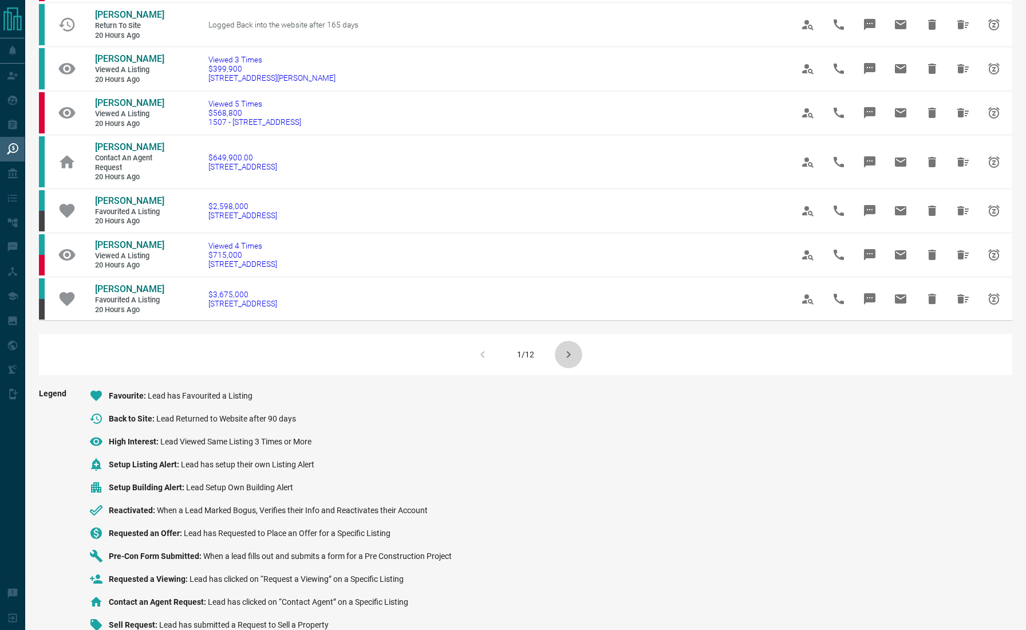
click at [570, 347] on icon "button" at bounding box center [569, 354] width 14 height 14
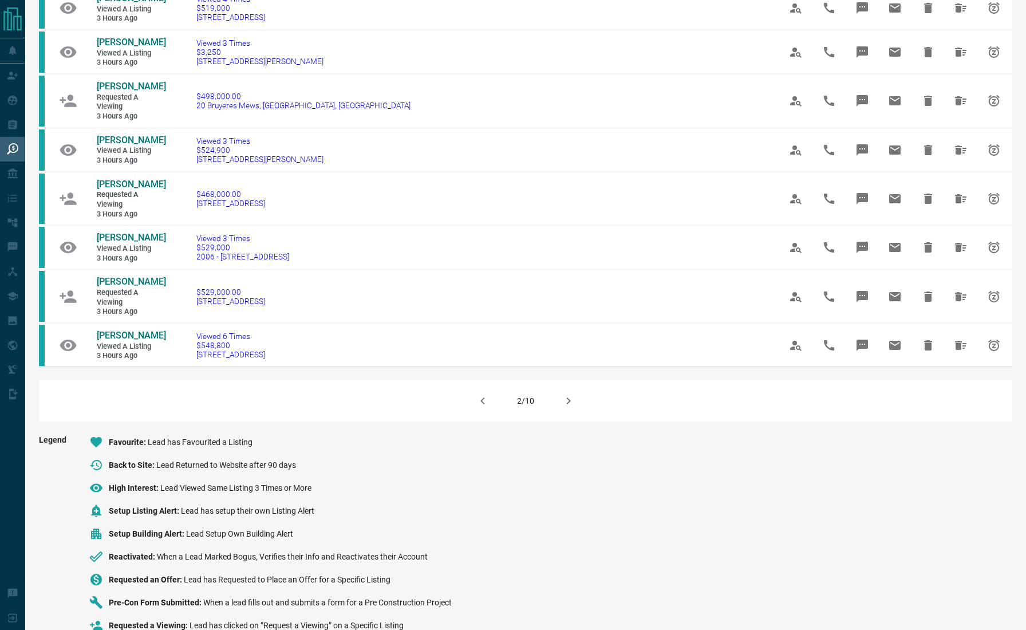
scroll to position [658, 0]
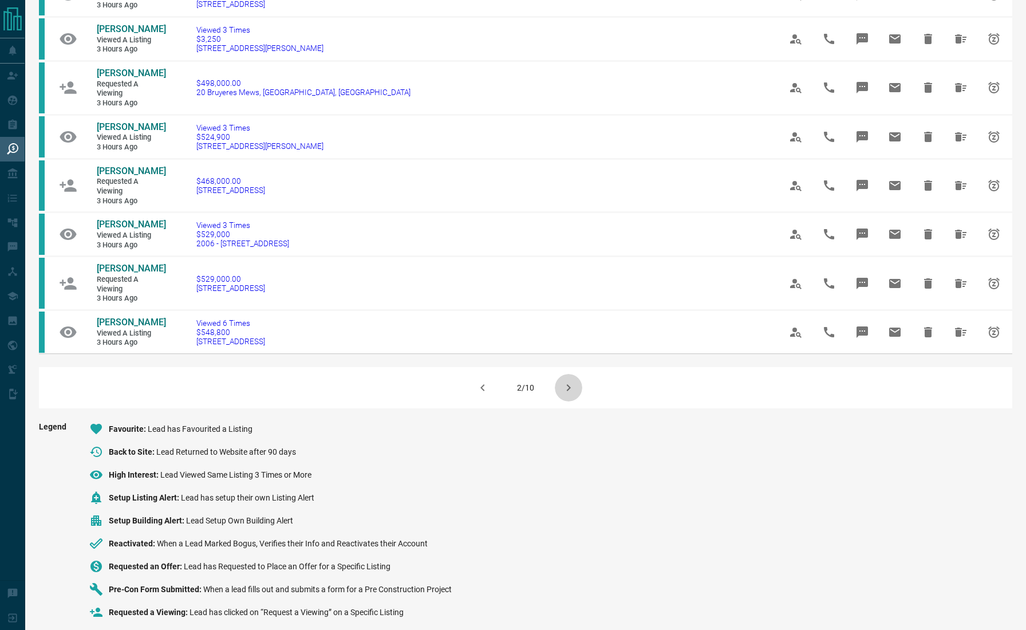
click at [570, 396] on button "button" at bounding box center [568, 387] width 27 height 27
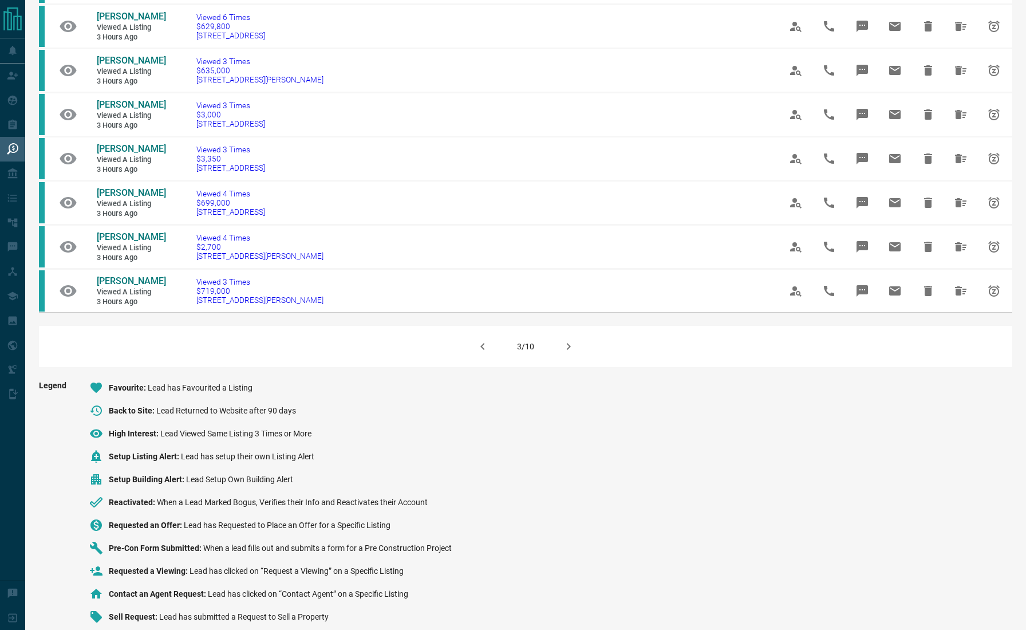
scroll to position [693, 0]
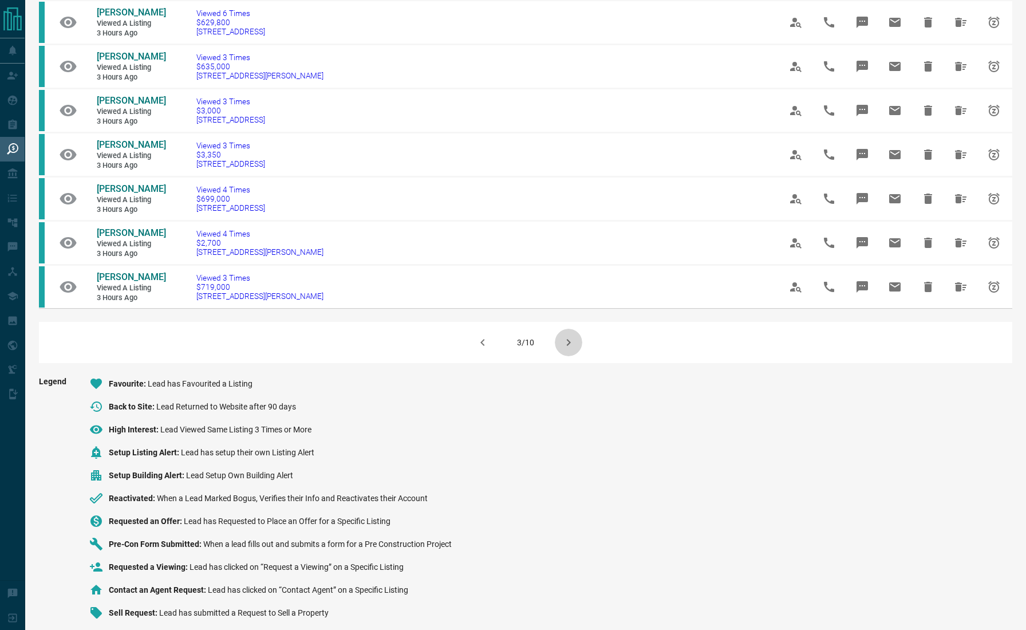
click at [565, 335] on icon "button" at bounding box center [569, 342] width 14 height 14
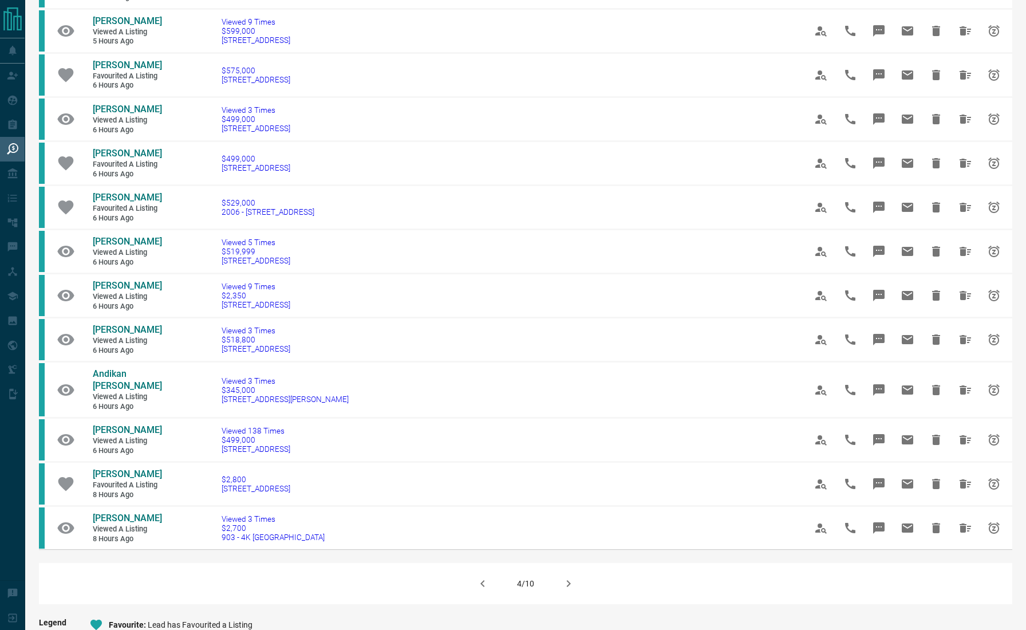
scroll to position [677, 0]
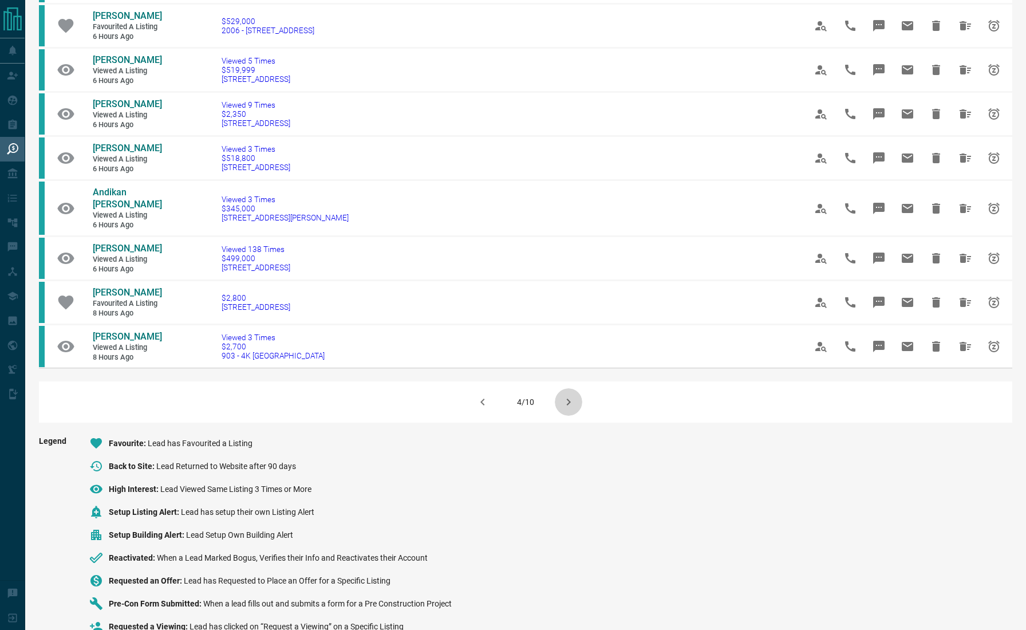
click at [571, 395] on icon "button" at bounding box center [569, 402] width 14 height 14
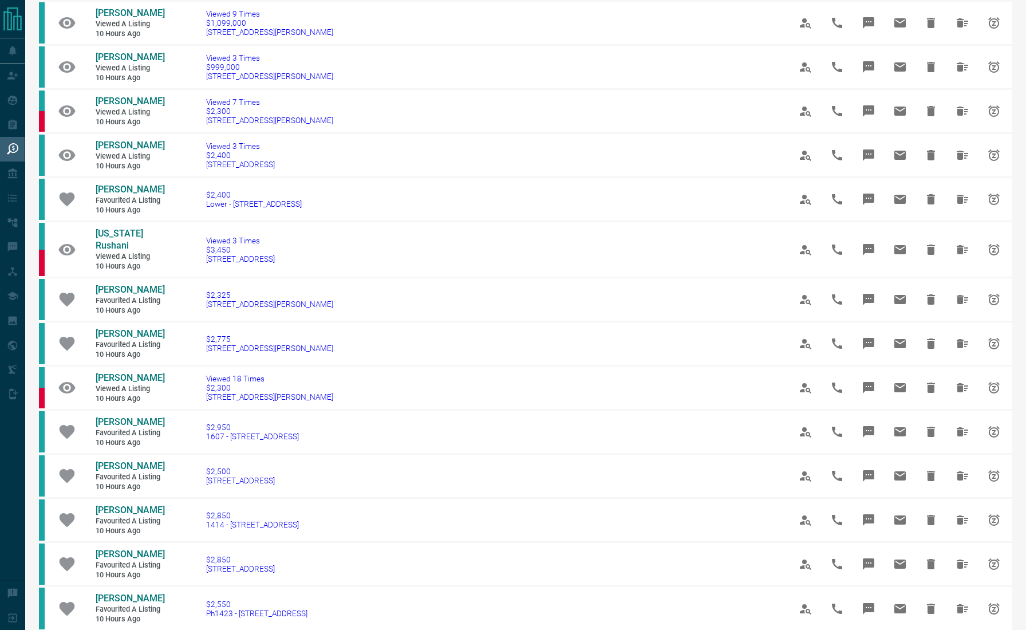
scroll to position [655, 0]
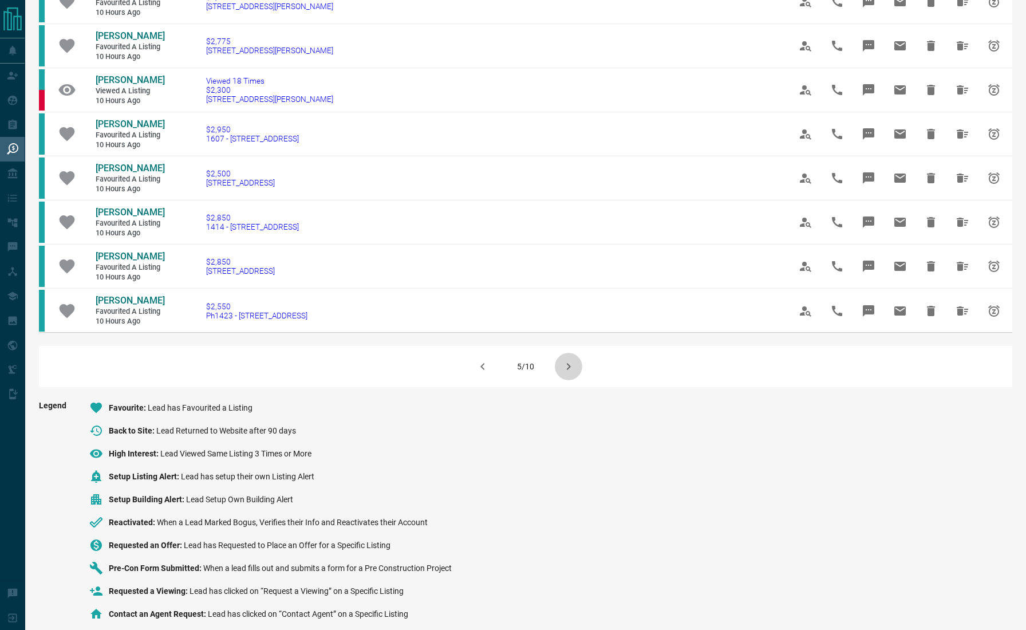
click at [571, 359] on icon "button" at bounding box center [569, 366] width 14 height 14
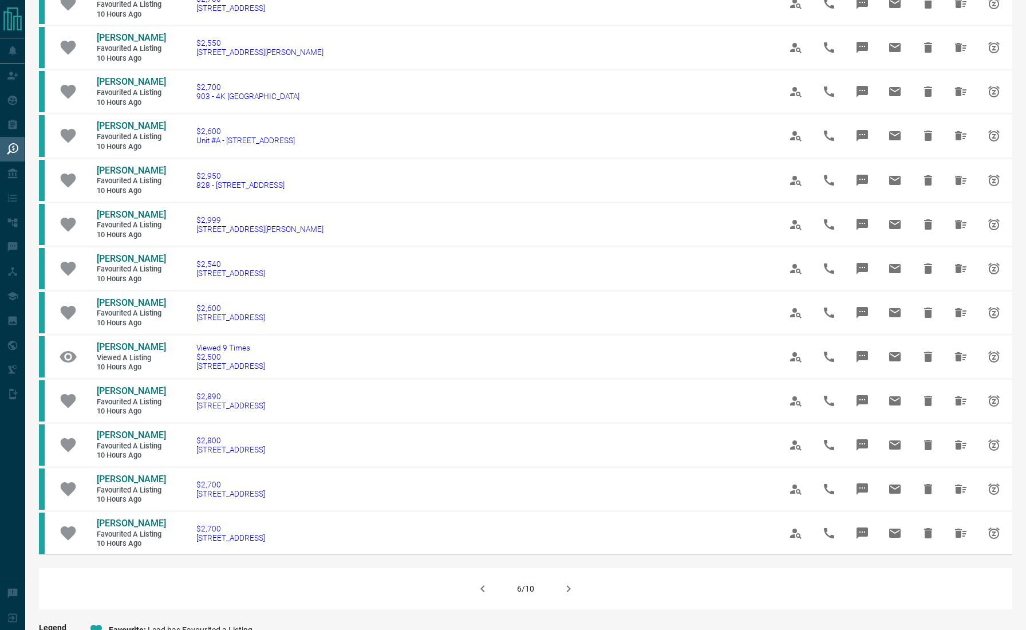
scroll to position [455, 0]
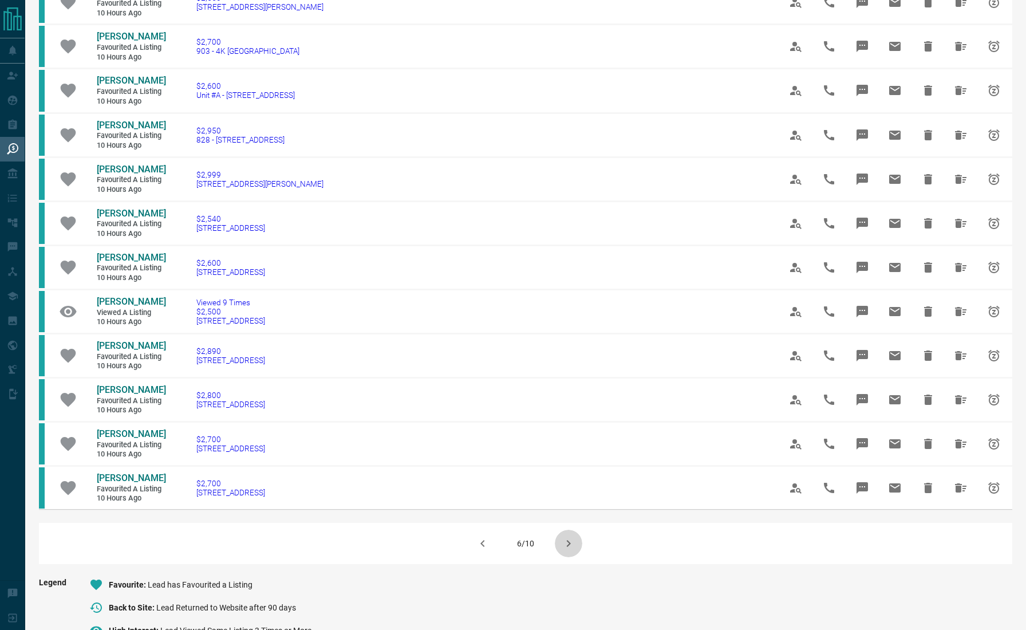
click at [567, 536] on icon "button" at bounding box center [569, 543] width 14 height 14
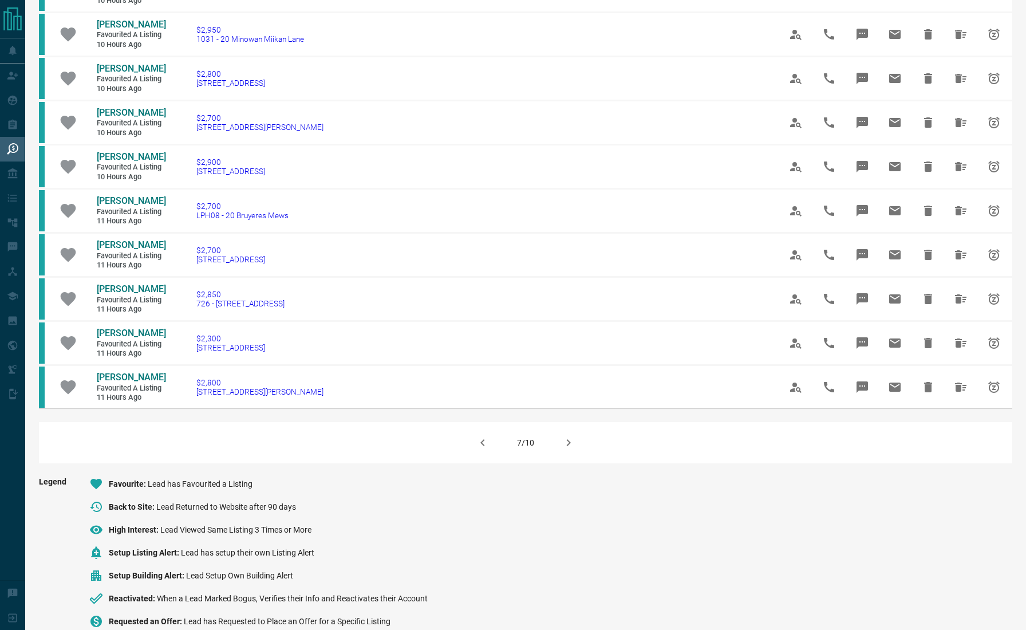
scroll to position [655, 0]
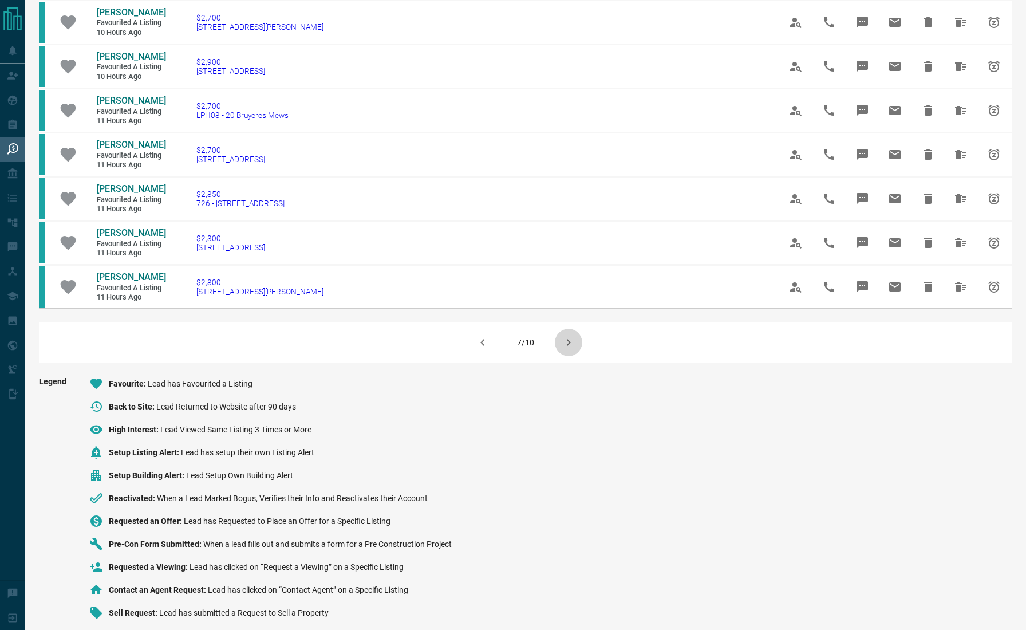
click at [567, 335] on icon "button" at bounding box center [569, 342] width 14 height 14
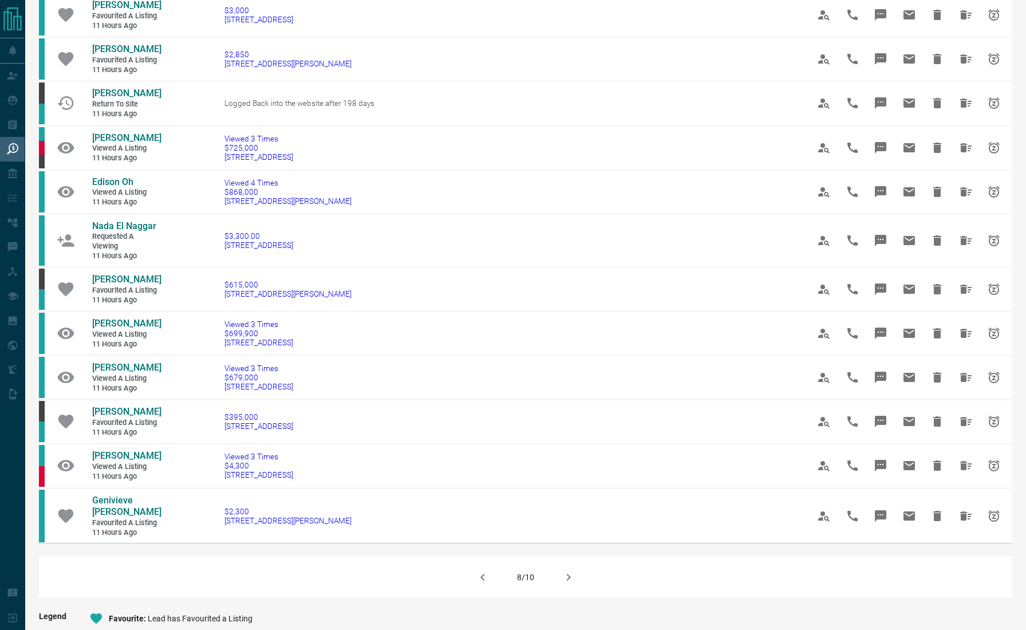
scroll to position [701, 0]
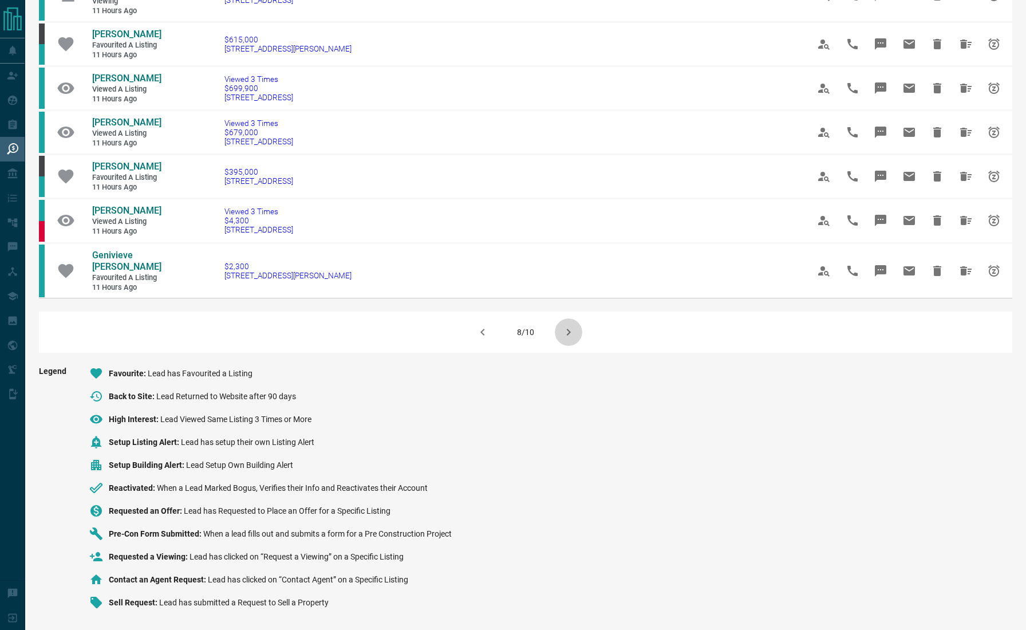
click at [567, 325] on icon "button" at bounding box center [569, 332] width 14 height 14
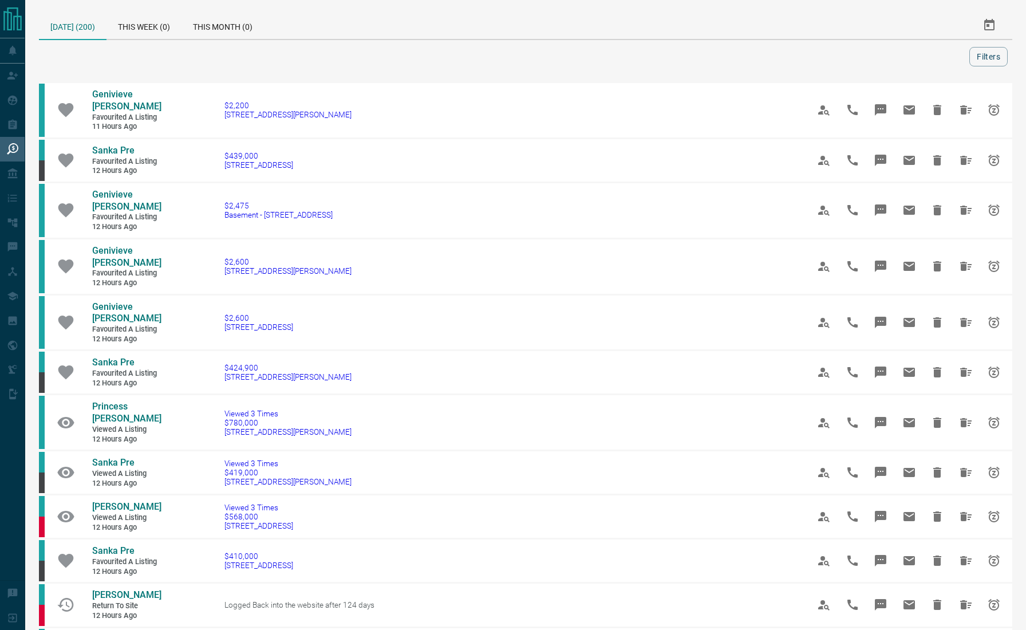
scroll to position [703, 0]
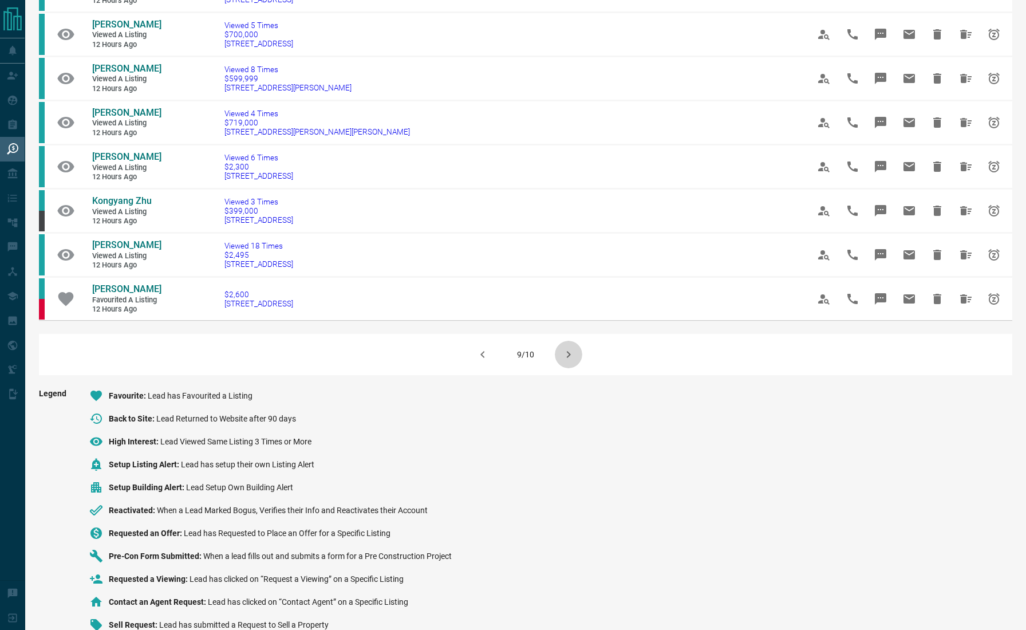
click at [567, 347] on icon "button" at bounding box center [569, 354] width 14 height 14
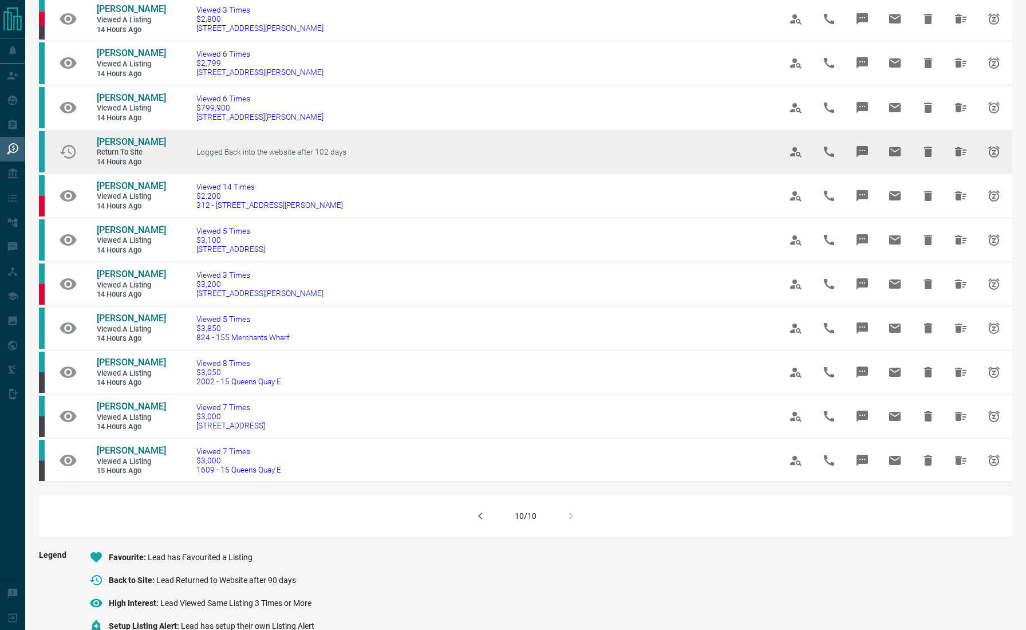
scroll to position [553, 0]
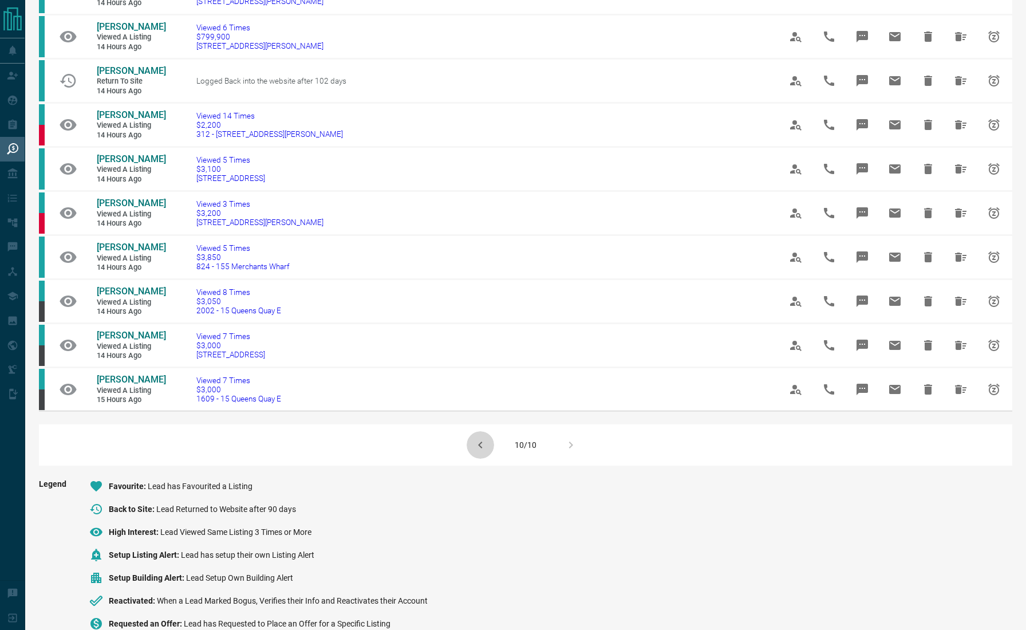
click at [480, 438] on icon "button" at bounding box center [480, 445] width 14 height 14
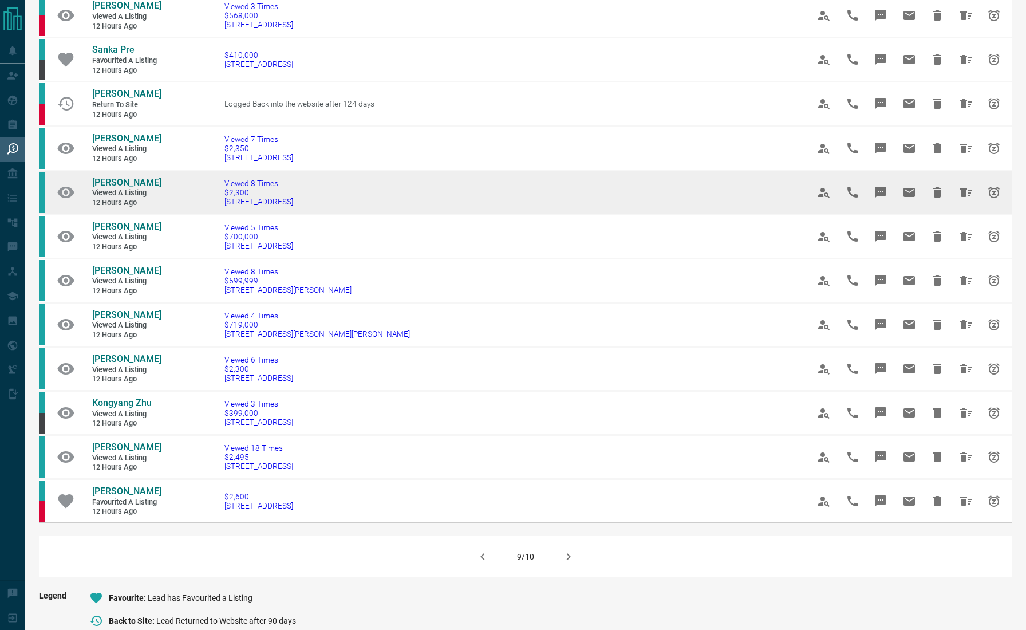
scroll to position [500, 0]
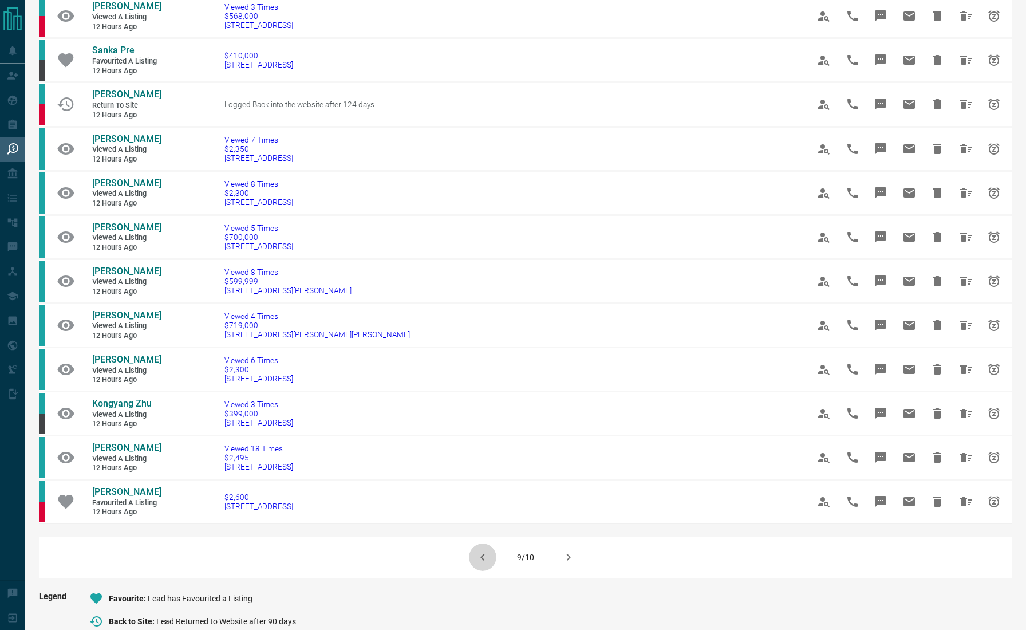
click at [483, 554] on icon "button" at bounding box center [482, 557] width 4 height 7
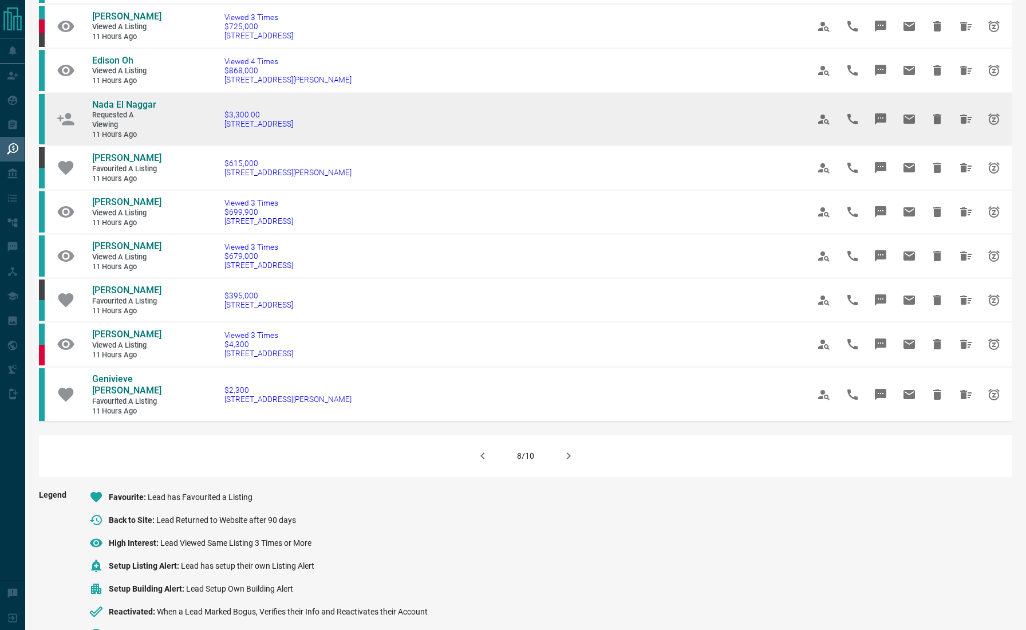
scroll to position [564, 0]
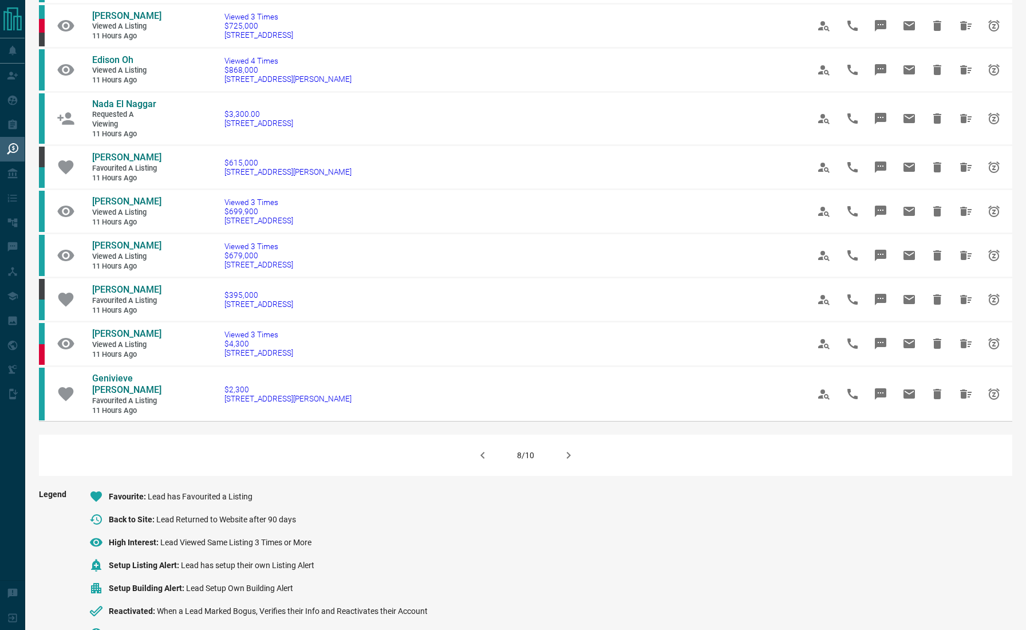
click at [480, 462] on icon "button" at bounding box center [483, 455] width 14 height 14
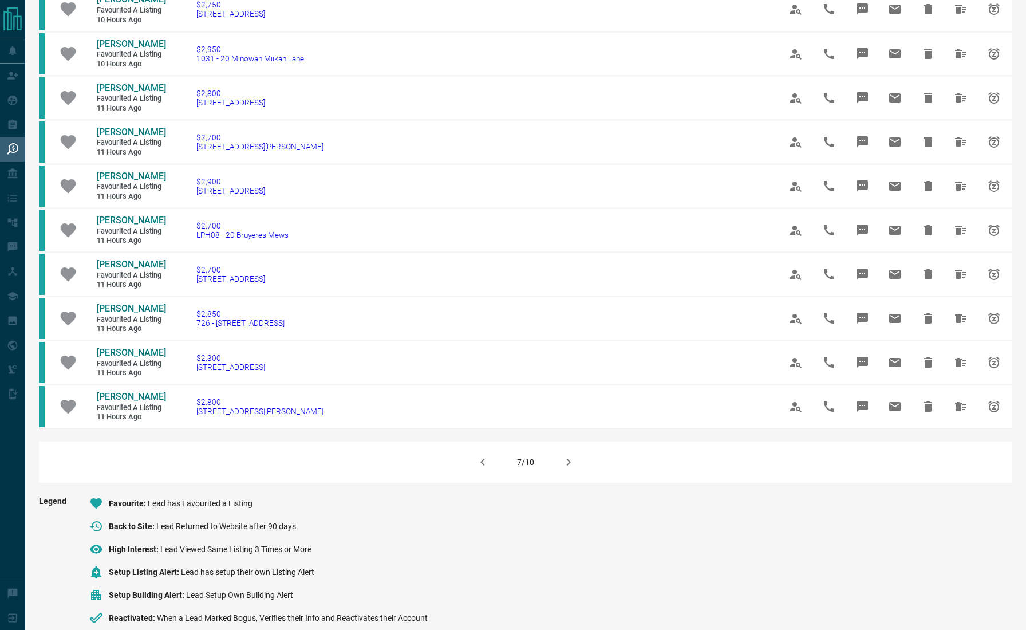
scroll to position [536, 0]
click at [479, 455] on icon "button" at bounding box center [483, 462] width 14 height 14
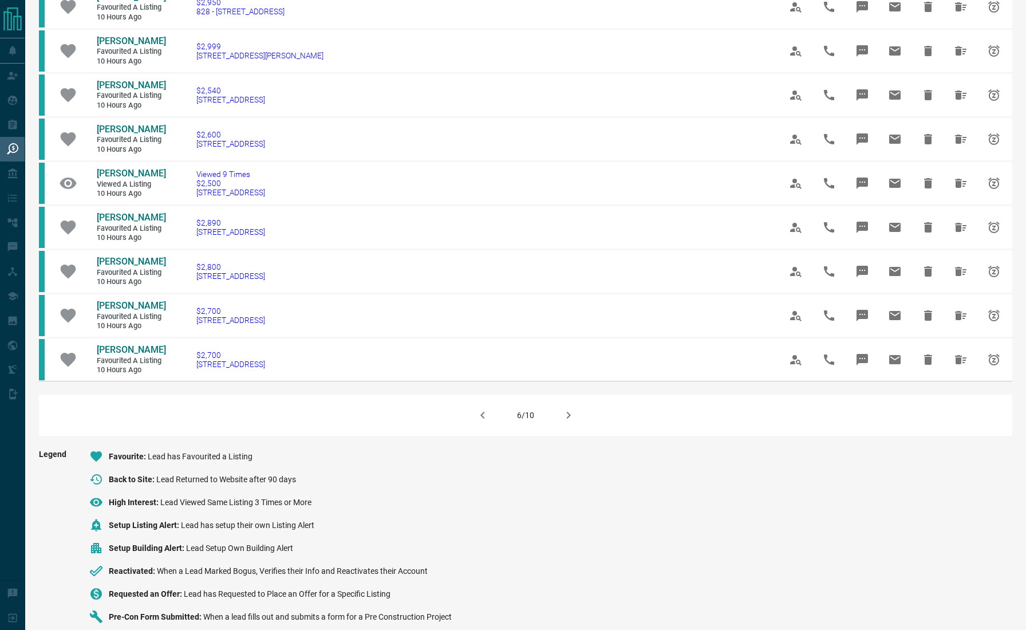
scroll to position [580, 0]
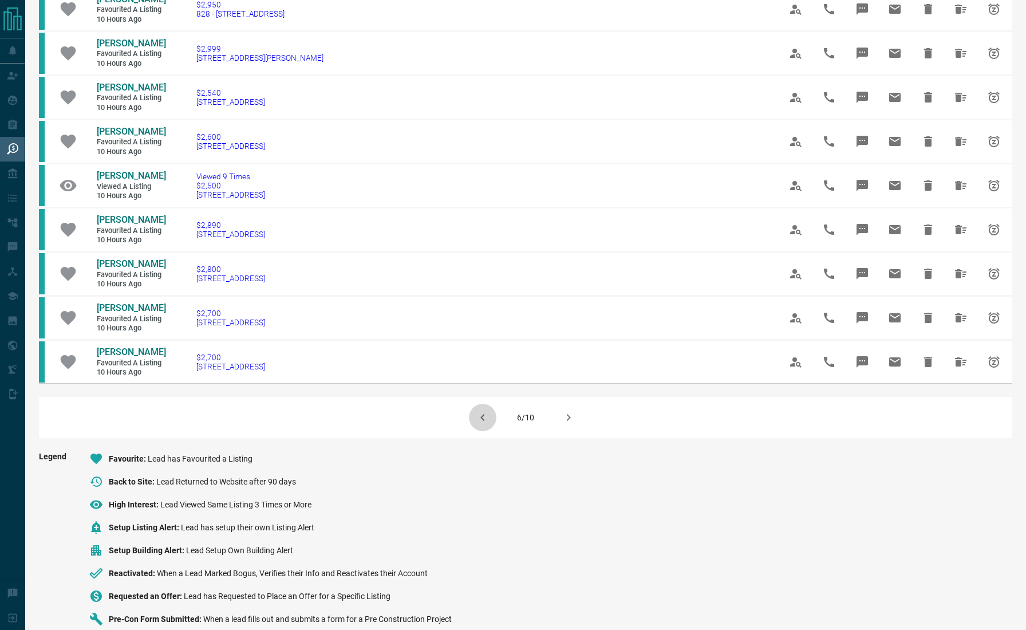
click at [484, 410] on icon "button" at bounding box center [483, 417] width 14 height 14
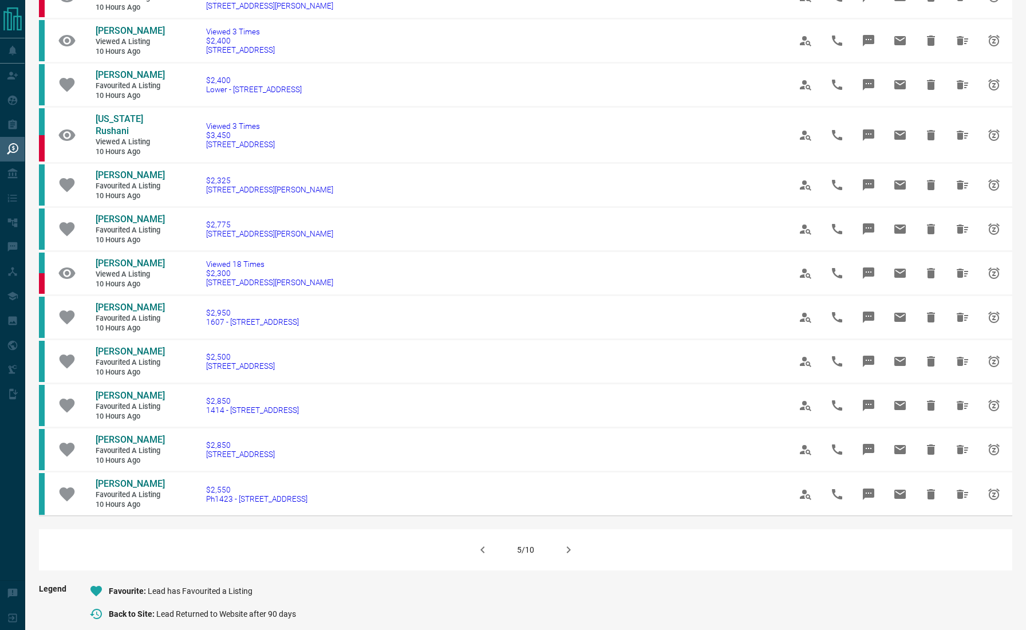
scroll to position [473, 0]
click at [493, 535] on button "button" at bounding box center [482, 548] width 27 height 27
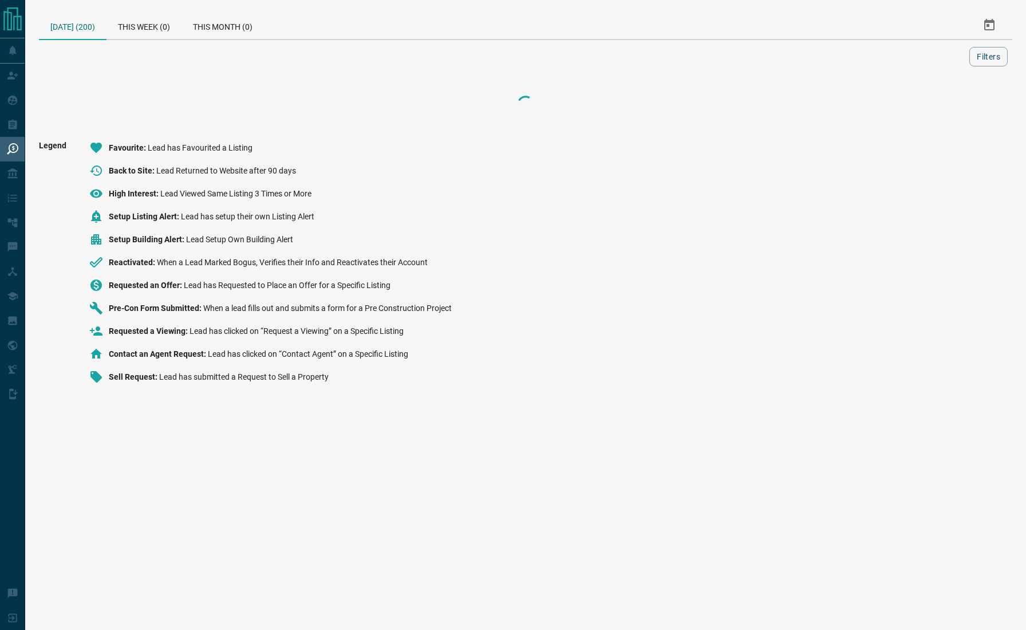
scroll to position [0, 0]
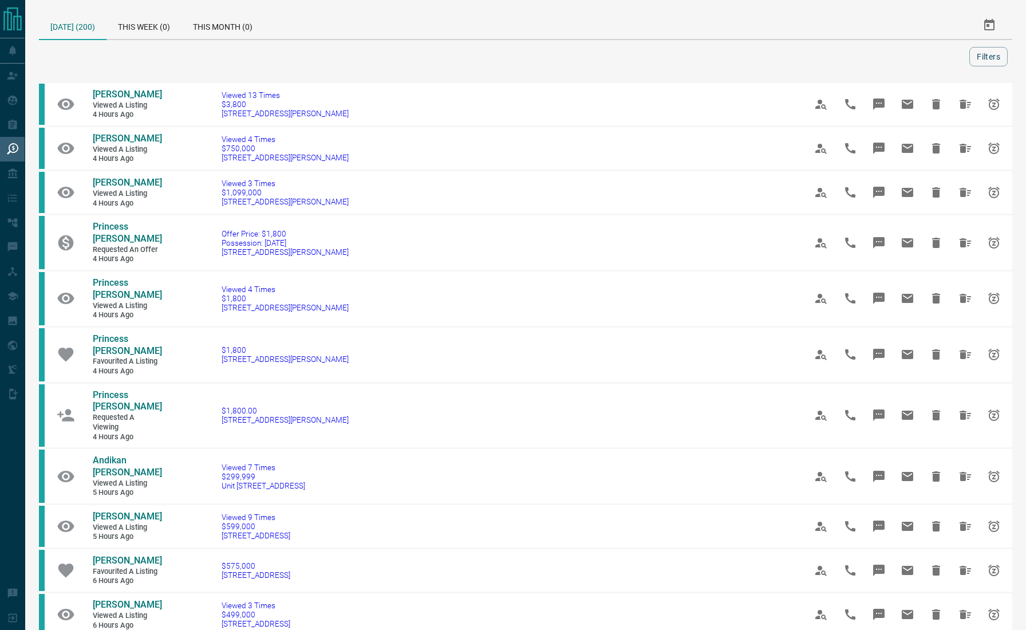
click at [77, 54] on div at bounding box center [507, 56] width 926 height 19
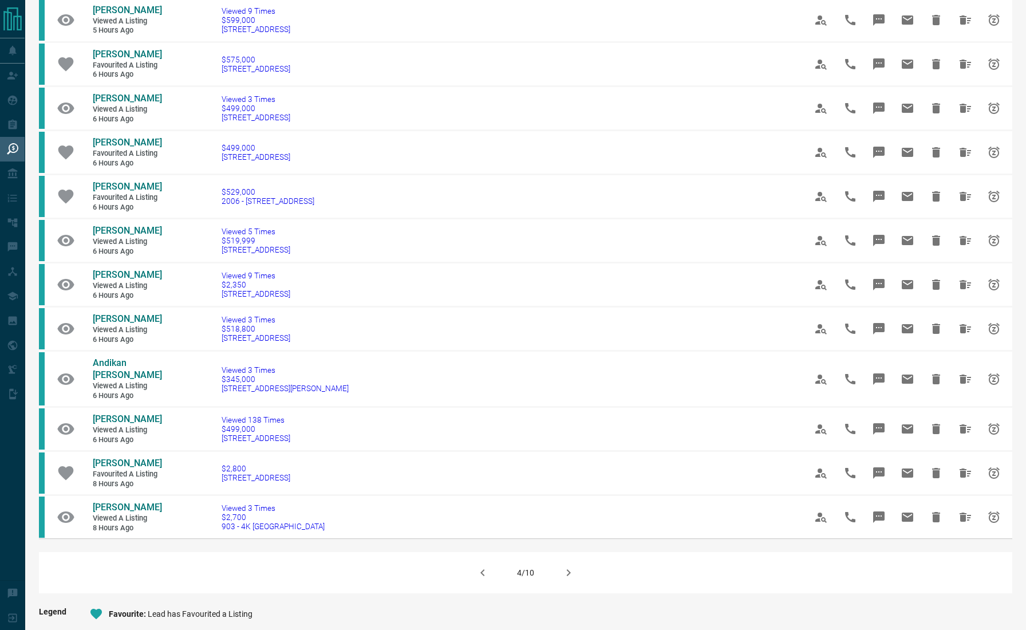
scroll to position [515, 0]
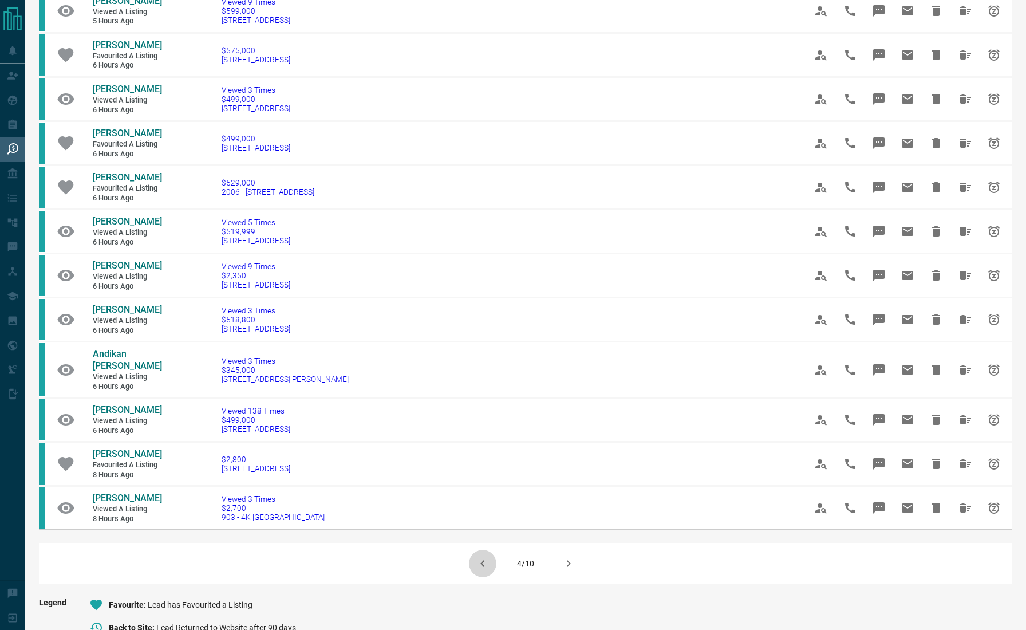
click at [486, 556] on icon "button" at bounding box center [483, 563] width 14 height 14
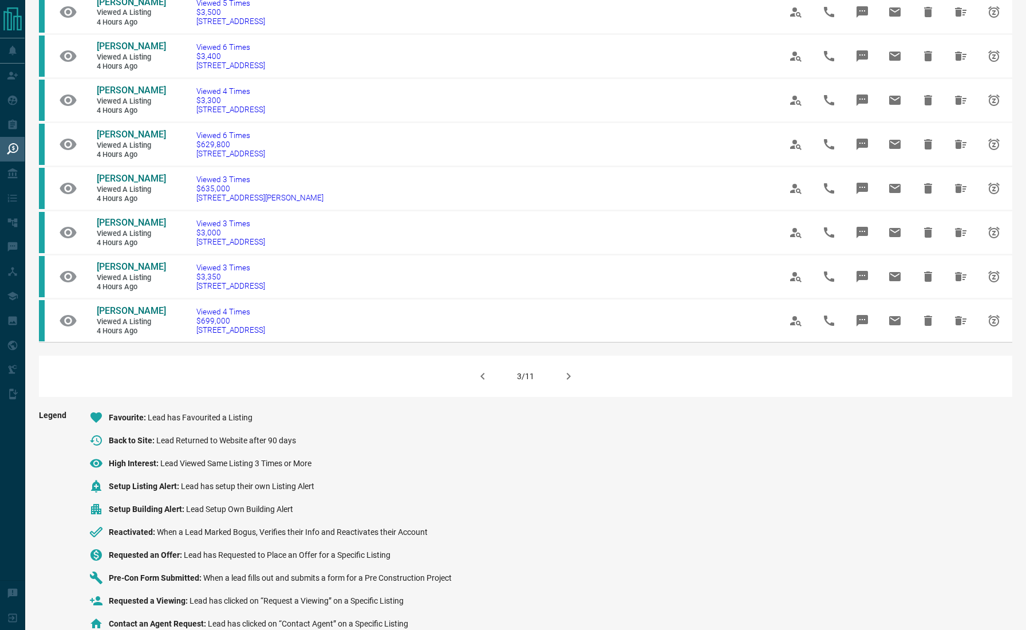
scroll to position [676, 0]
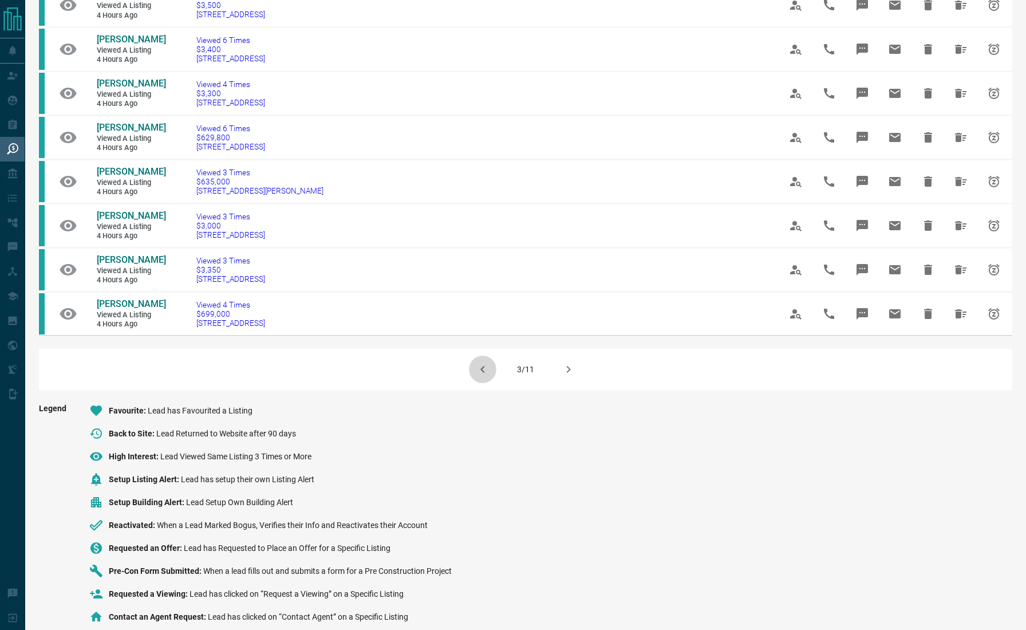
click at [486, 355] on button "button" at bounding box center [482, 368] width 27 height 27
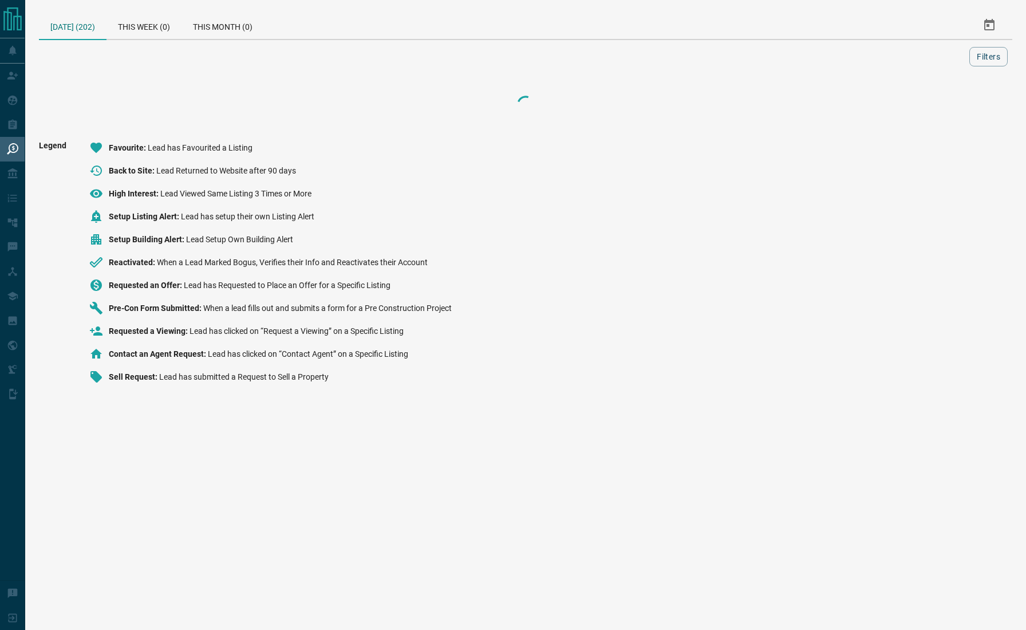
scroll to position [0, 0]
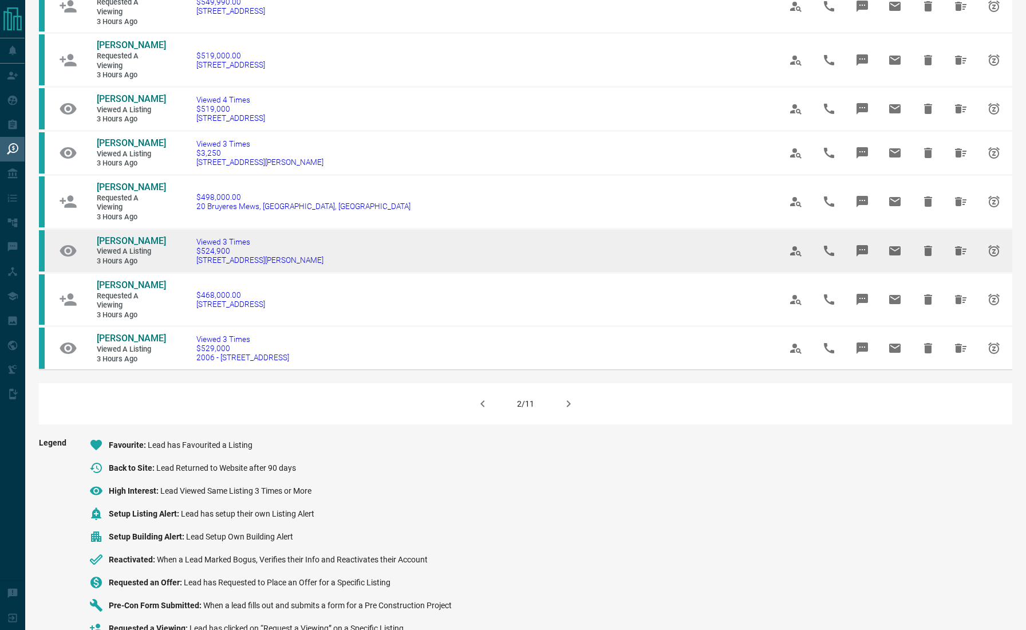
scroll to position [633, 0]
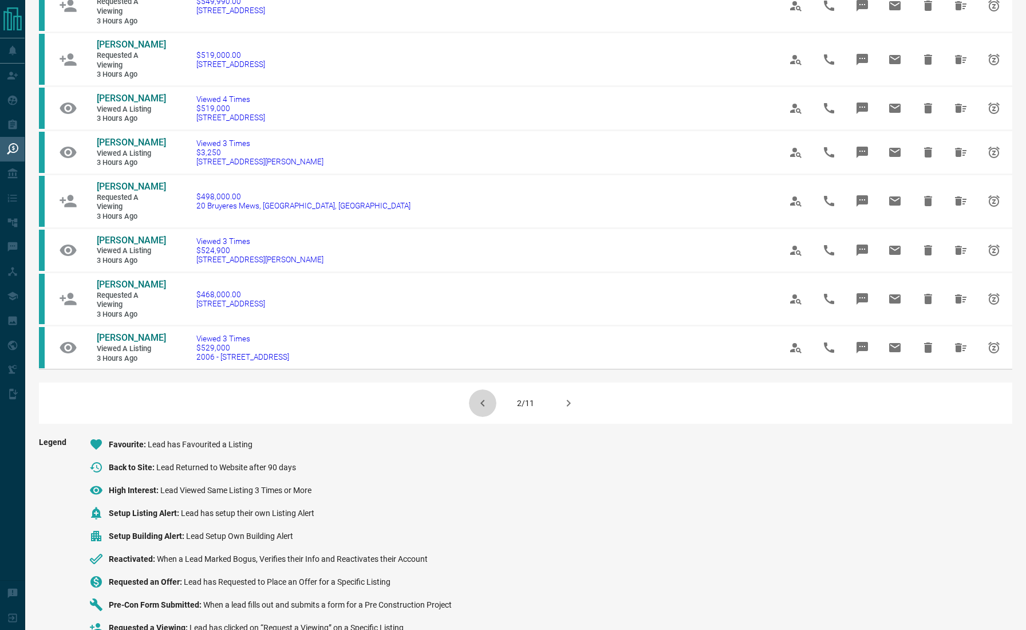
click at [484, 410] on icon "button" at bounding box center [483, 403] width 14 height 14
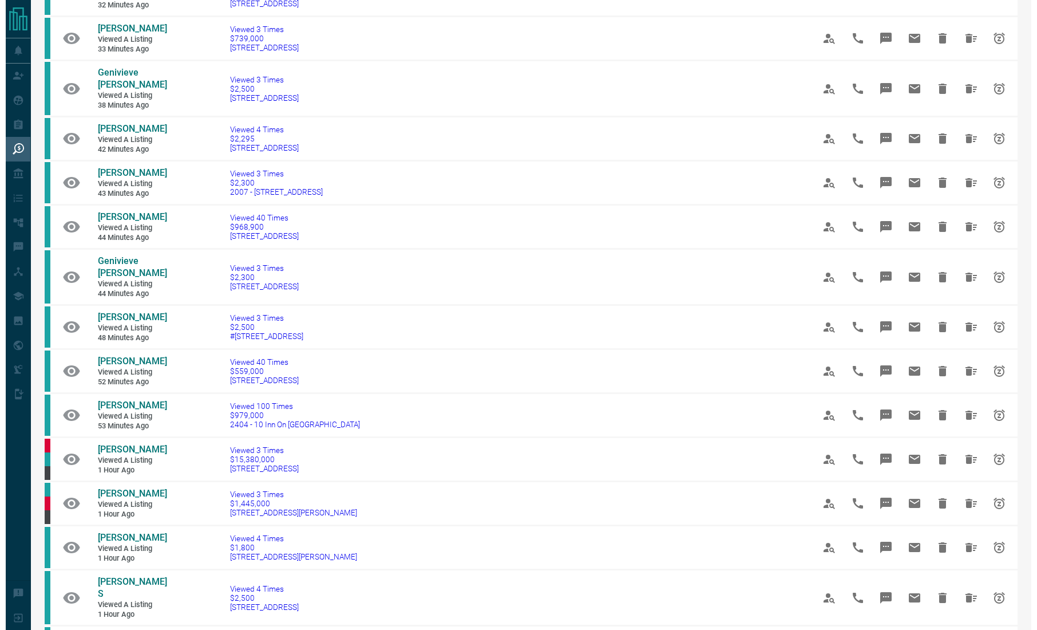
scroll to position [0, 0]
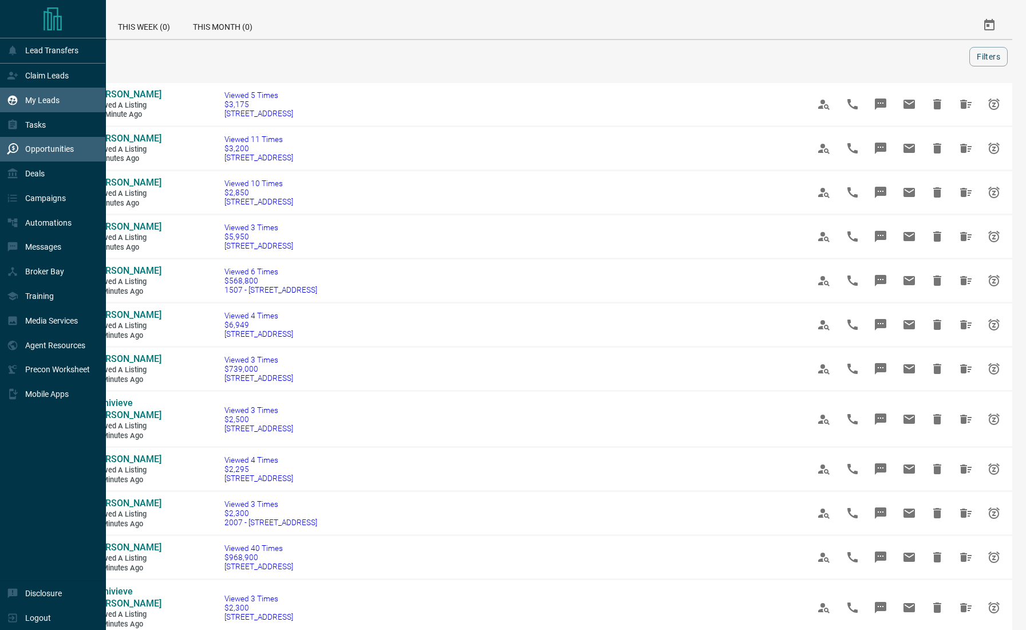
click at [15, 97] on icon at bounding box center [13, 100] width 10 height 10
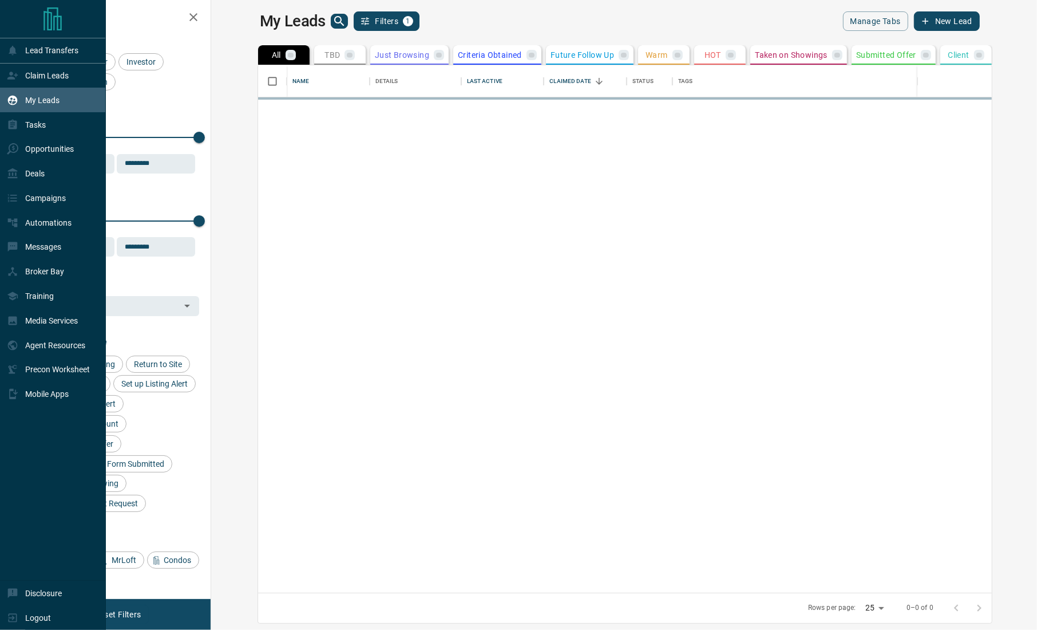
scroll to position [516, 809]
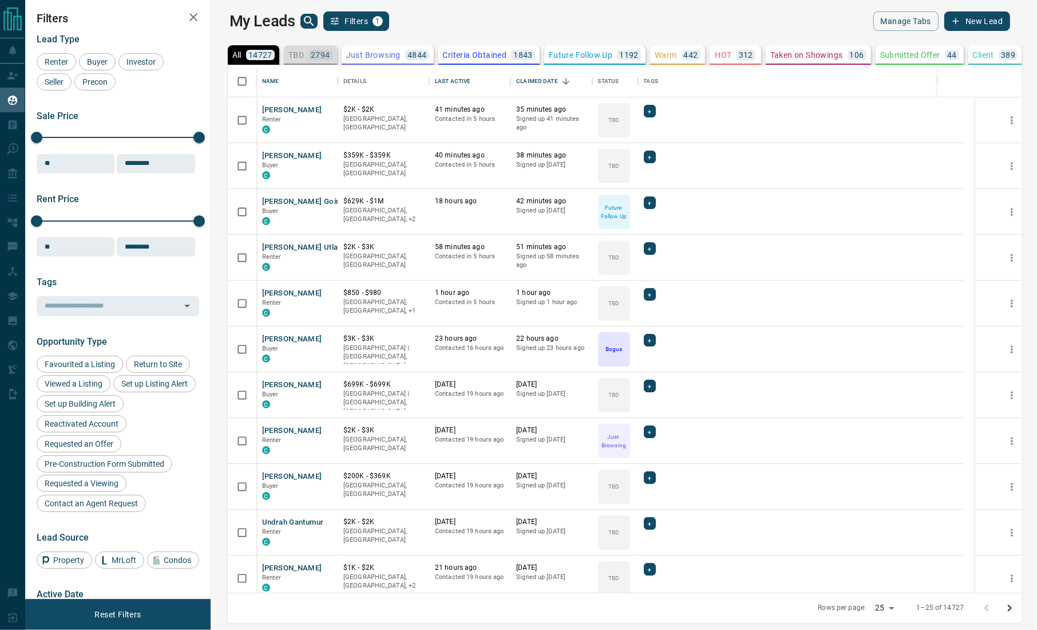
click at [306, 47] on button "TBD 2794" at bounding box center [310, 54] width 53 height 19
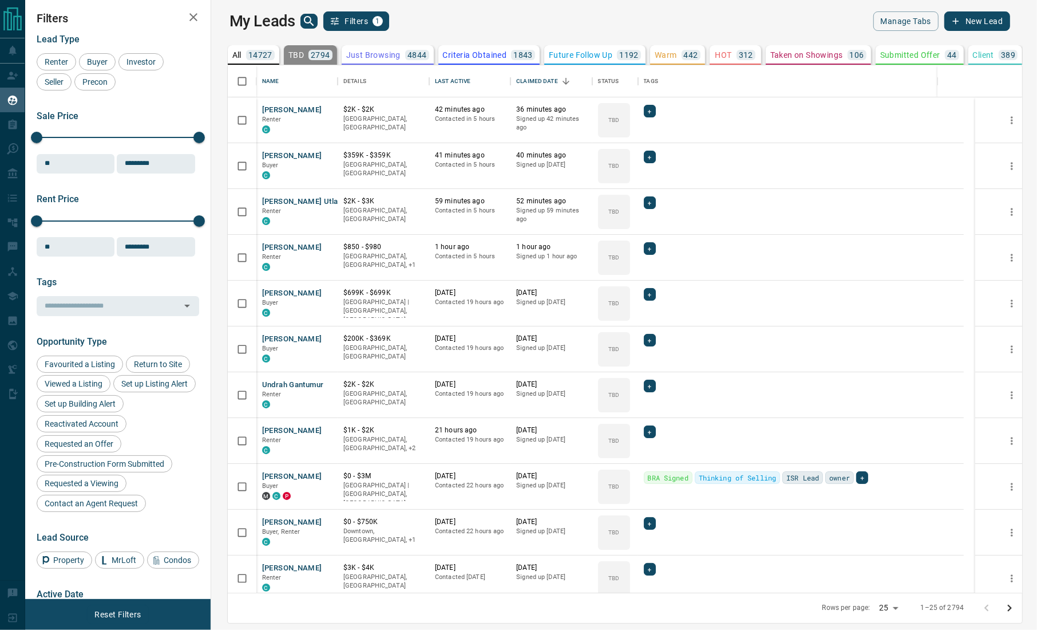
click at [90, 2] on div "Filters Lead Type Renter Buyer Investor Seller Precon Sale Price 0 5500000 Sale…" at bounding box center [117, 299] width 185 height 599
click at [197, 17] on icon "button" at bounding box center [194, 17] width 14 height 14
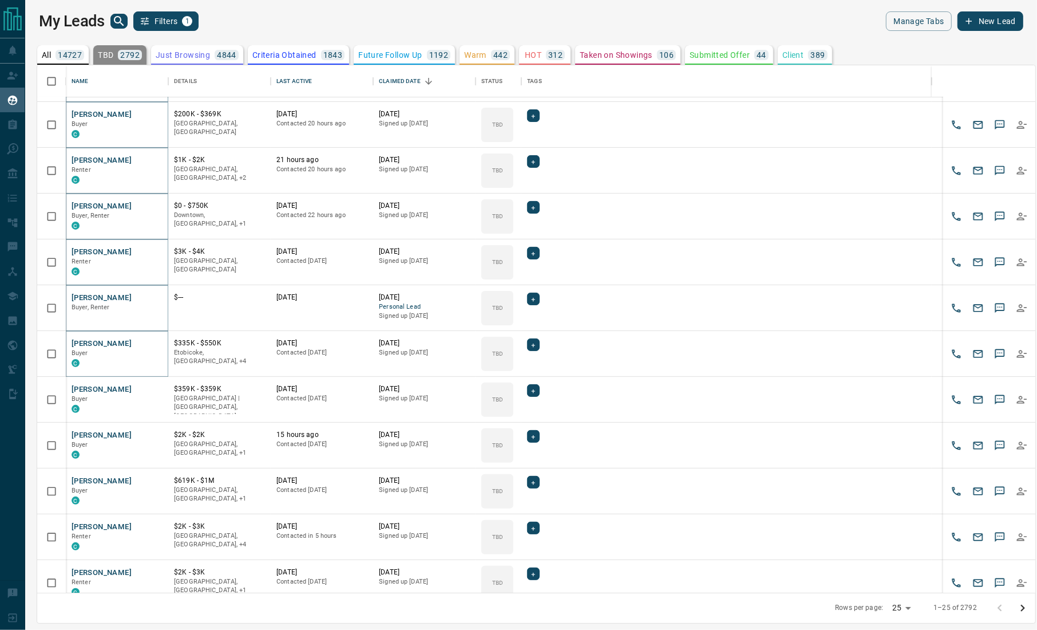
scroll to position [262, 0]
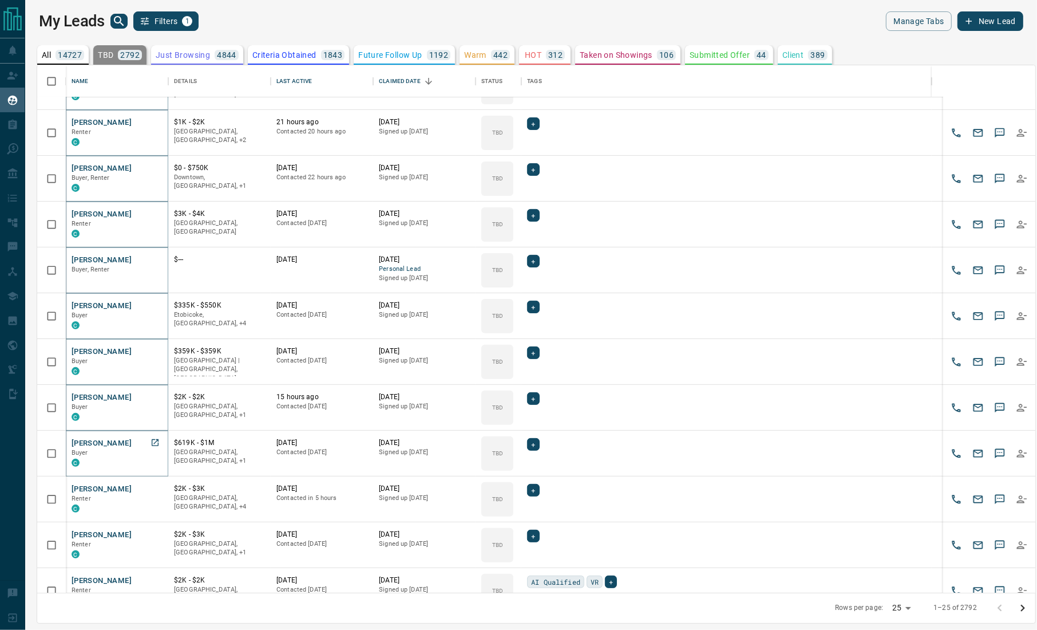
drag, startPoint x: 145, startPoint y: 442, endPoint x: 153, endPoint y: 442, distance: 8.0
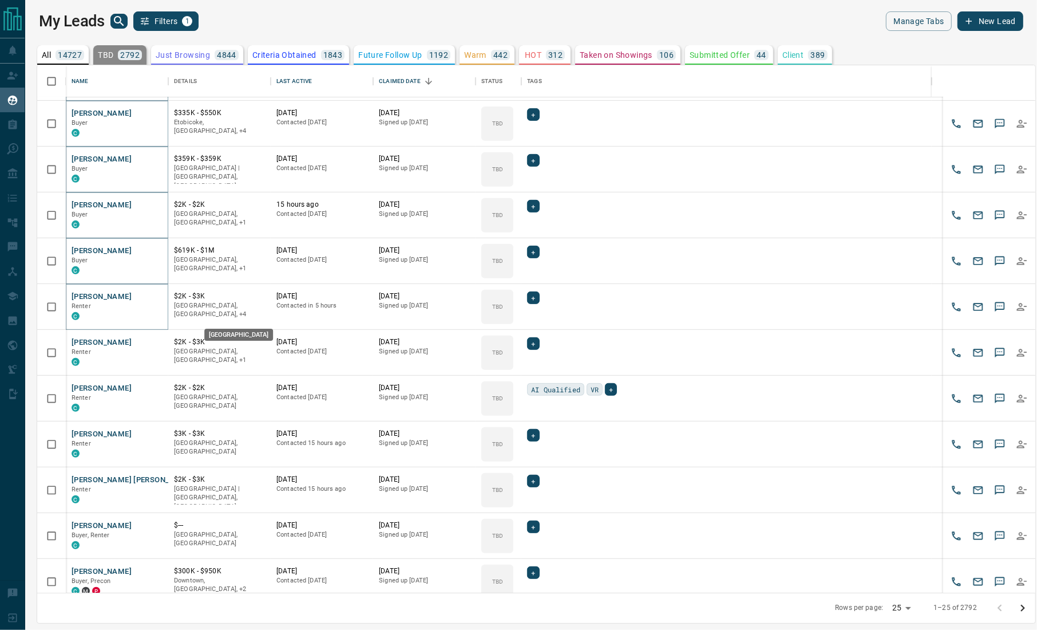
scroll to position [486, 0]
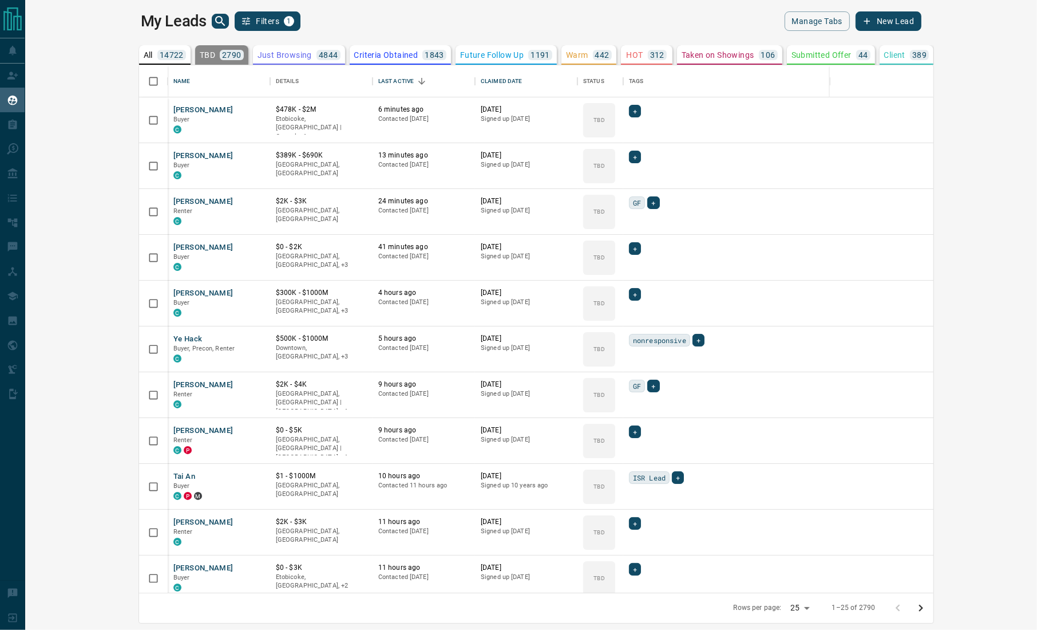
scroll to position [516, 986]
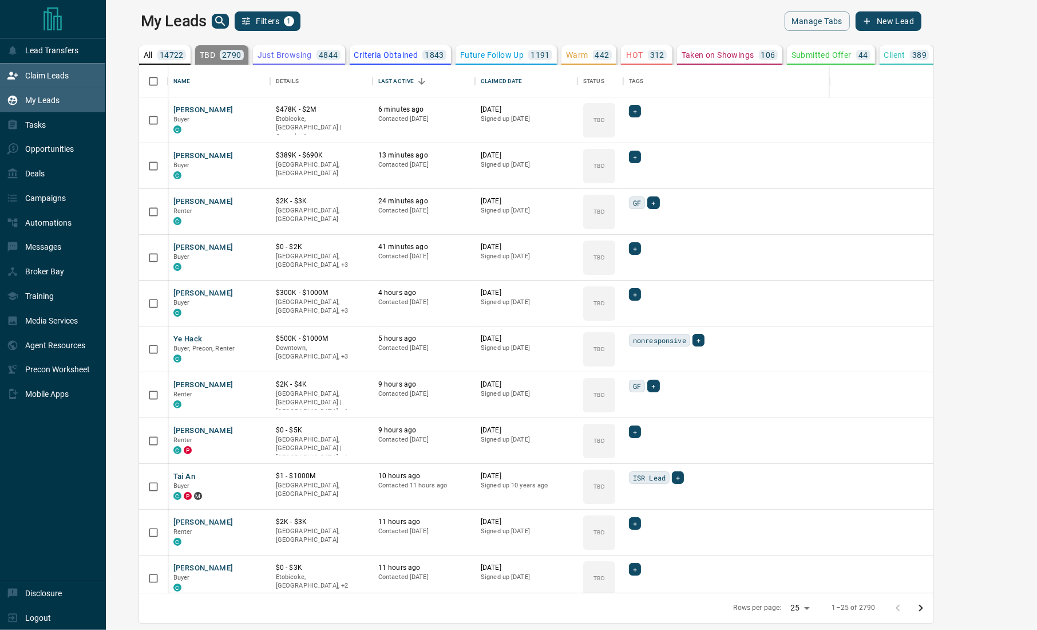
click at [12, 78] on icon at bounding box center [12, 75] width 10 height 7
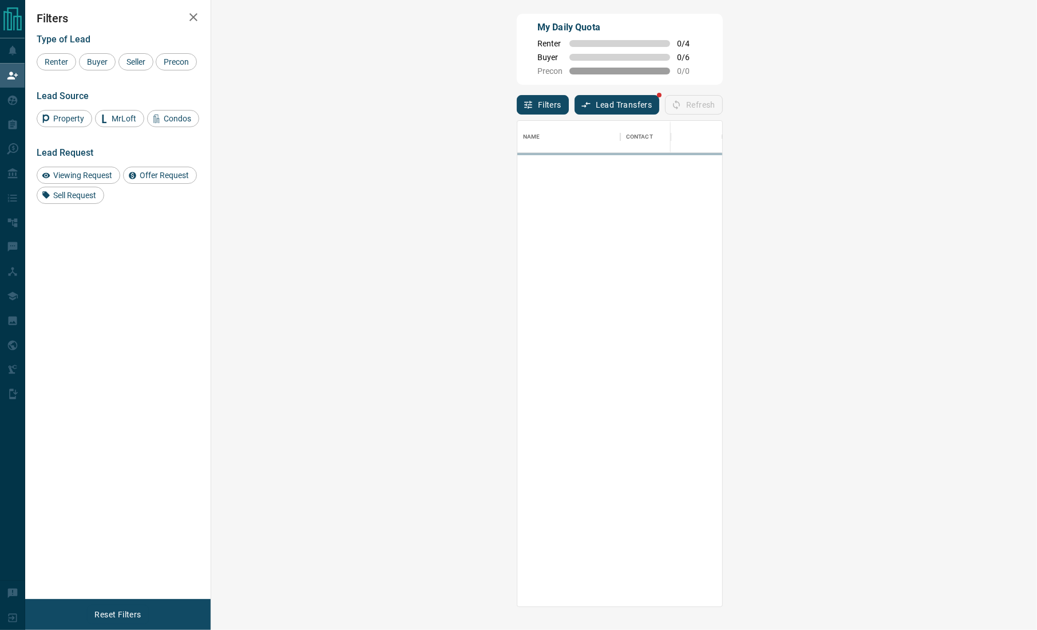
scroll to position [13, 11]
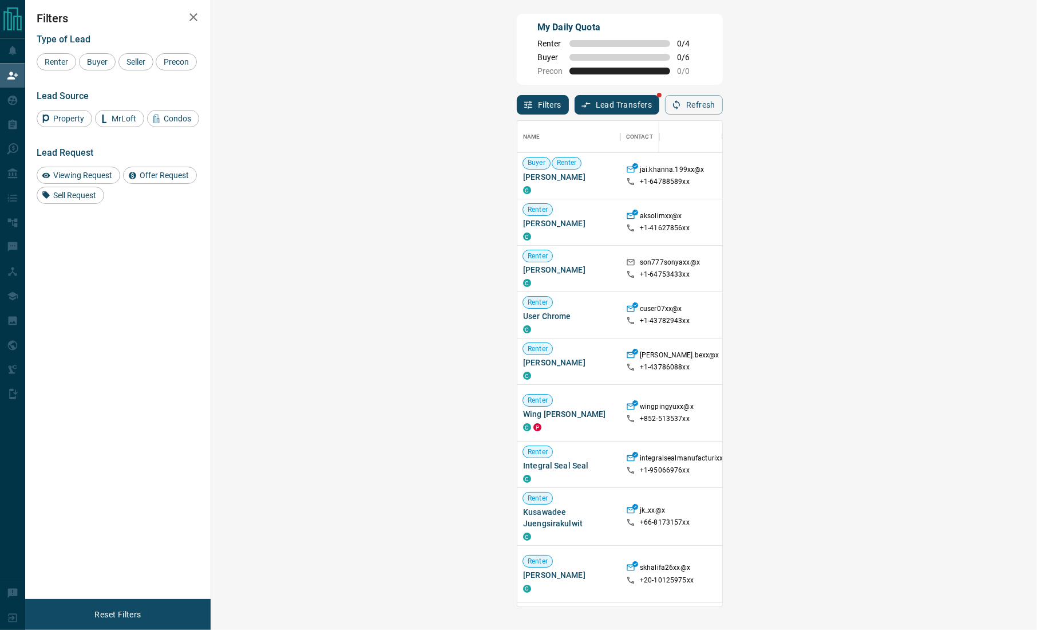
click at [723, 21] on div "My Daily Quota Renter 0 / 4 Buyer 0 / 6 Precon 0 / 0" at bounding box center [620, 49] width 206 height 71
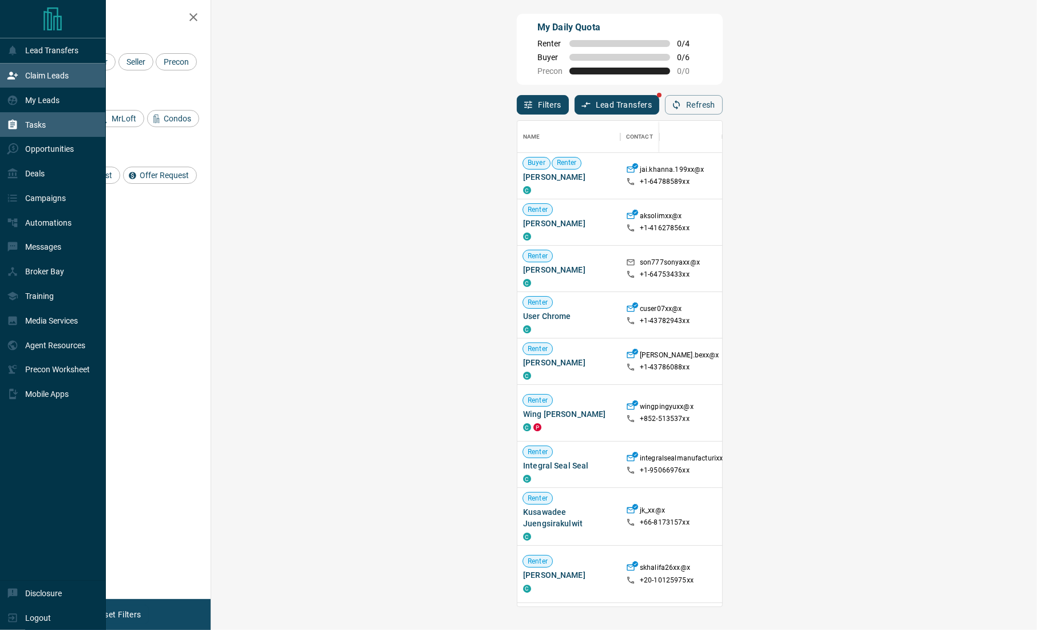
click at [30, 123] on p "Tasks" at bounding box center [35, 124] width 21 height 9
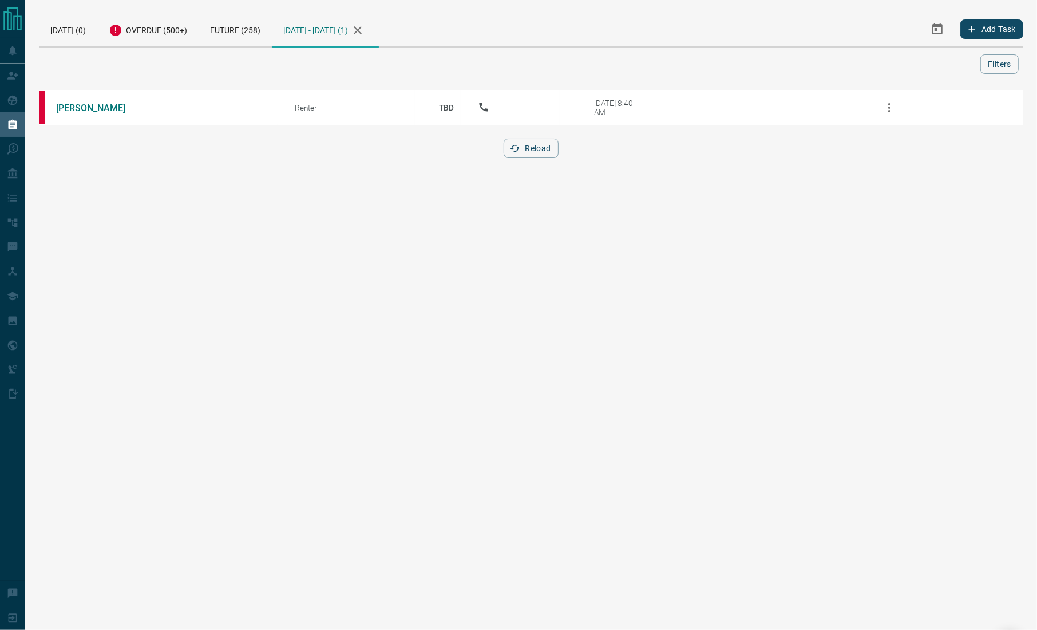
click at [1036, 89] on div "[DATE] (0) Overdue (500+) Future (258) [DATE] - [DATE] (1) Add Task Filters Scr…" at bounding box center [531, 91] width 1012 height 183
click at [379, 28] on div "[DATE] - [DATE] (1)" at bounding box center [325, 29] width 107 height 36
click at [379, 35] on div "[DATE] - [DATE] (1)" at bounding box center [325, 29] width 107 height 36
click at [362, 30] on icon "button" at bounding box center [358, 30] width 8 height 8
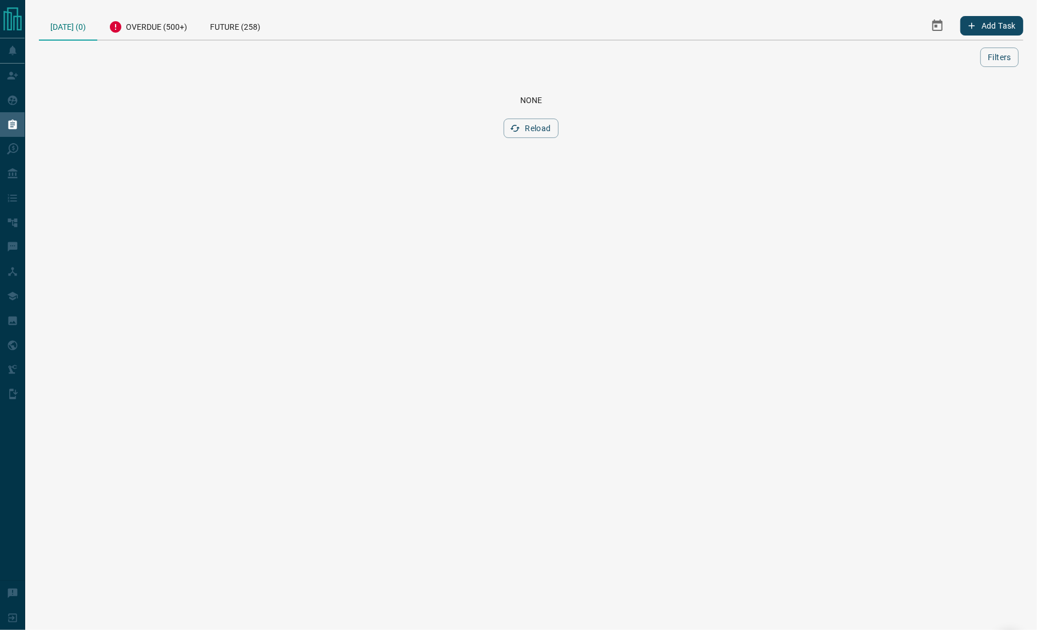
click at [420, 30] on div "[DATE] (0) Overdue (500+) Future (258)" at bounding box center [383, 25] width 689 height 28
